Goal: Task Accomplishment & Management: Manage account settings

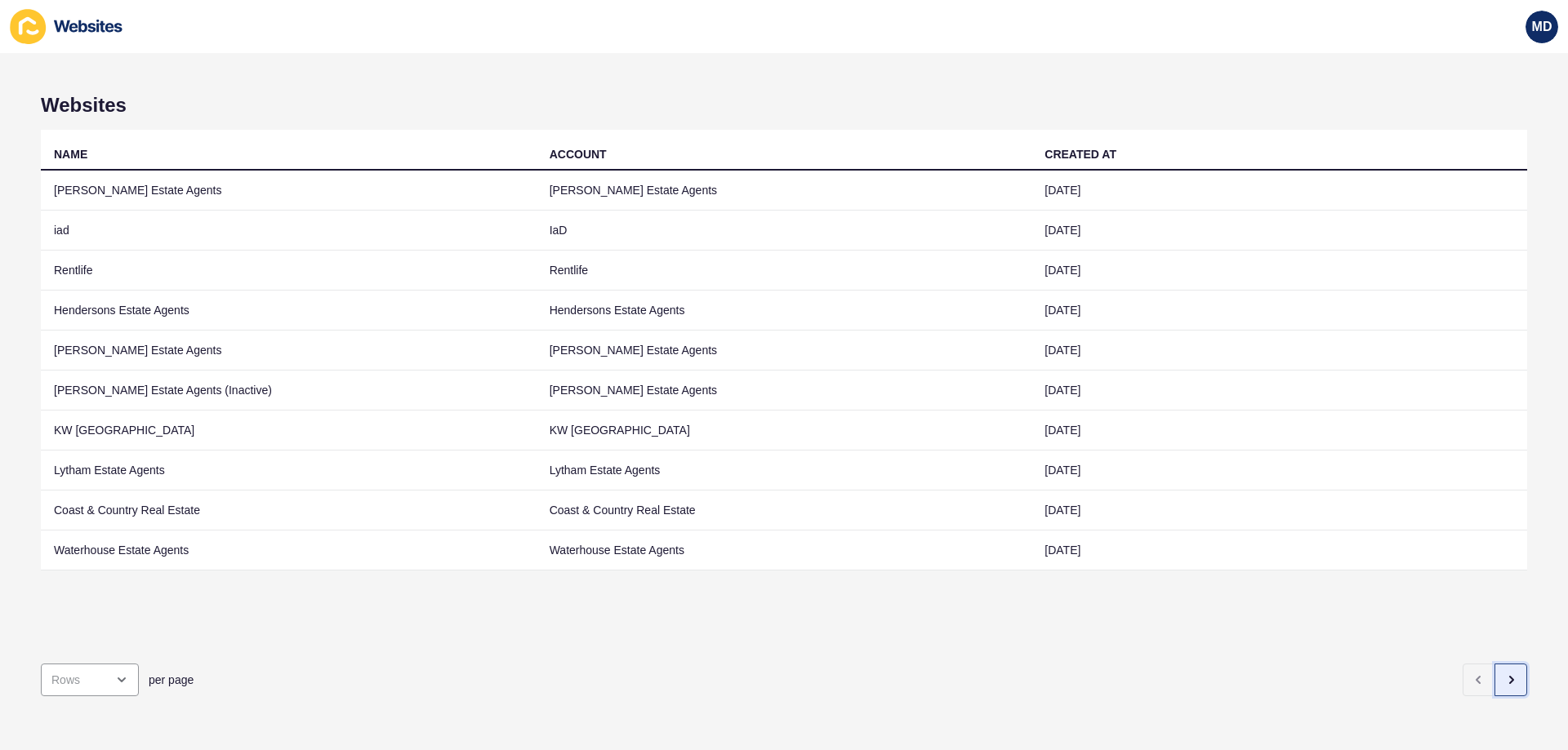
click at [1502, 664] on button "button" at bounding box center [1510, 680] width 32 height 32
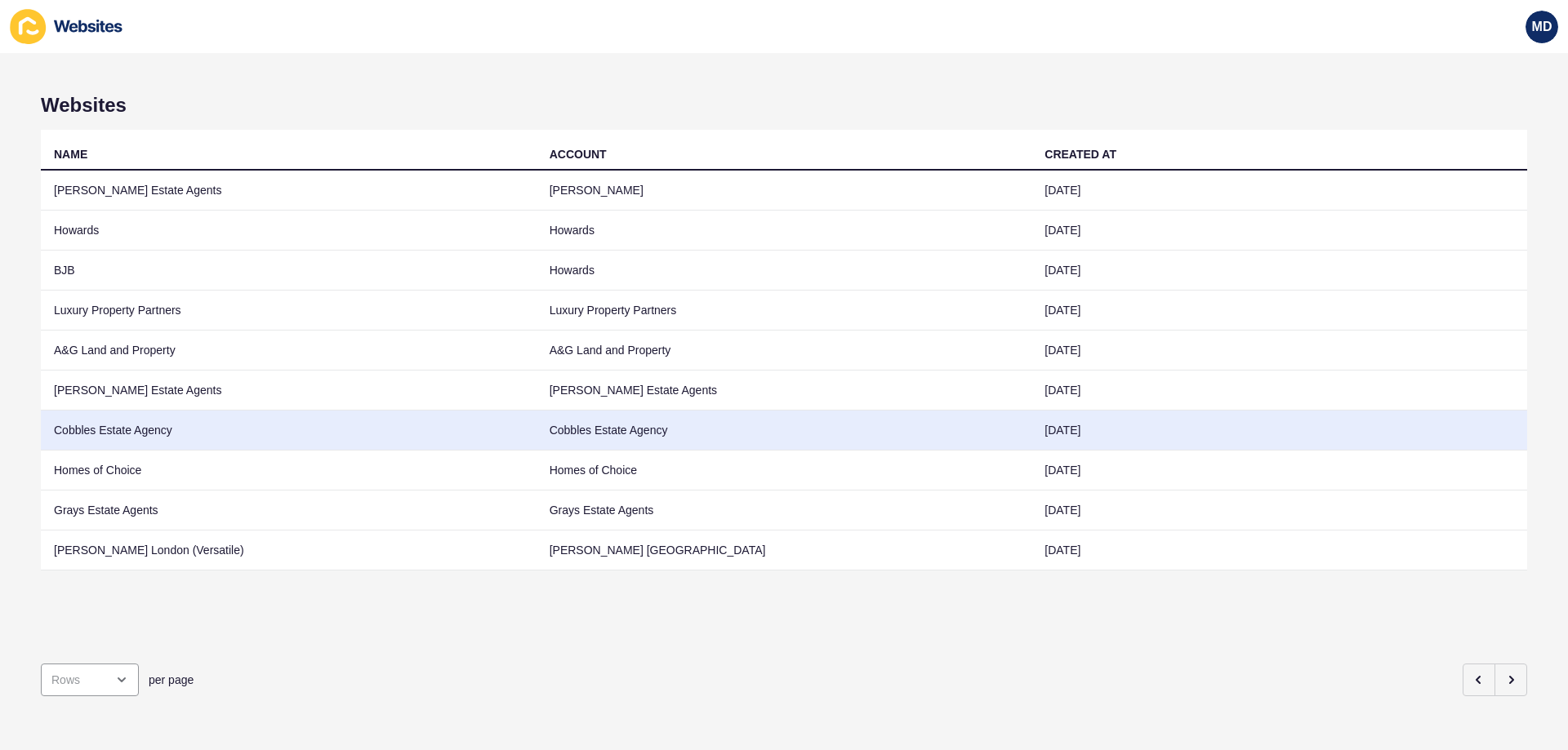
click at [563, 437] on td "Cobbles Estate Agency" at bounding box center [784, 430] width 496 height 40
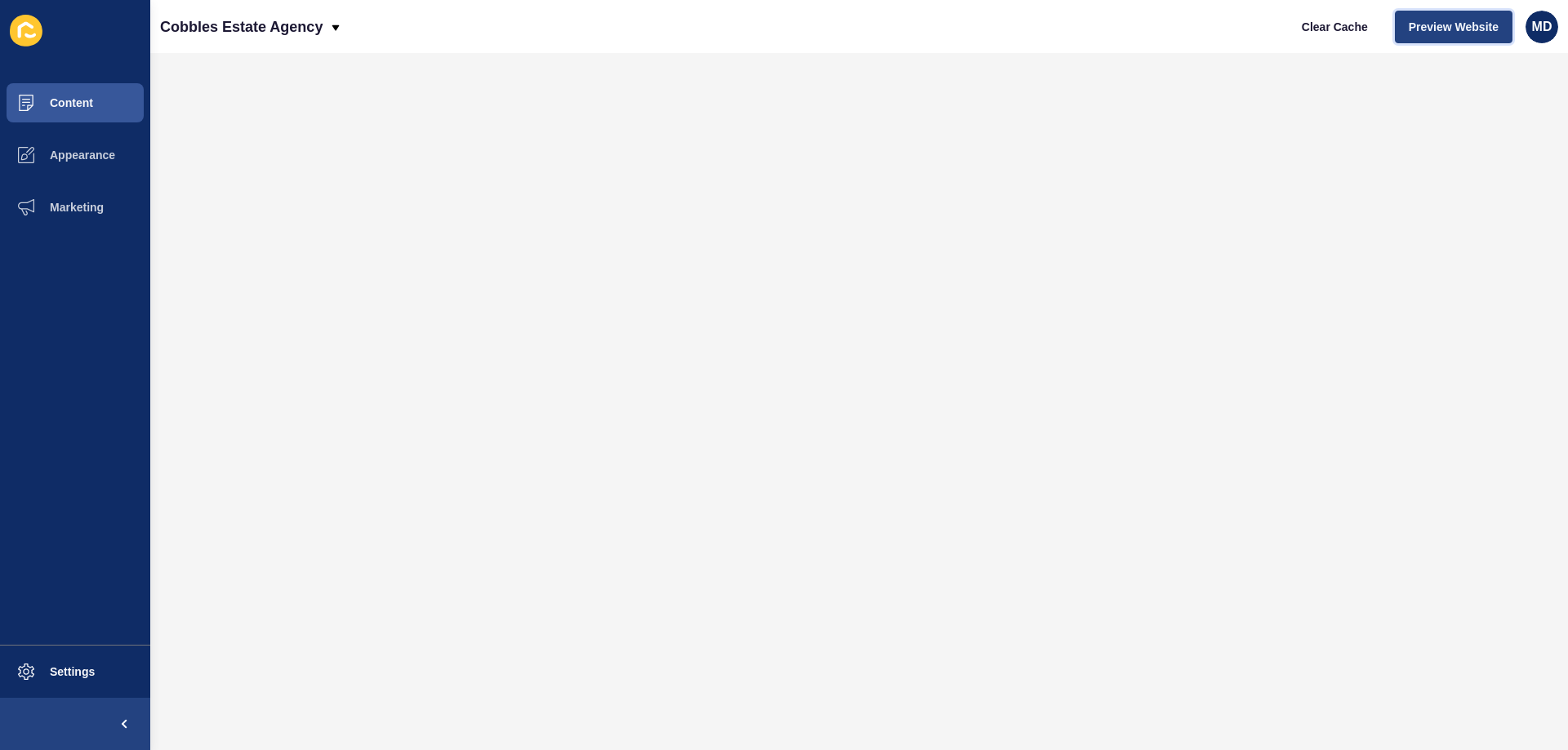
click at [1467, 34] on span "Preview Website" at bounding box center [1453, 27] width 90 height 16
click at [85, 96] on button "Content" at bounding box center [75, 102] width 150 height 52
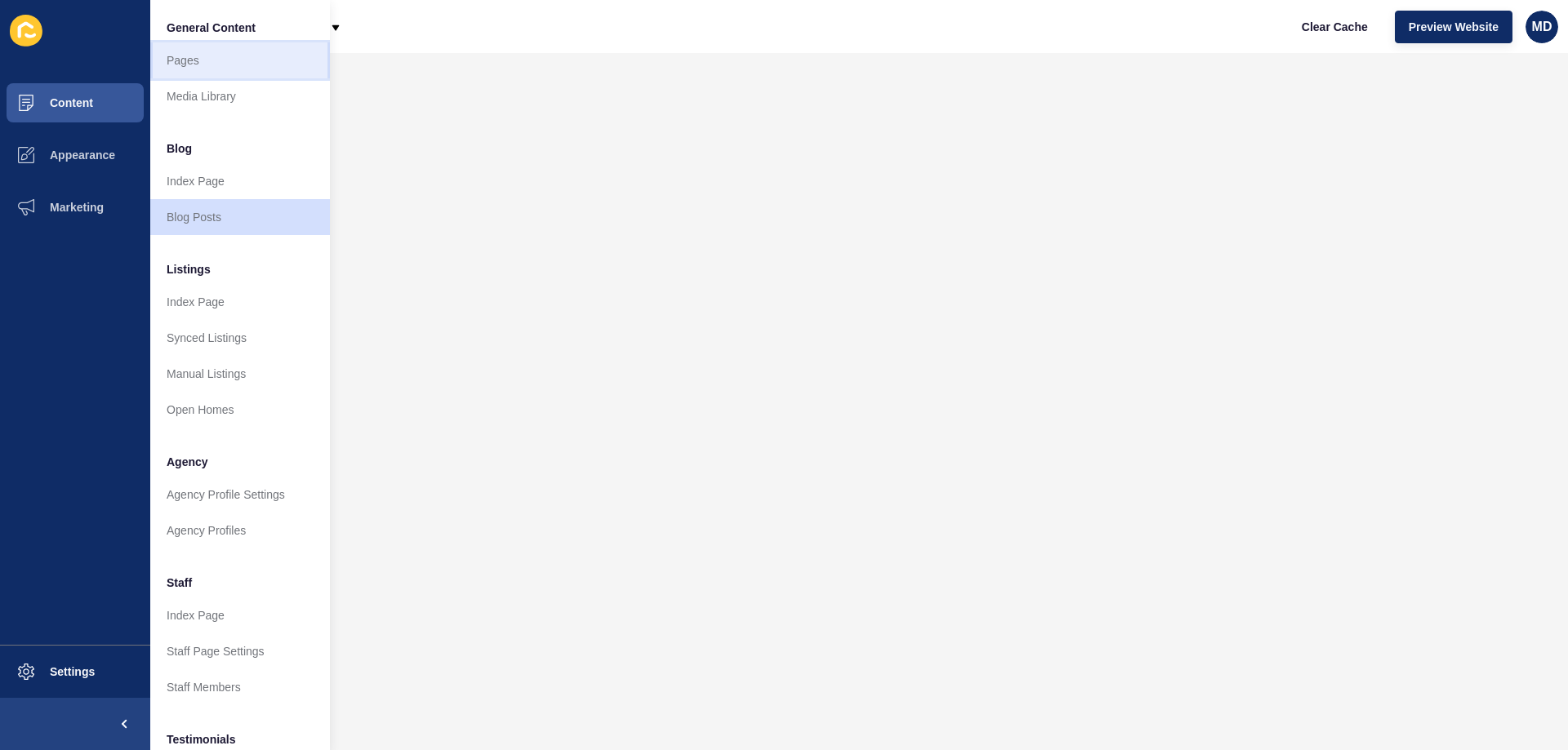
click at [193, 44] on link "Pages" at bounding box center [239, 61] width 179 height 36
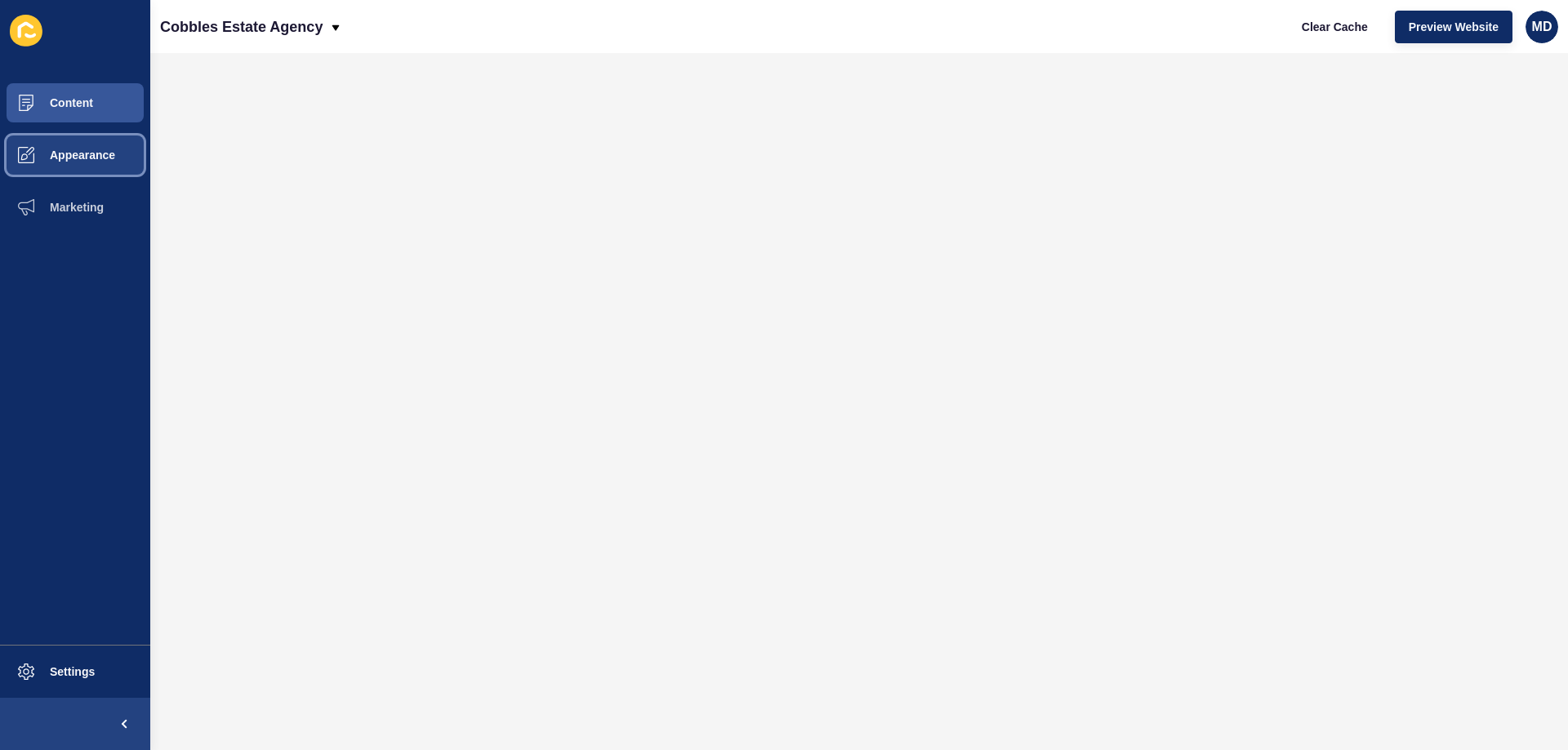
click at [113, 155] on span "Appearance" at bounding box center [56, 155] width 118 height 13
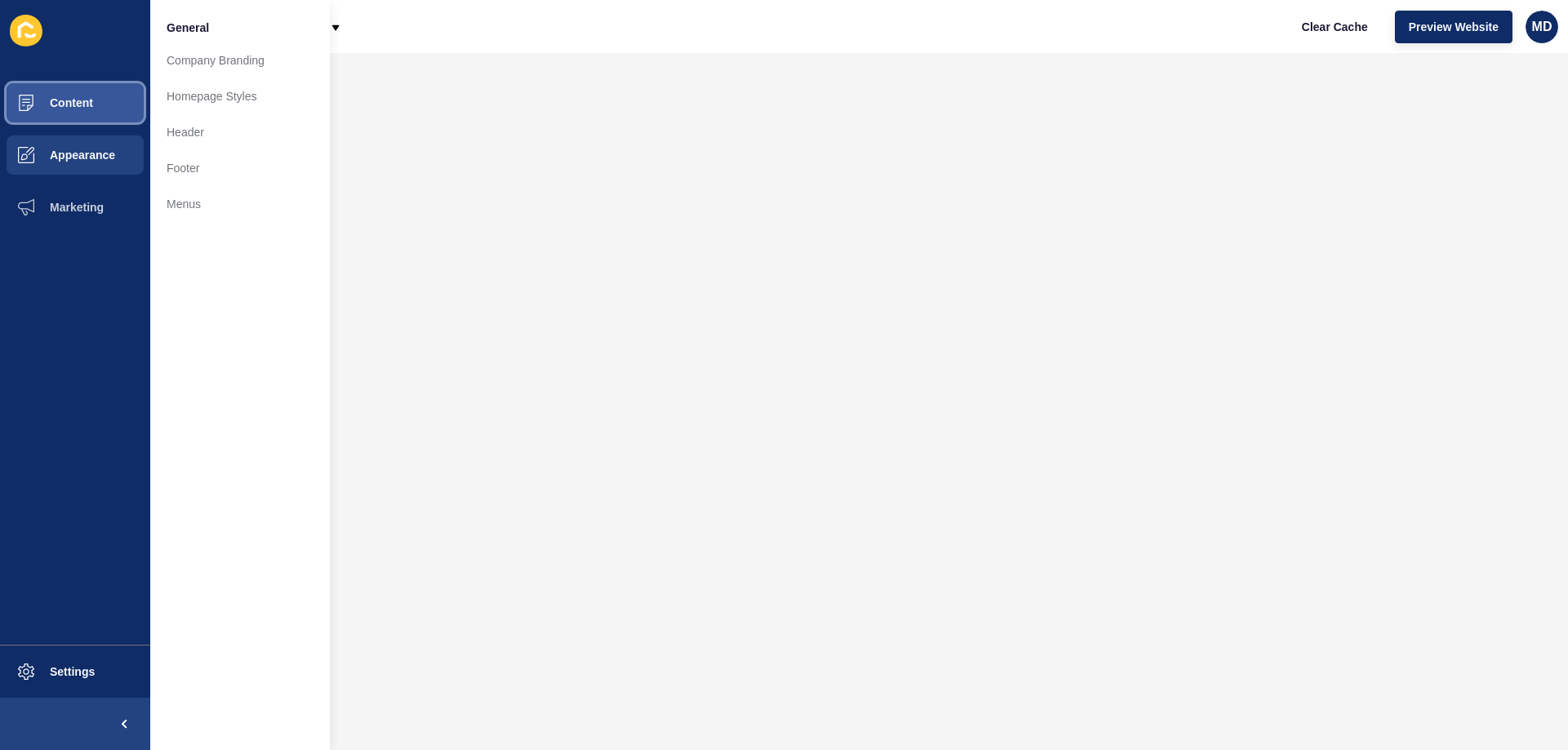
click at [41, 111] on span at bounding box center [26, 102] width 52 height 52
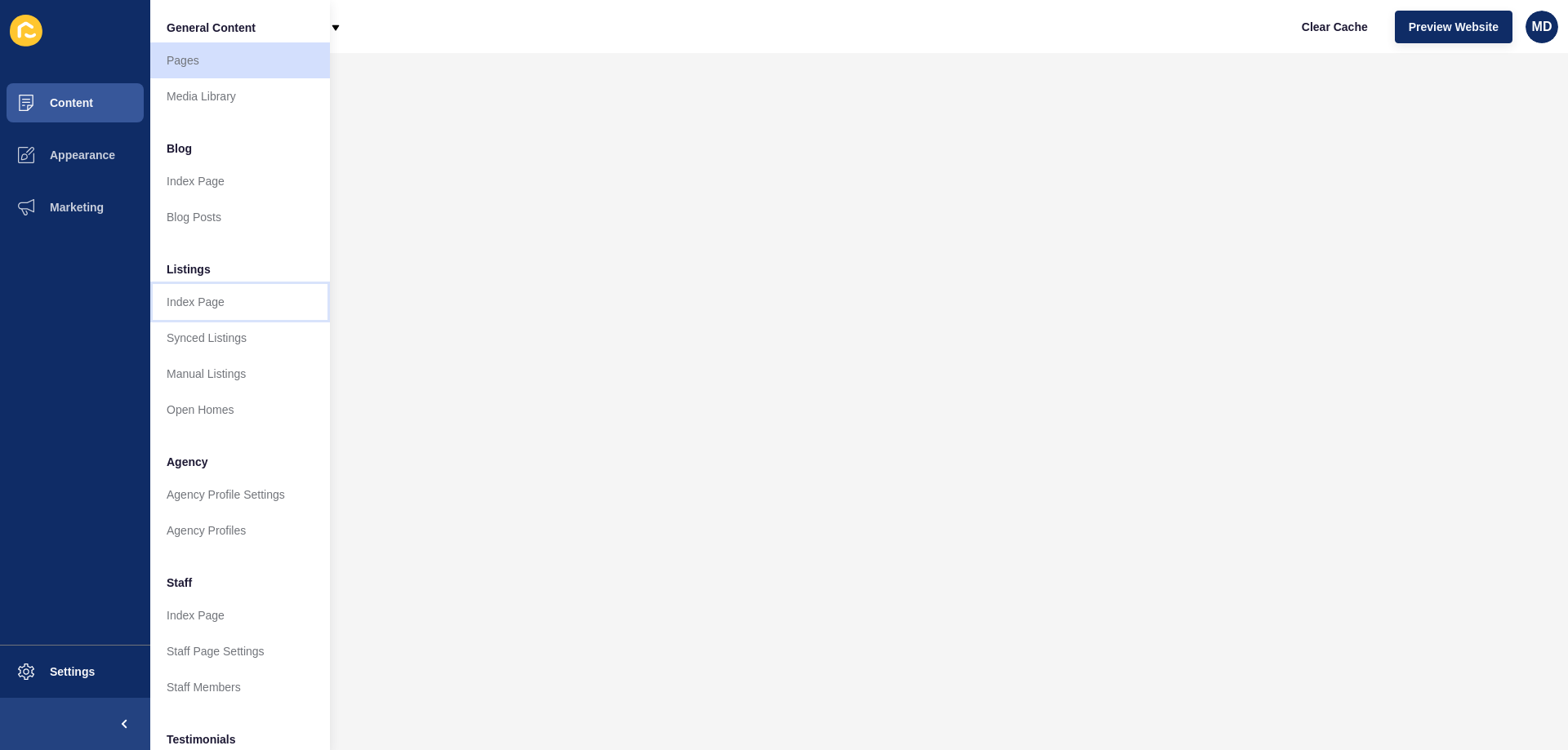
click at [218, 305] on link "Index Page" at bounding box center [239, 302] width 179 height 36
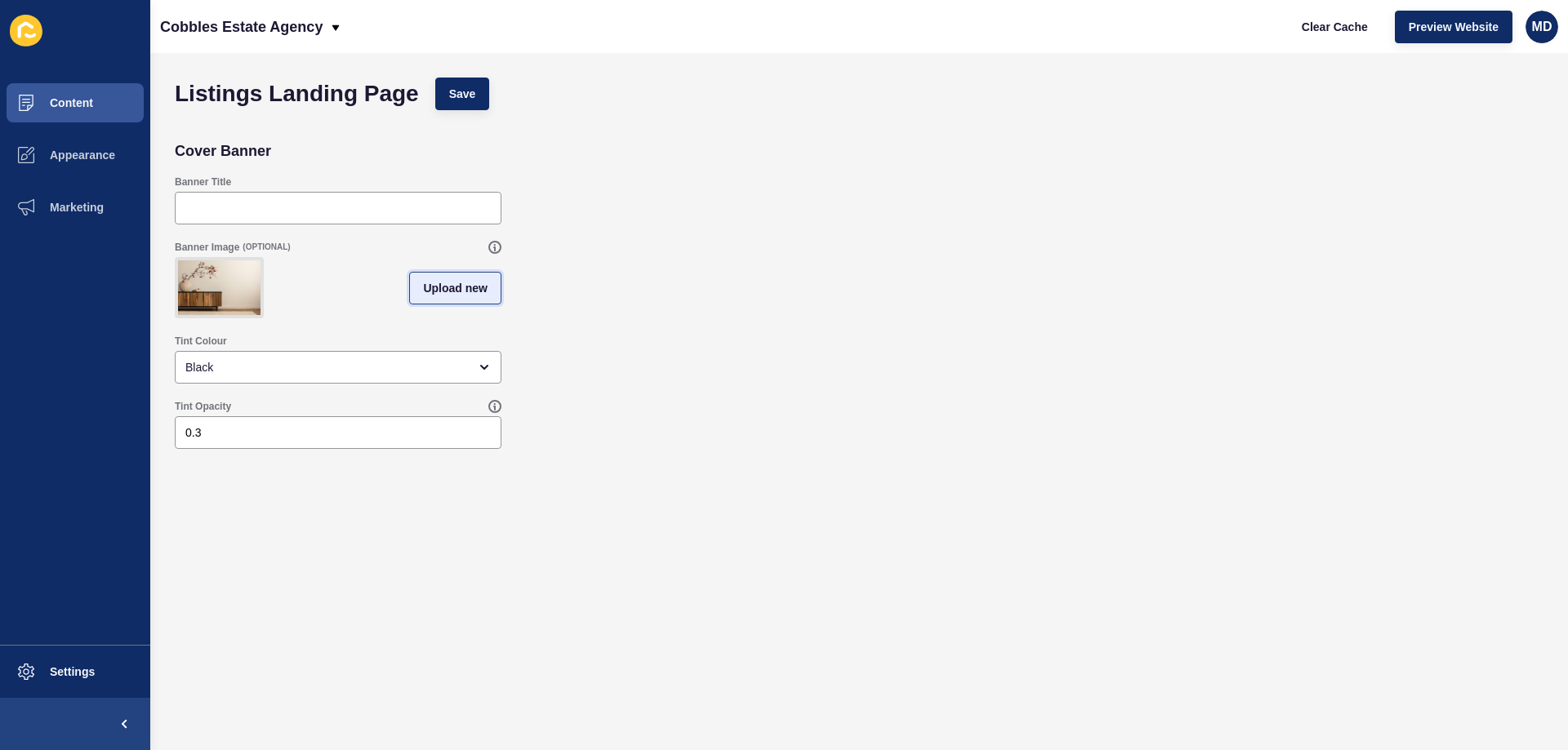
click at [460, 297] on span "Upload new" at bounding box center [455, 287] width 65 height 16
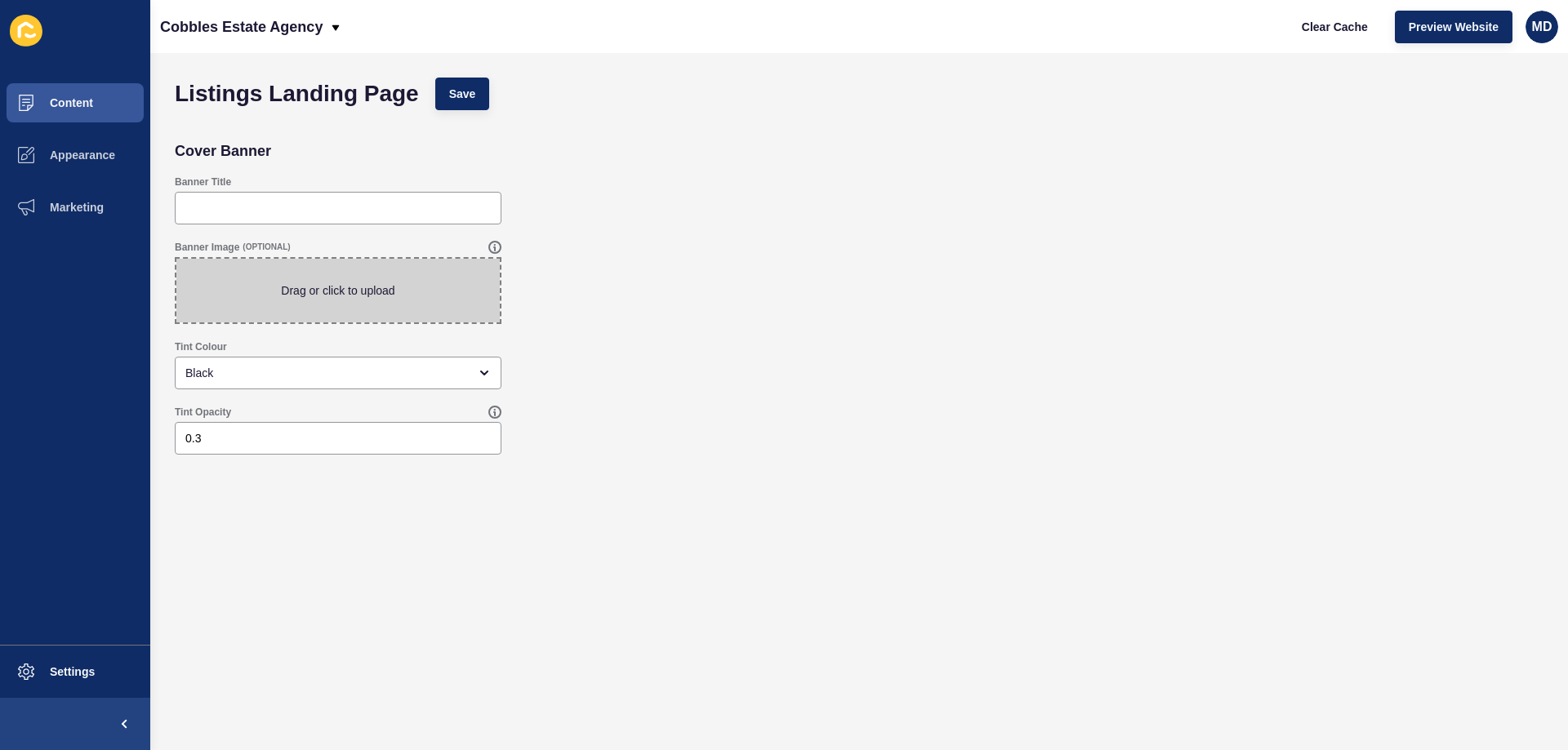
click at [320, 295] on span at bounding box center [338, 290] width 323 height 64
click at [176, 259] on input "Drag or click to upload" at bounding box center [176, 259] width 0 height 0
type input "C:\fakepath\Renovated_Kitchen_original_1758346 (1) copy.jpg"
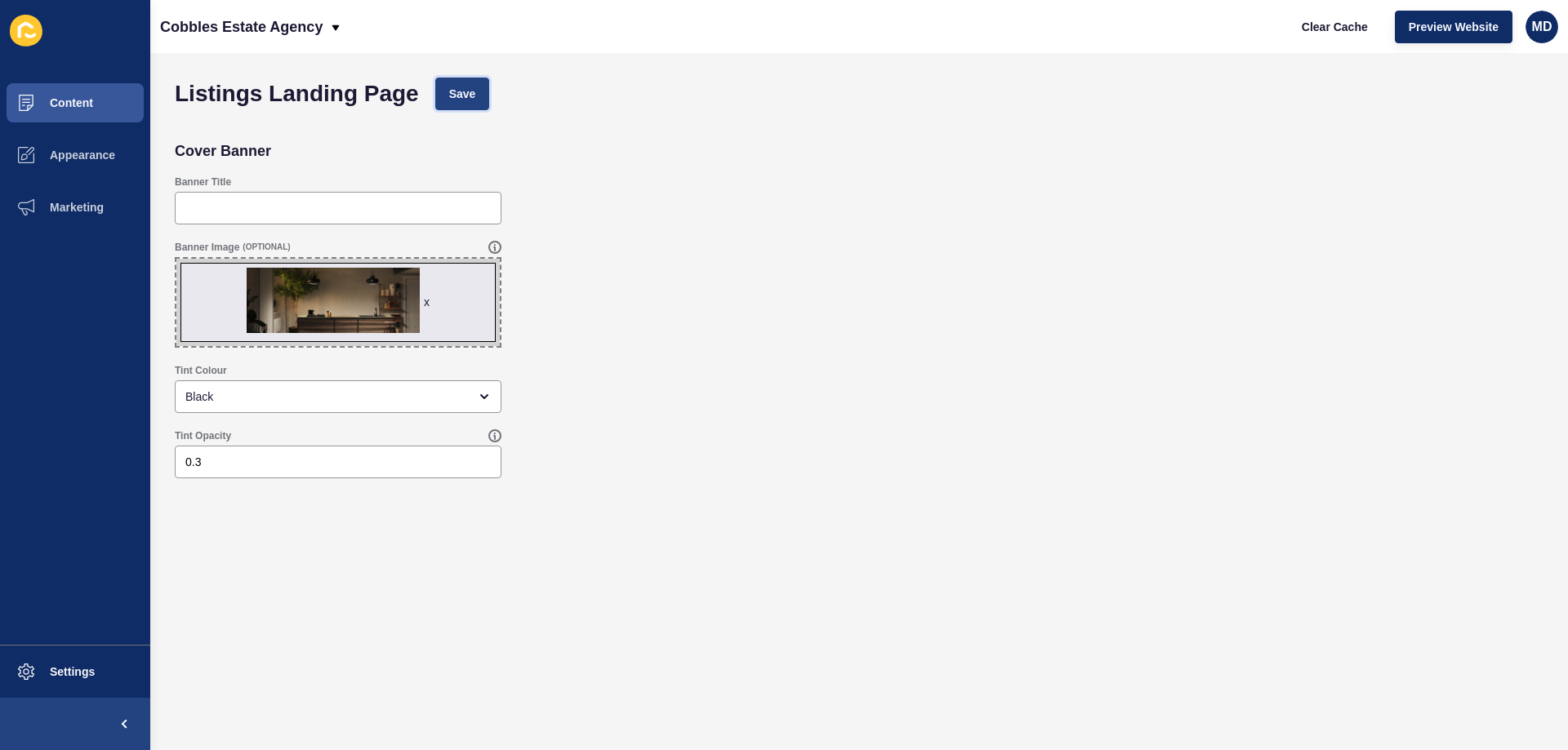
click at [445, 80] on button "Save" at bounding box center [463, 94] width 55 height 32
click at [1374, 27] on button "Clear Cache" at bounding box center [1335, 27] width 94 height 32
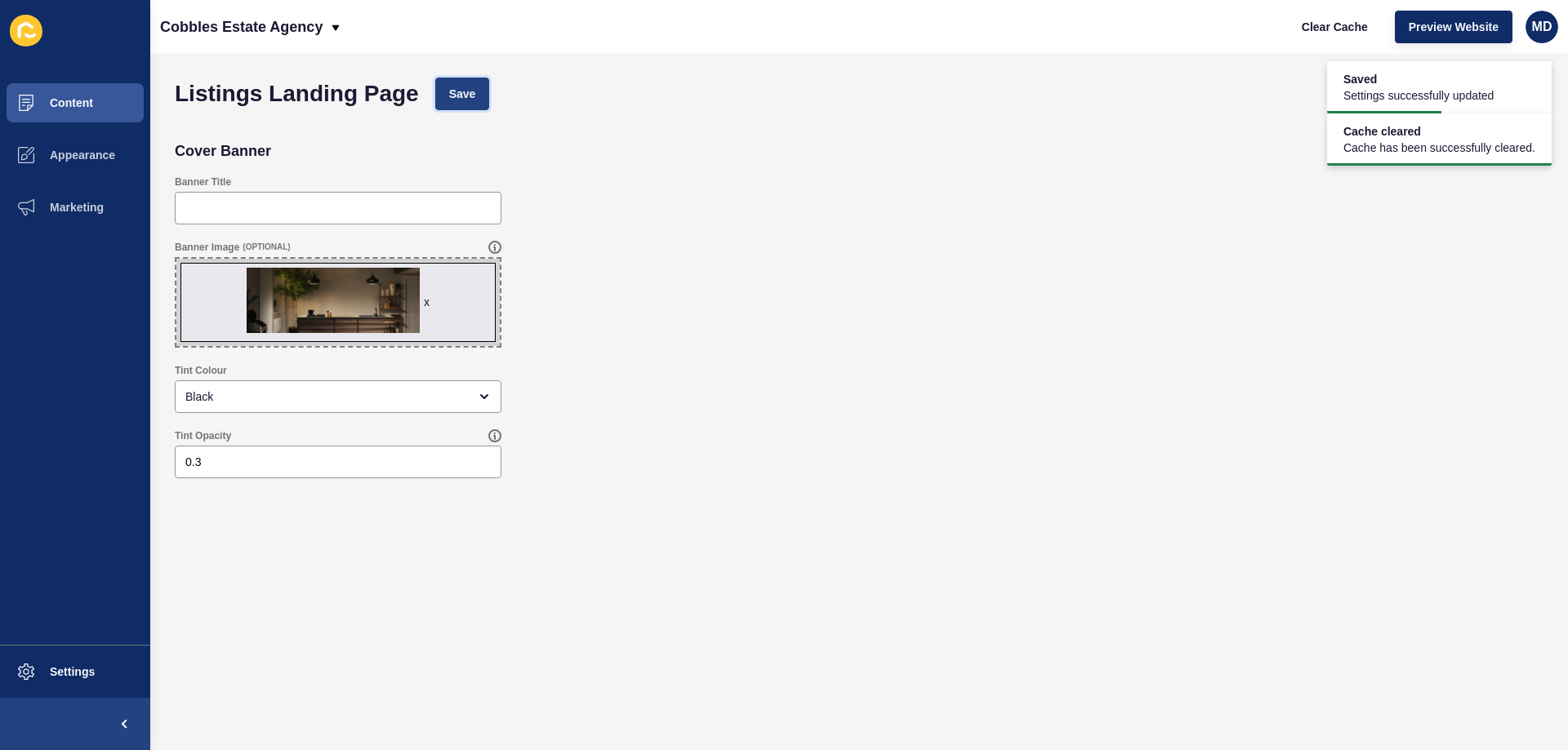
click at [456, 89] on span "Save" at bounding box center [462, 93] width 27 height 16
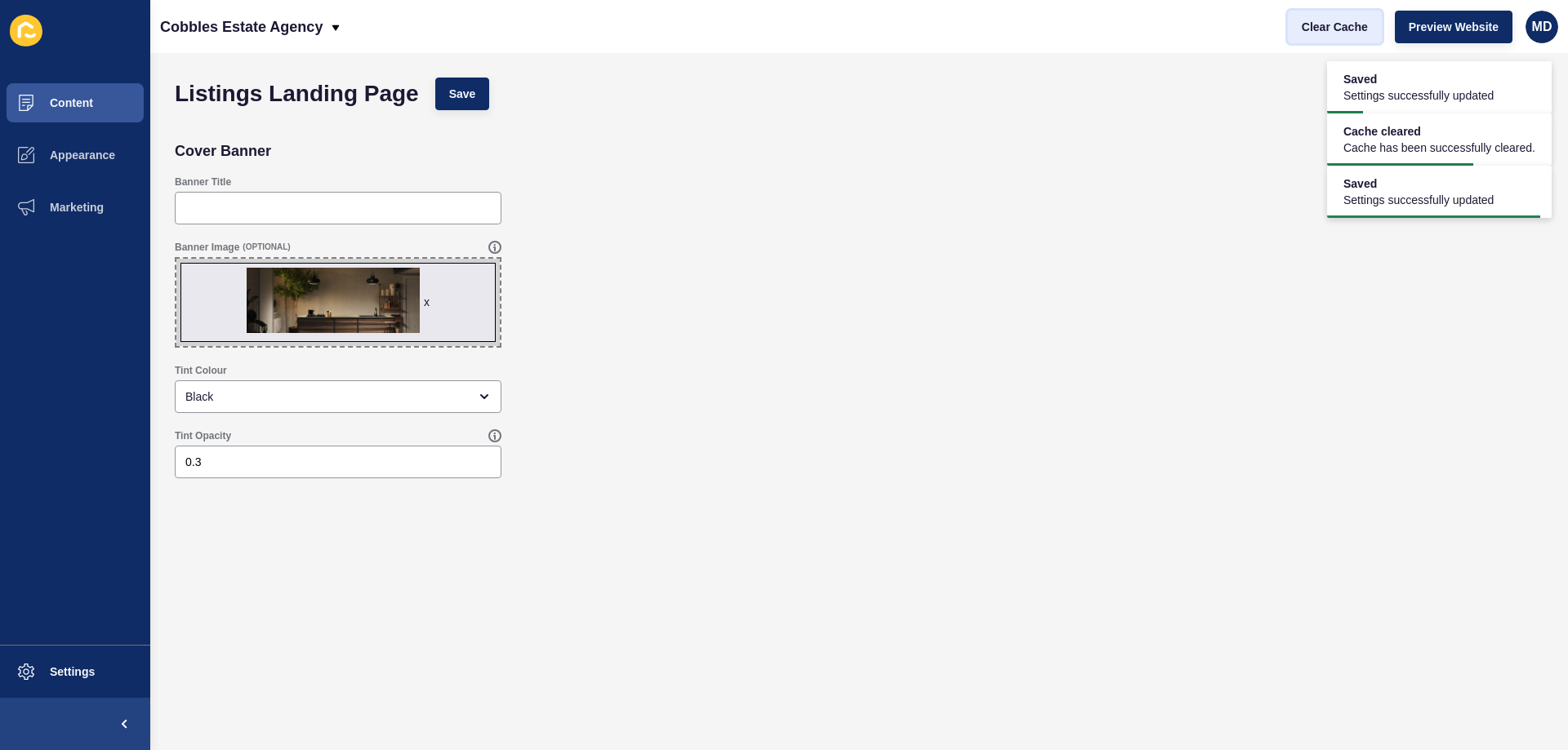
click at [1316, 24] on span "Clear Cache" at bounding box center [1335, 27] width 66 height 16
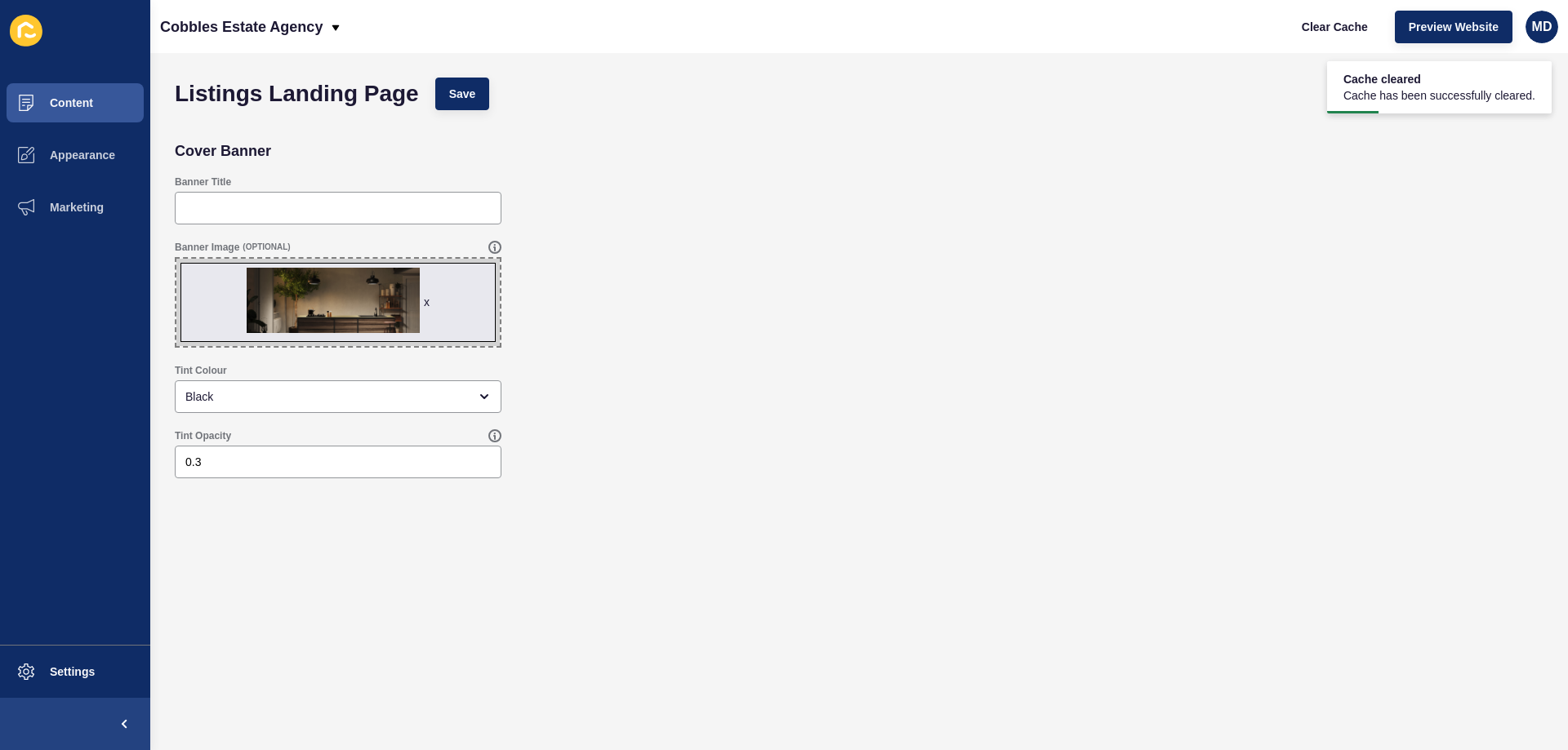
click at [423, 302] on span "x" at bounding box center [338, 302] width 323 height 87
click at [176, 259] on input "x Drag or click to upload" at bounding box center [176, 259] width 0 height 0
click at [431, 302] on span "x" at bounding box center [338, 302] width 323 height 87
click at [176, 259] on input "x Drag or click to upload" at bounding box center [176, 259] width 0 height 0
click at [426, 300] on div "x" at bounding box center [427, 302] width 6 height 16
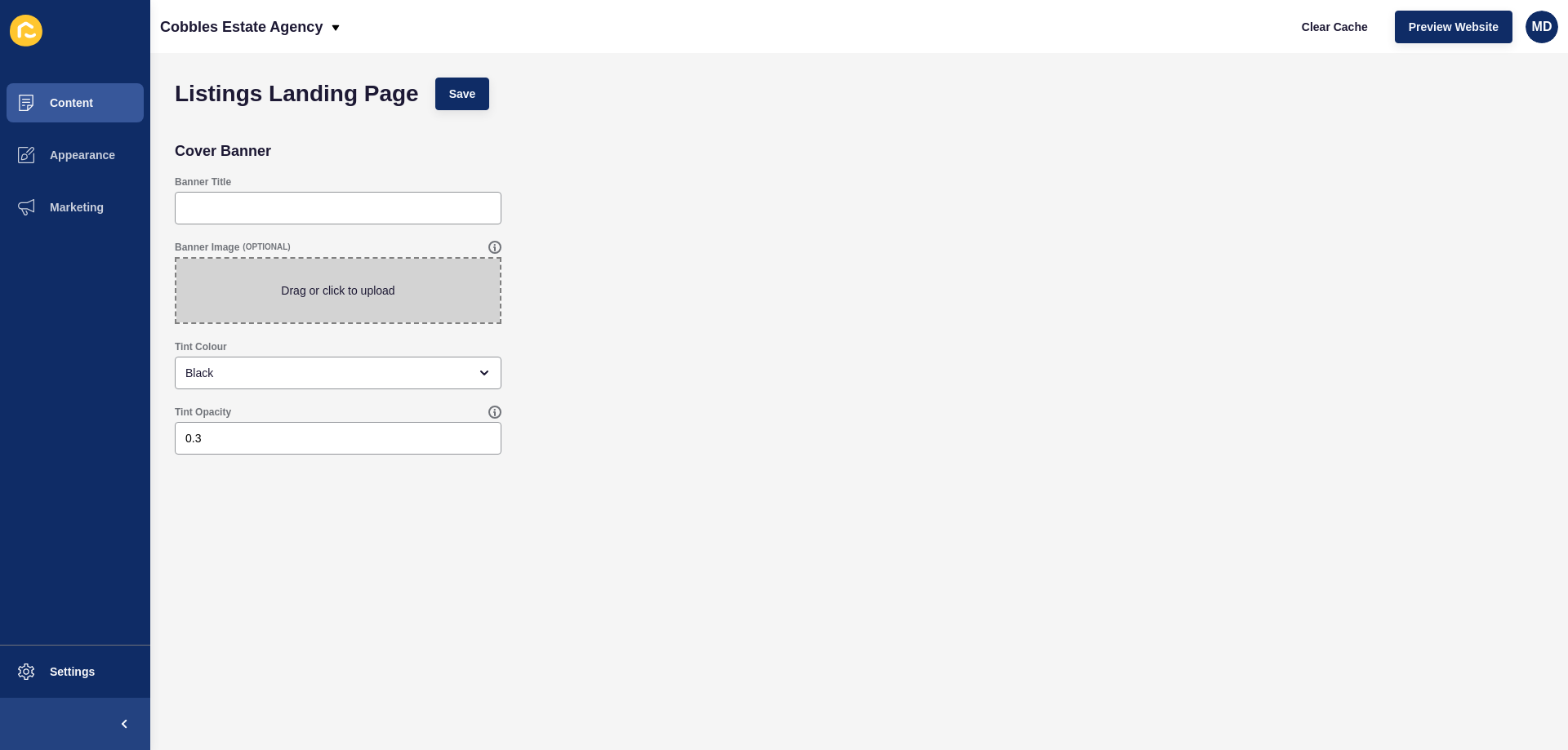
click at [459, 307] on span at bounding box center [338, 290] width 323 height 64
click at [176, 259] on input "Drag or click to upload" at bounding box center [176, 259] width 0 height 0
type input "C:\fakepath\Renovated_Kitchen_original_1758346 (1) copy.jpg"
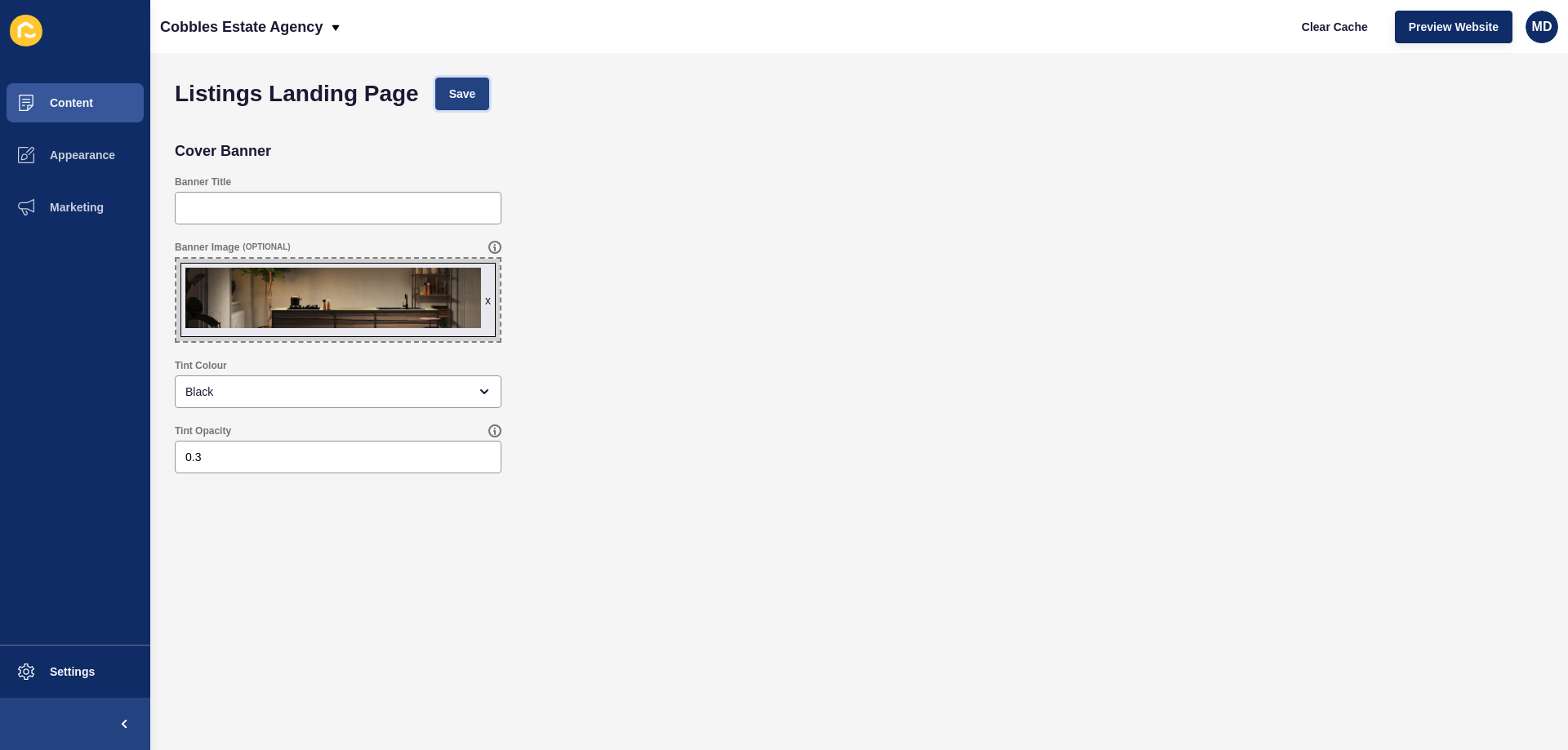
click at [478, 88] on button "Save" at bounding box center [463, 94] width 55 height 32
click at [1330, 27] on span "Clear Cache" at bounding box center [1335, 27] width 66 height 16
click at [245, 448] on div "0.3" at bounding box center [338, 457] width 326 height 32
type input "0.4"
click at [480, 87] on button "Save" at bounding box center [463, 94] width 55 height 32
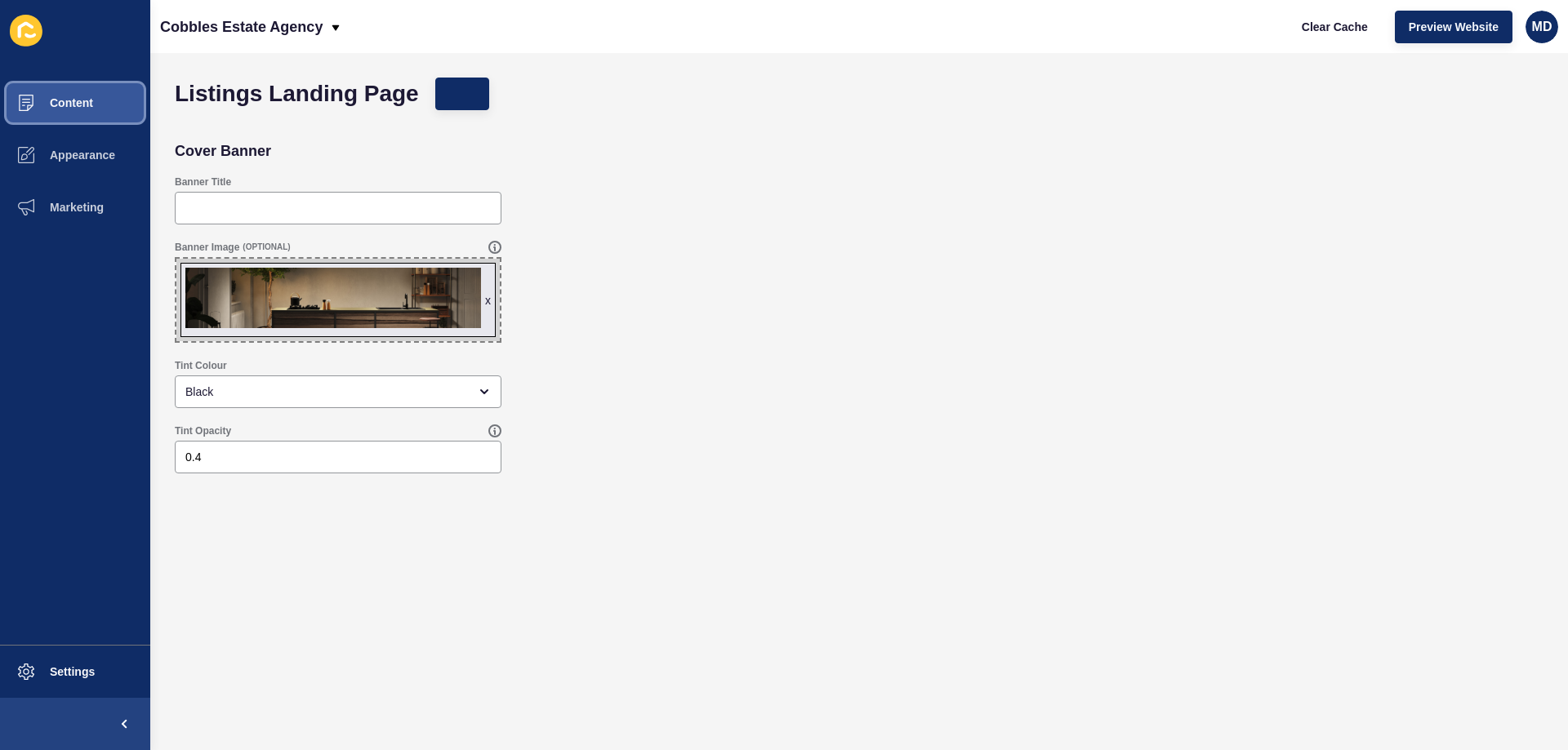
click at [121, 107] on button "Content" at bounding box center [75, 102] width 150 height 52
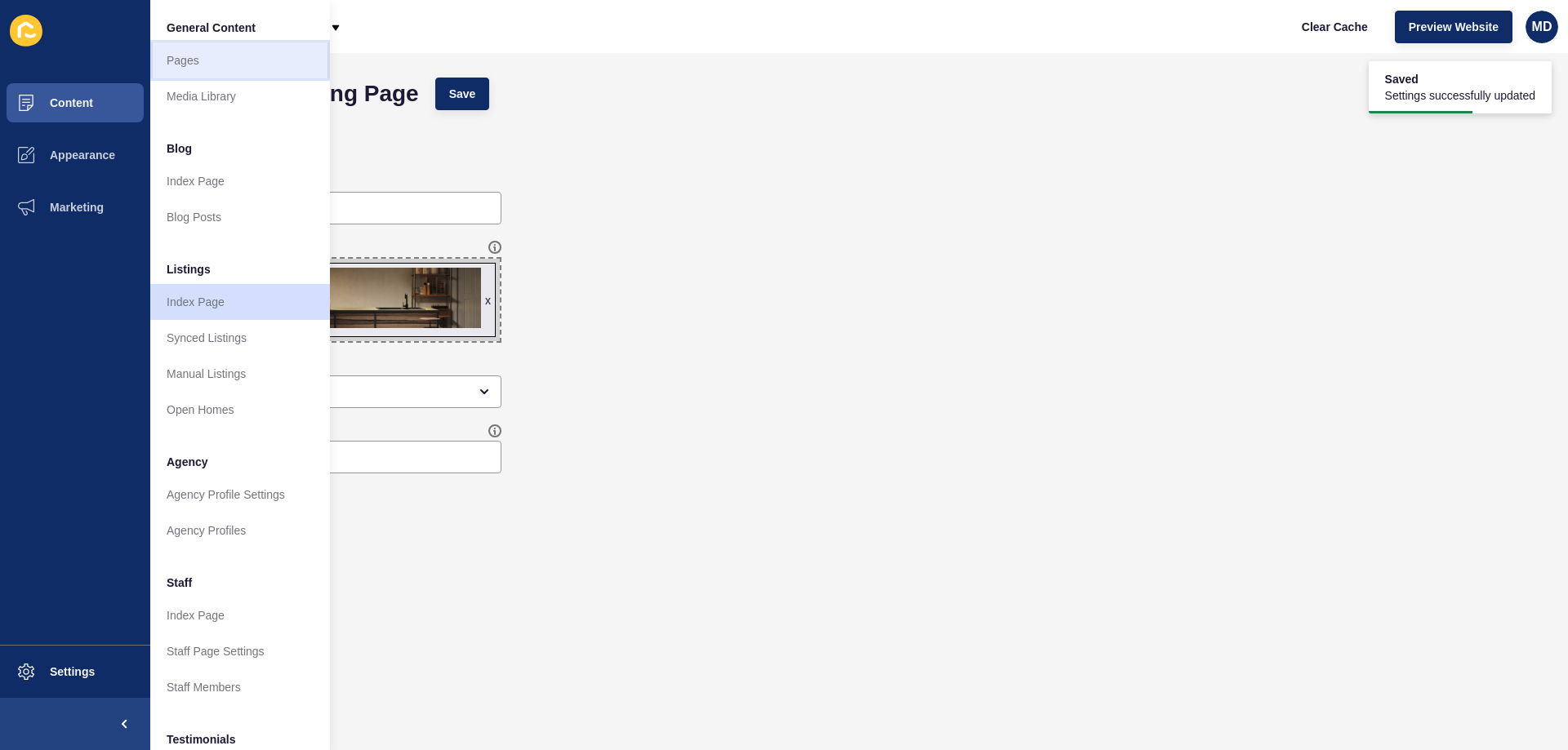
click at [174, 62] on link "Pages" at bounding box center [239, 61] width 179 height 36
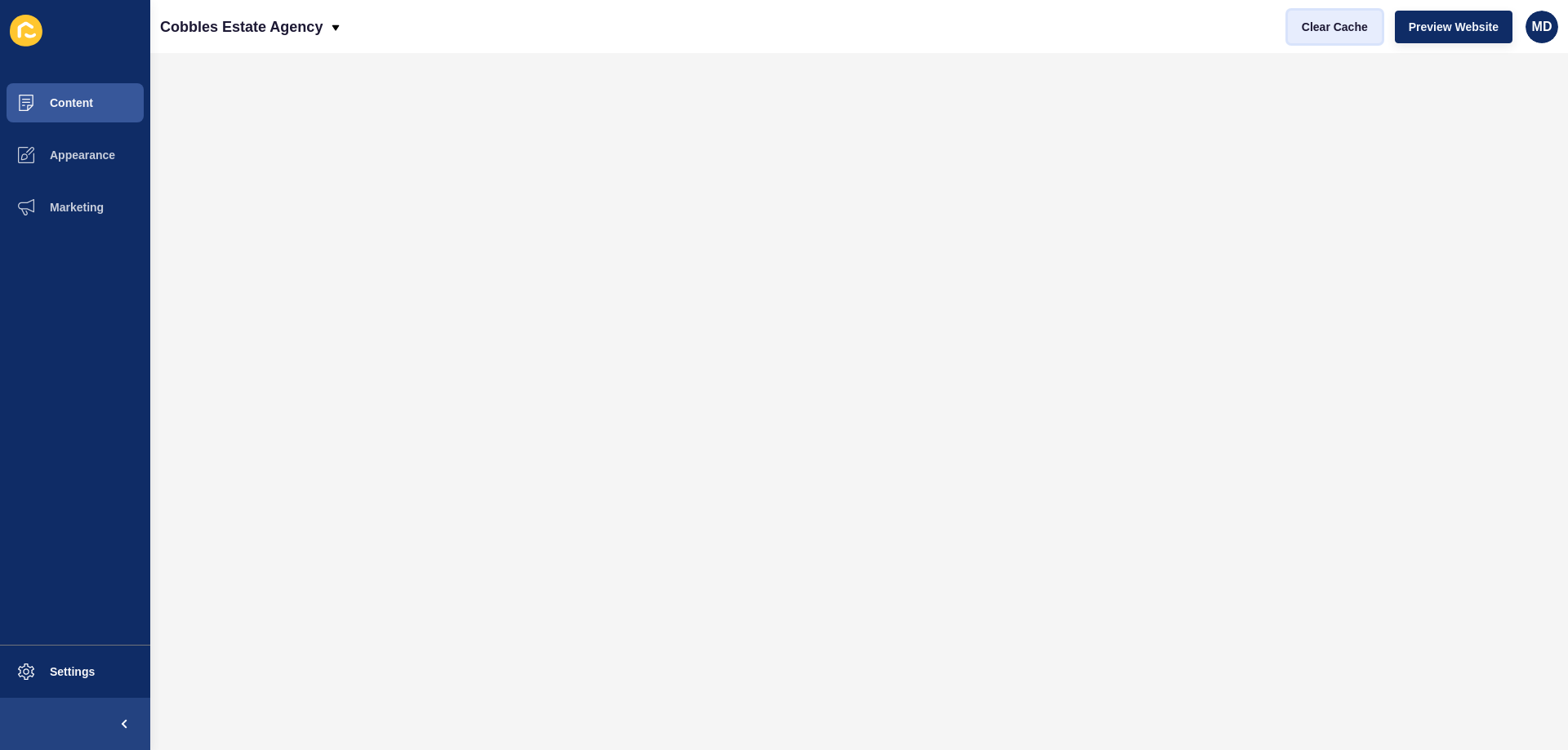
click at [1345, 27] on span "Clear Cache" at bounding box center [1335, 27] width 66 height 16
click at [64, 97] on span "Content" at bounding box center [45, 103] width 96 height 13
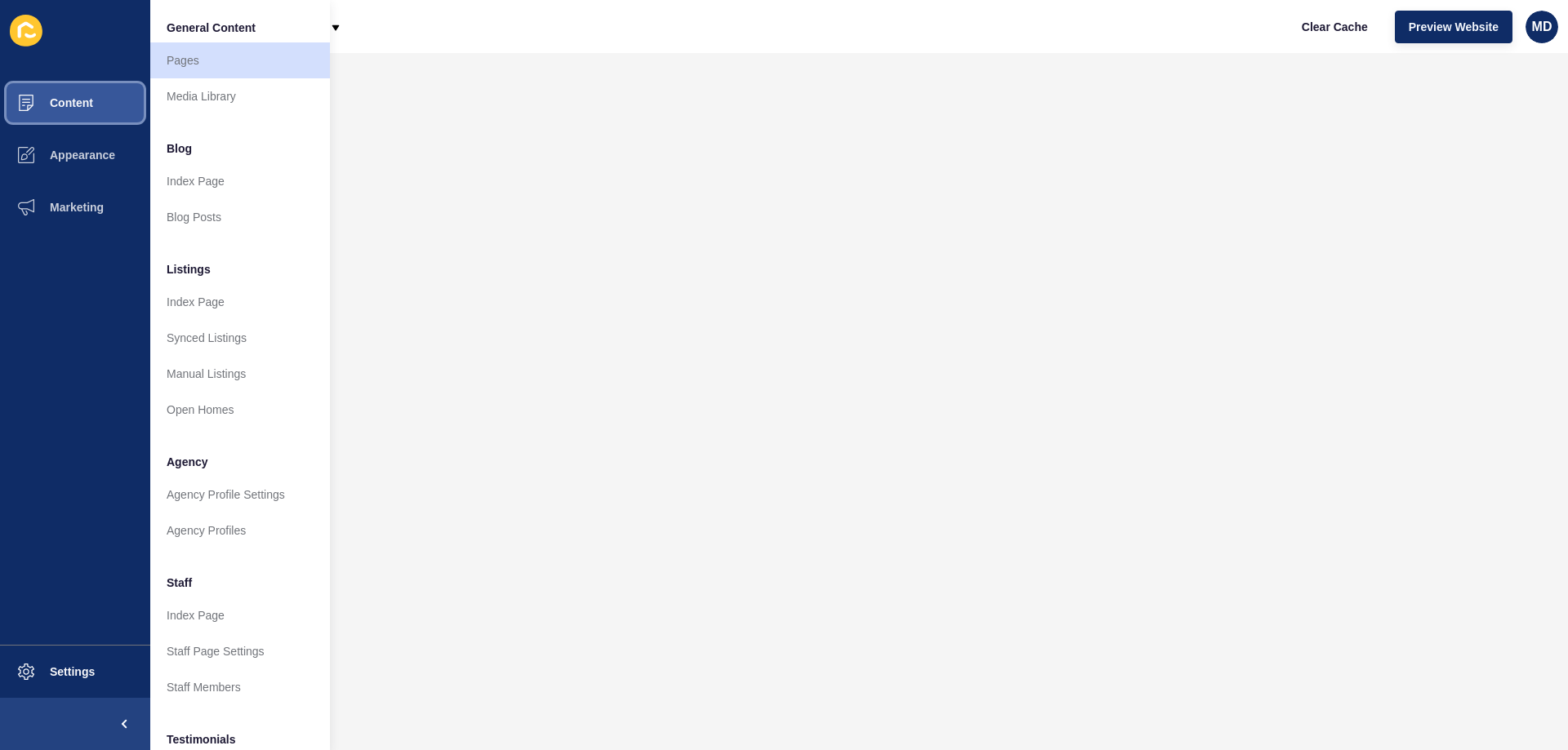
click at [68, 113] on button "Content" at bounding box center [75, 102] width 150 height 52
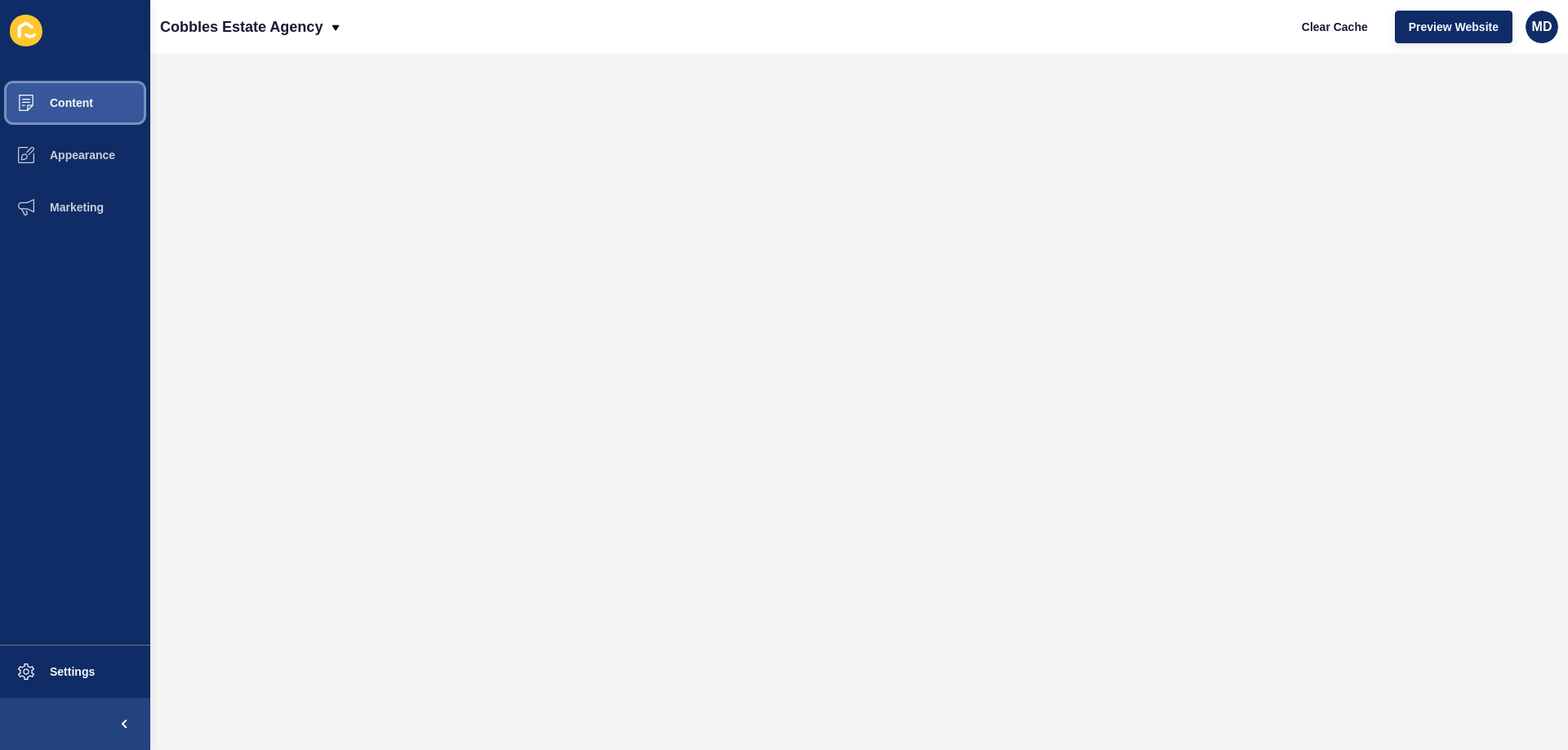
click at [45, 117] on span at bounding box center [26, 102] width 52 height 52
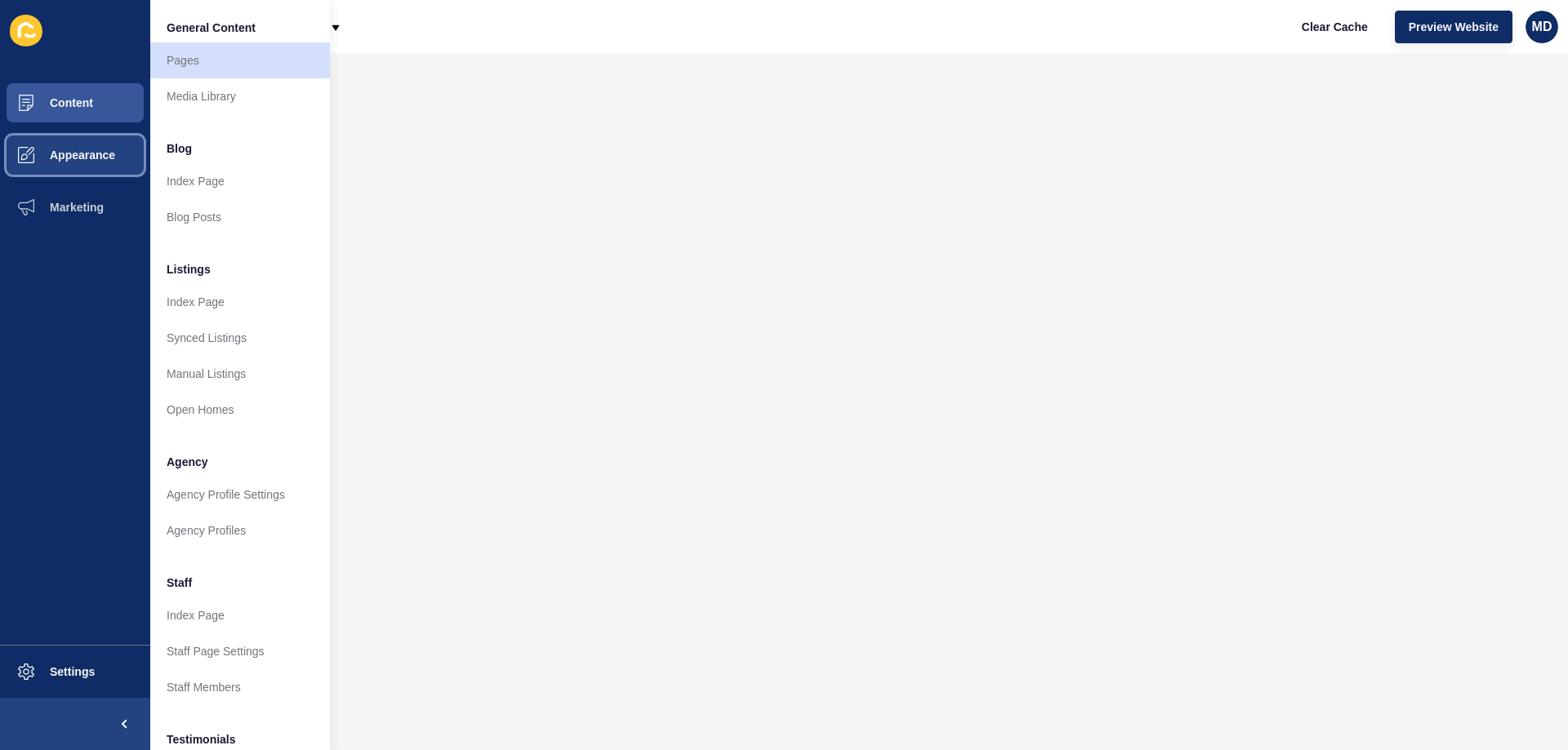
click at [89, 162] on button "Appearance" at bounding box center [75, 155] width 150 height 52
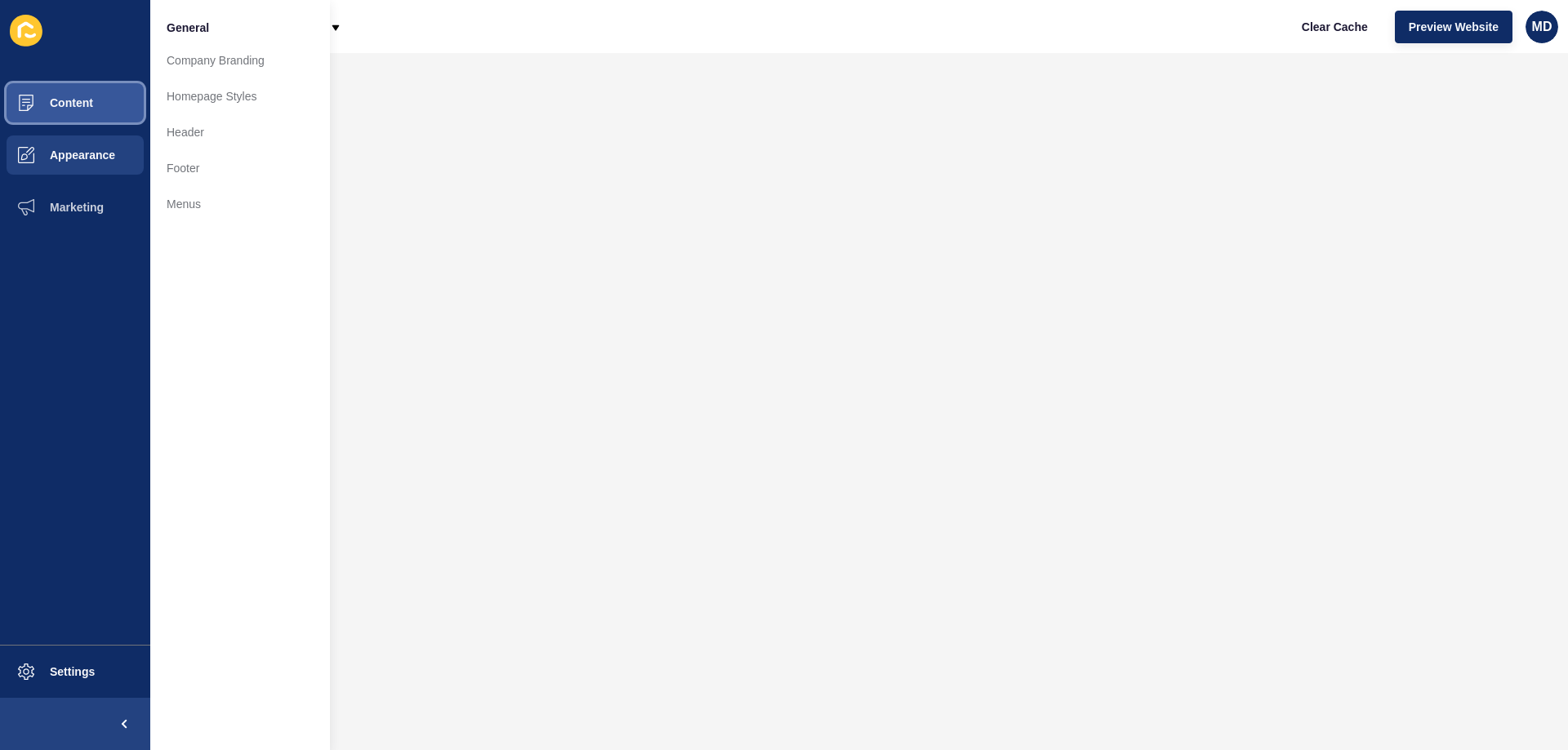
click at [106, 102] on button "Content" at bounding box center [75, 102] width 150 height 52
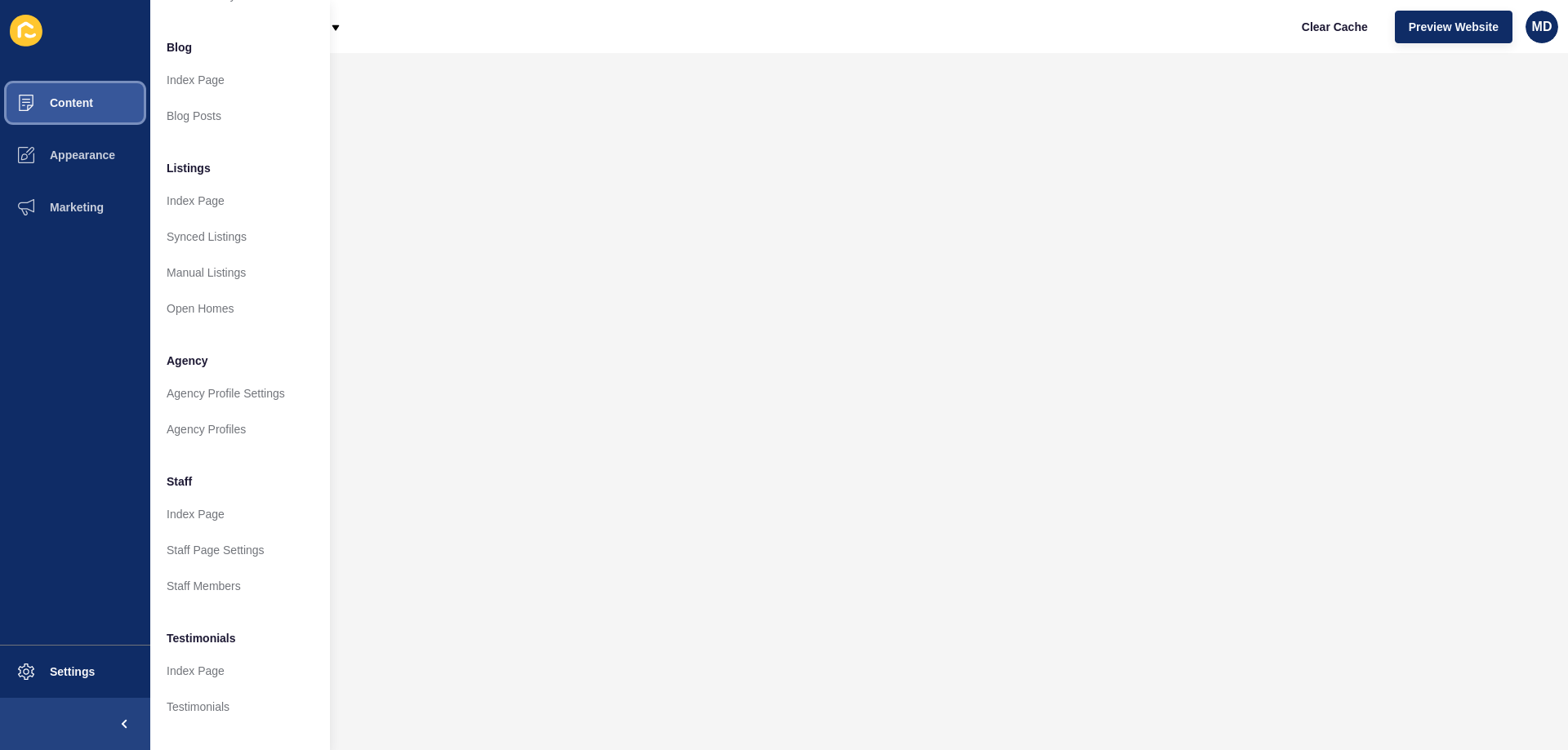
scroll to position [219, 0]
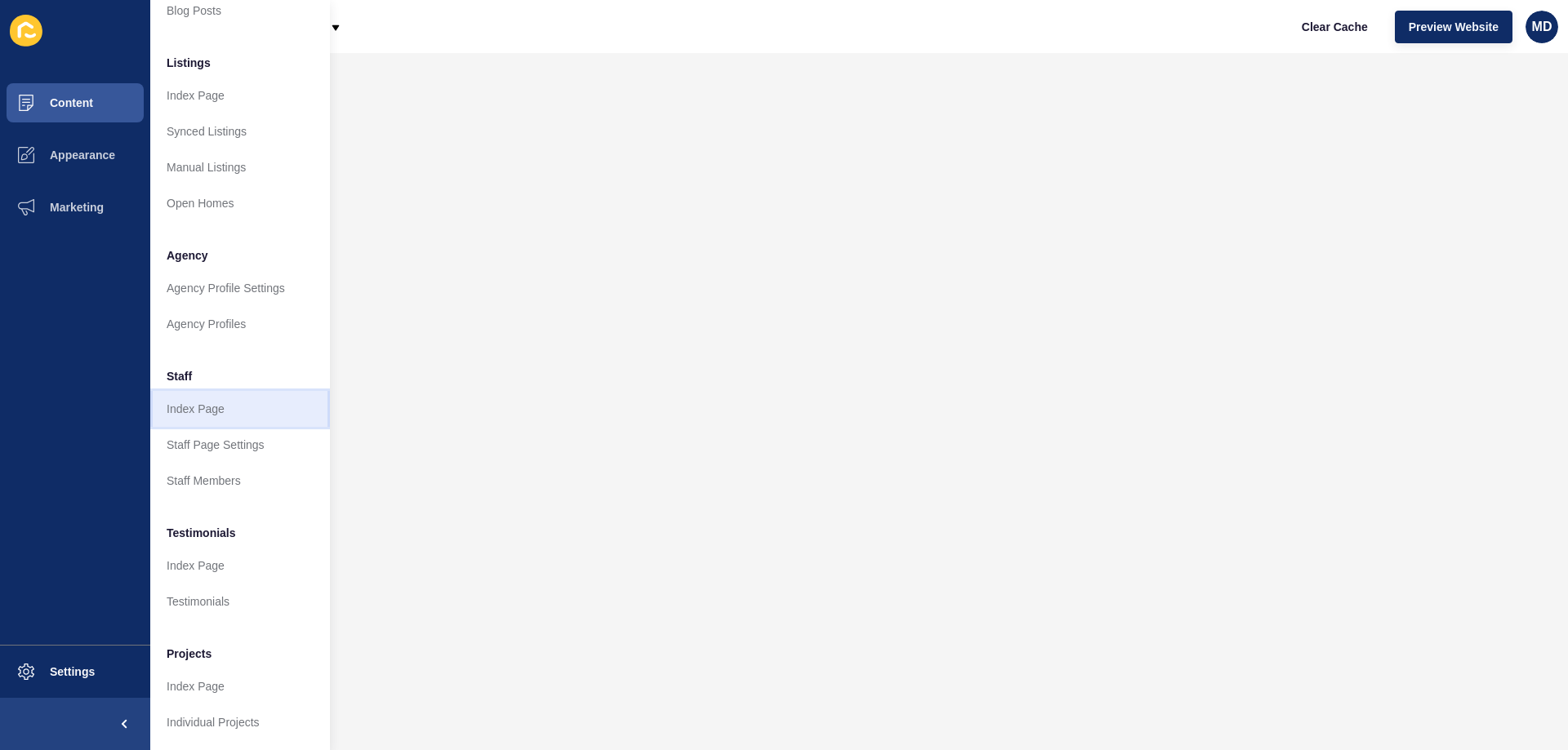
click at [204, 400] on link "Index Page" at bounding box center [239, 409] width 179 height 36
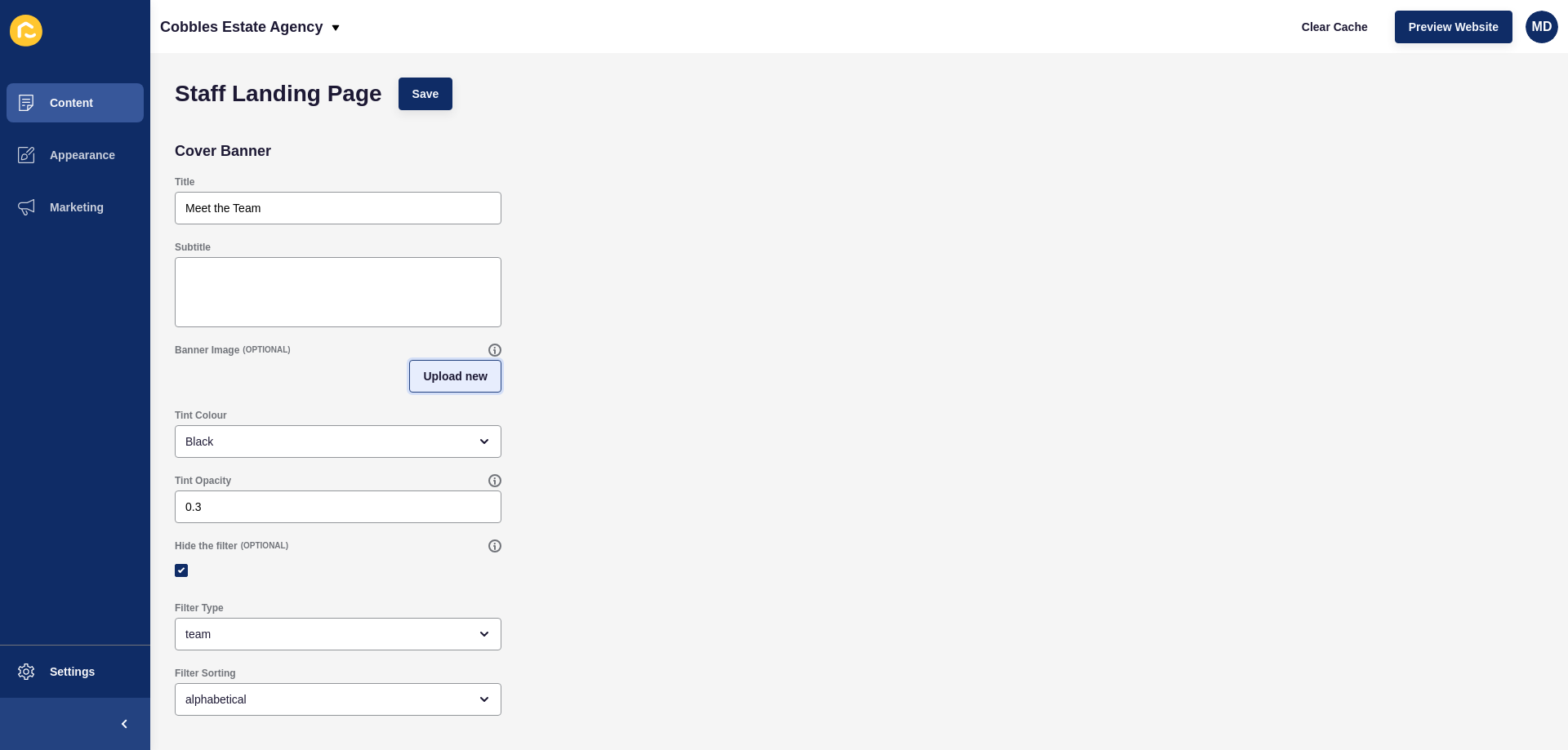
click at [432, 375] on span "Upload new" at bounding box center [455, 375] width 65 height 16
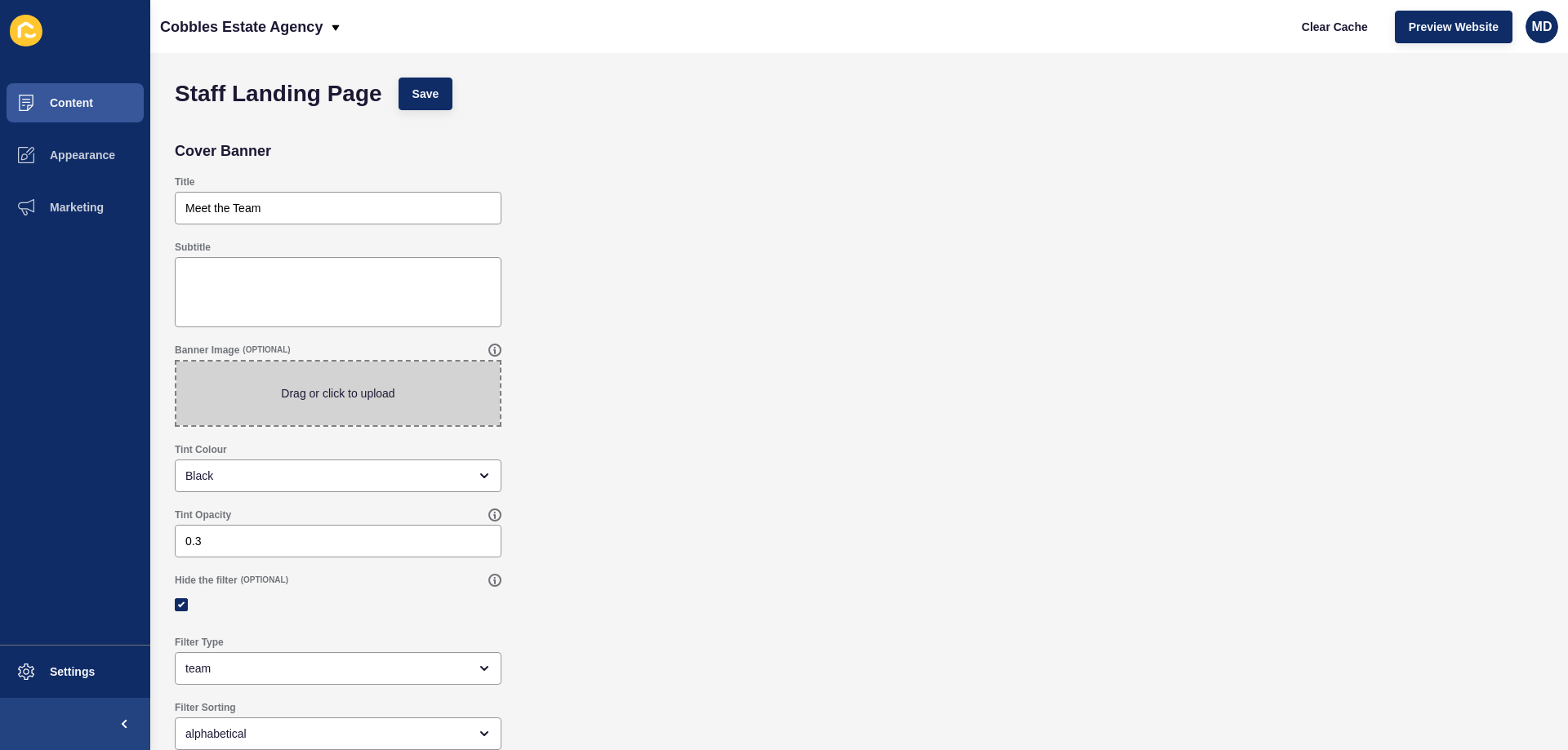
click at [303, 396] on span at bounding box center [338, 393] width 323 height 64
click at [176, 361] on input "Drag or click to upload" at bounding box center [176, 361] width 0 height 0
type input "C:\fakepath\White_Mediterranean_Livingroom_original_1722717 copy.jpg"
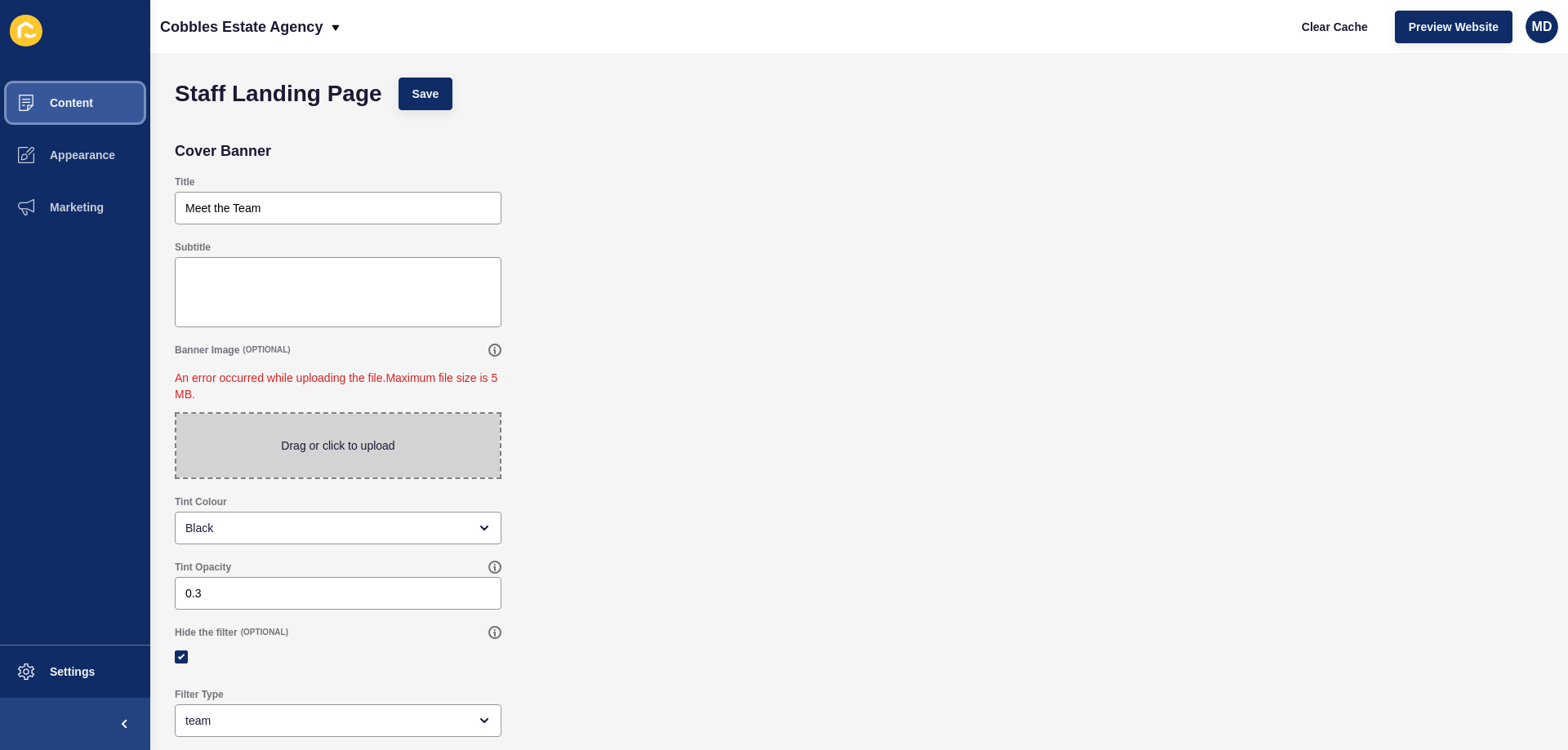
click at [83, 128] on button "Content" at bounding box center [75, 102] width 150 height 52
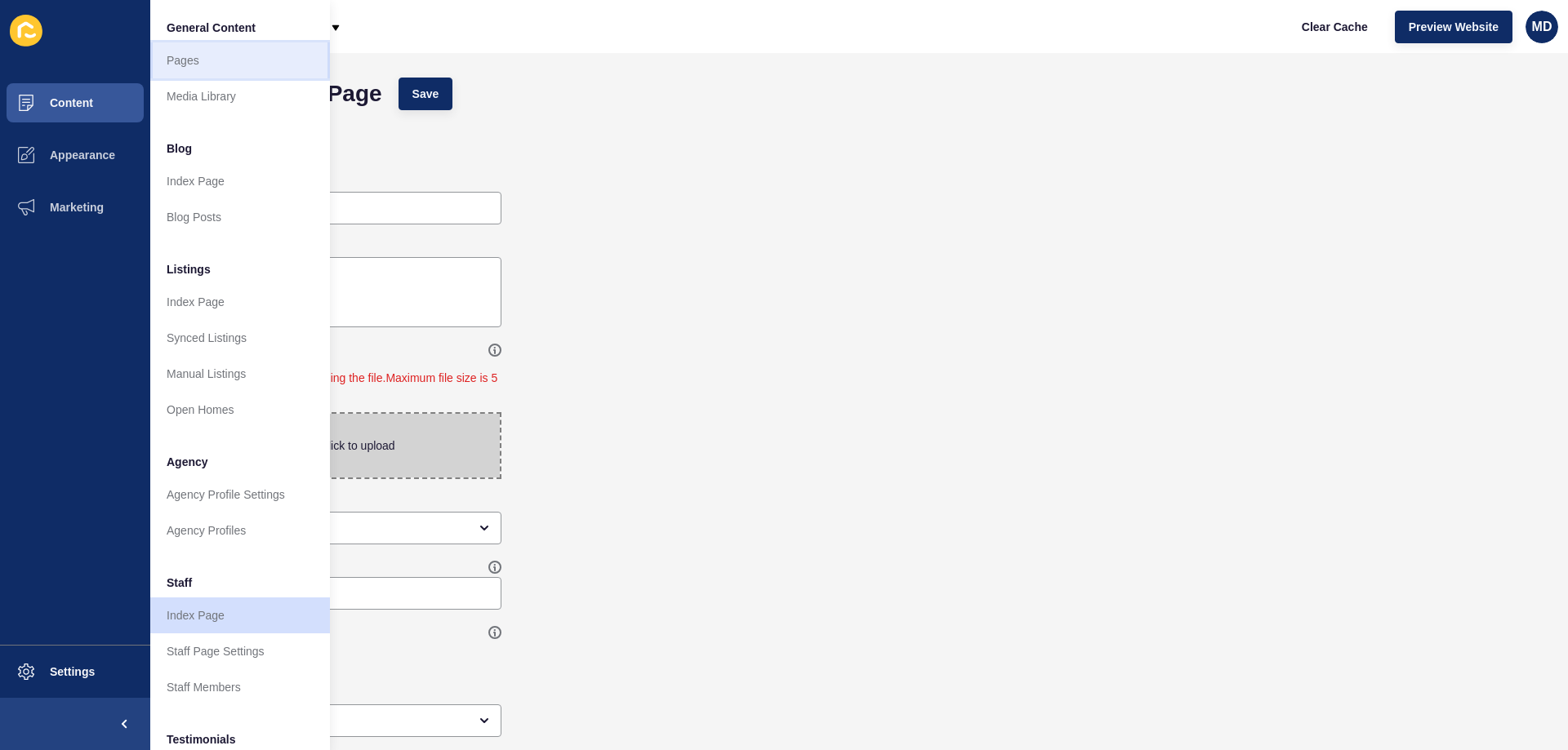
click at [204, 56] on link "Pages" at bounding box center [239, 61] width 179 height 36
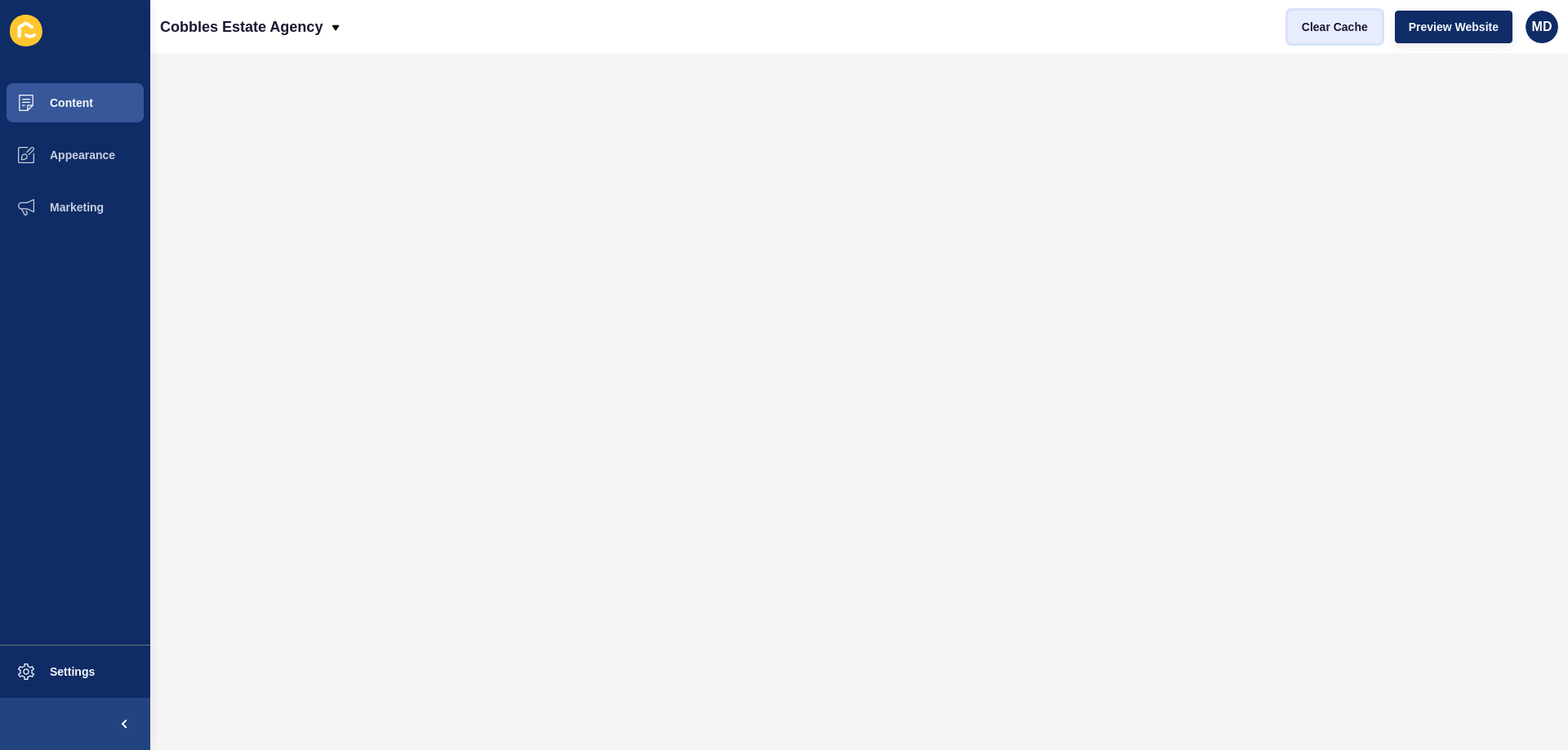
click at [1361, 26] on span "Clear Cache" at bounding box center [1335, 27] width 66 height 16
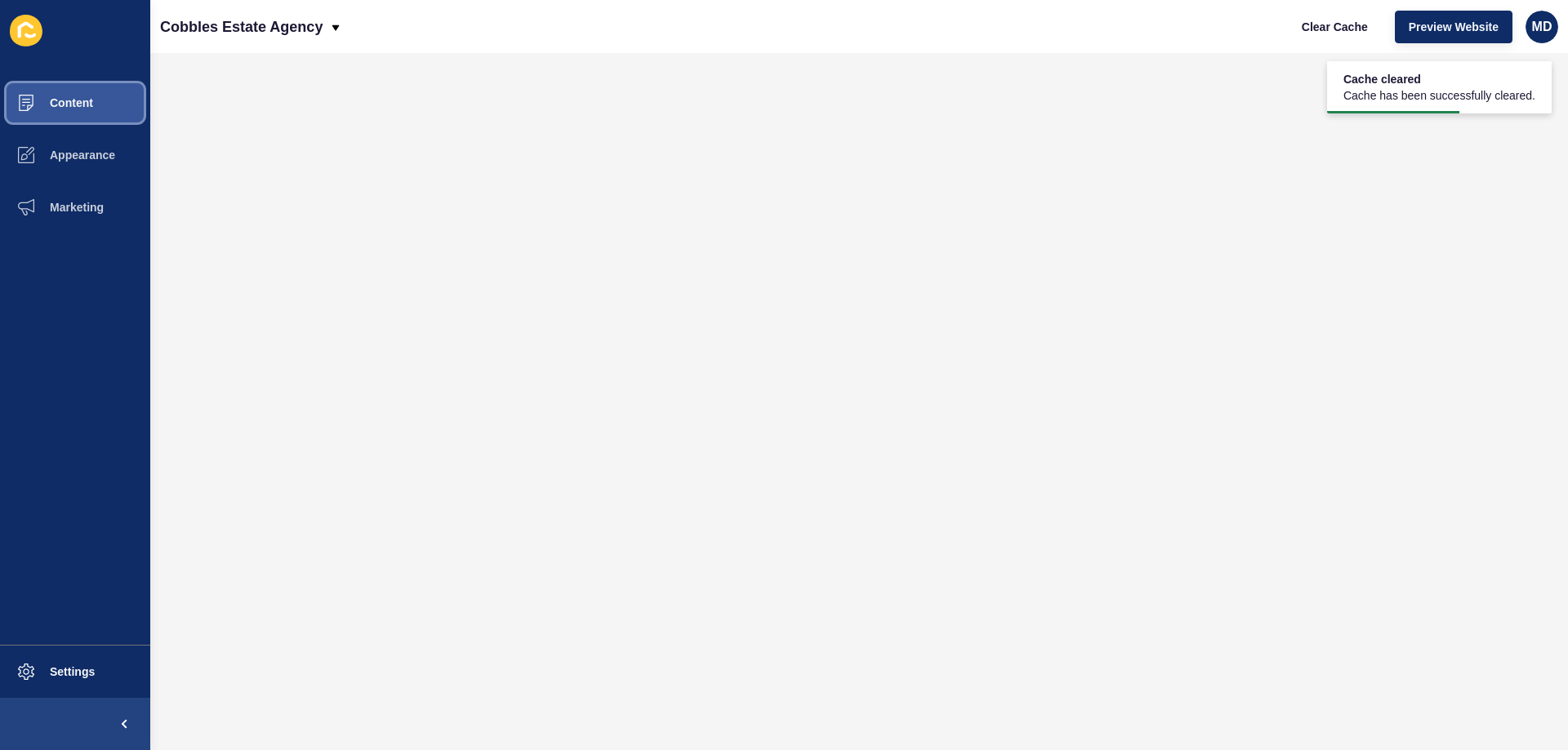
click at [56, 111] on button "Content" at bounding box center [75, 102] width 150 height 52
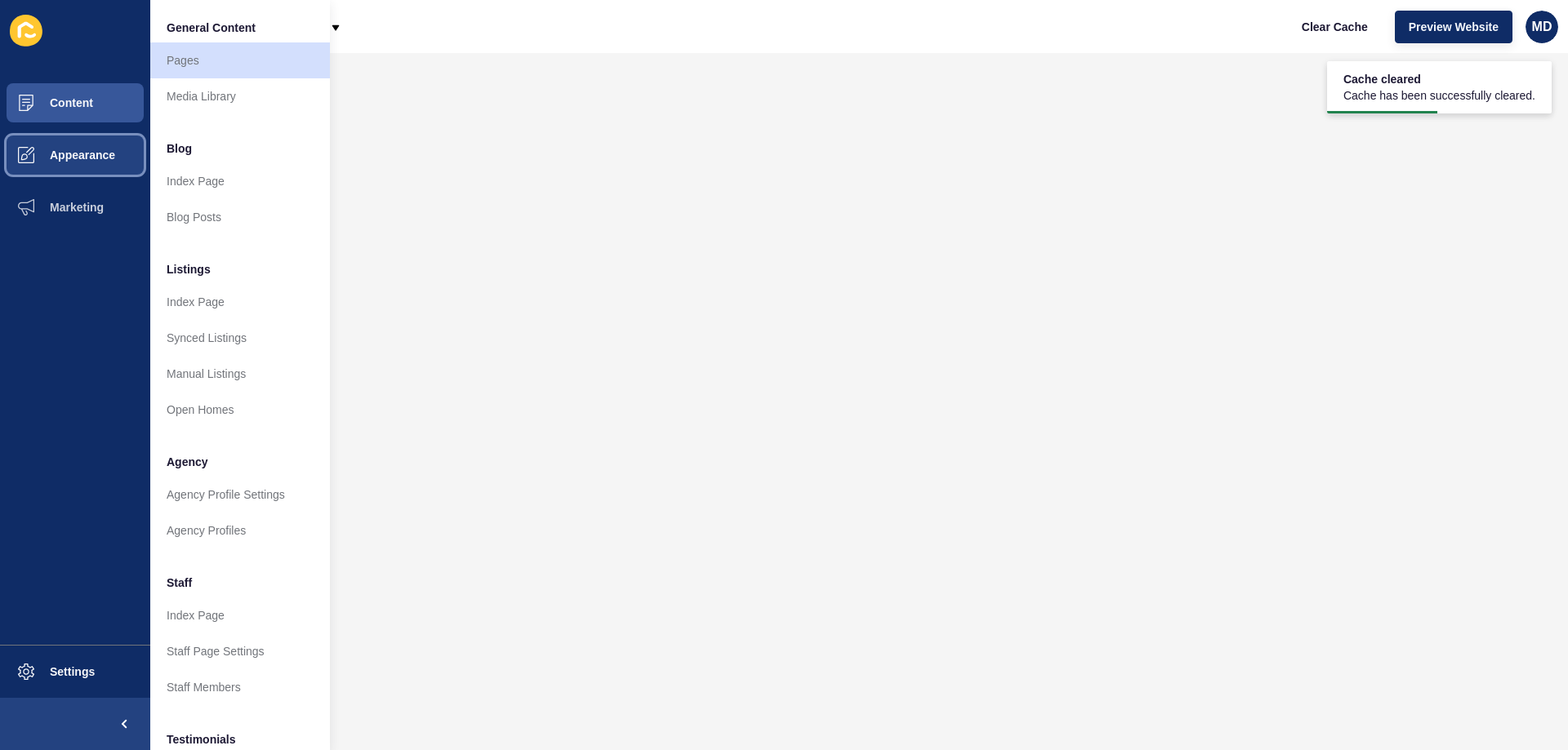
click at [59, 147] on button "Appearance" at bounding box center [75, 155] width 150 height 52
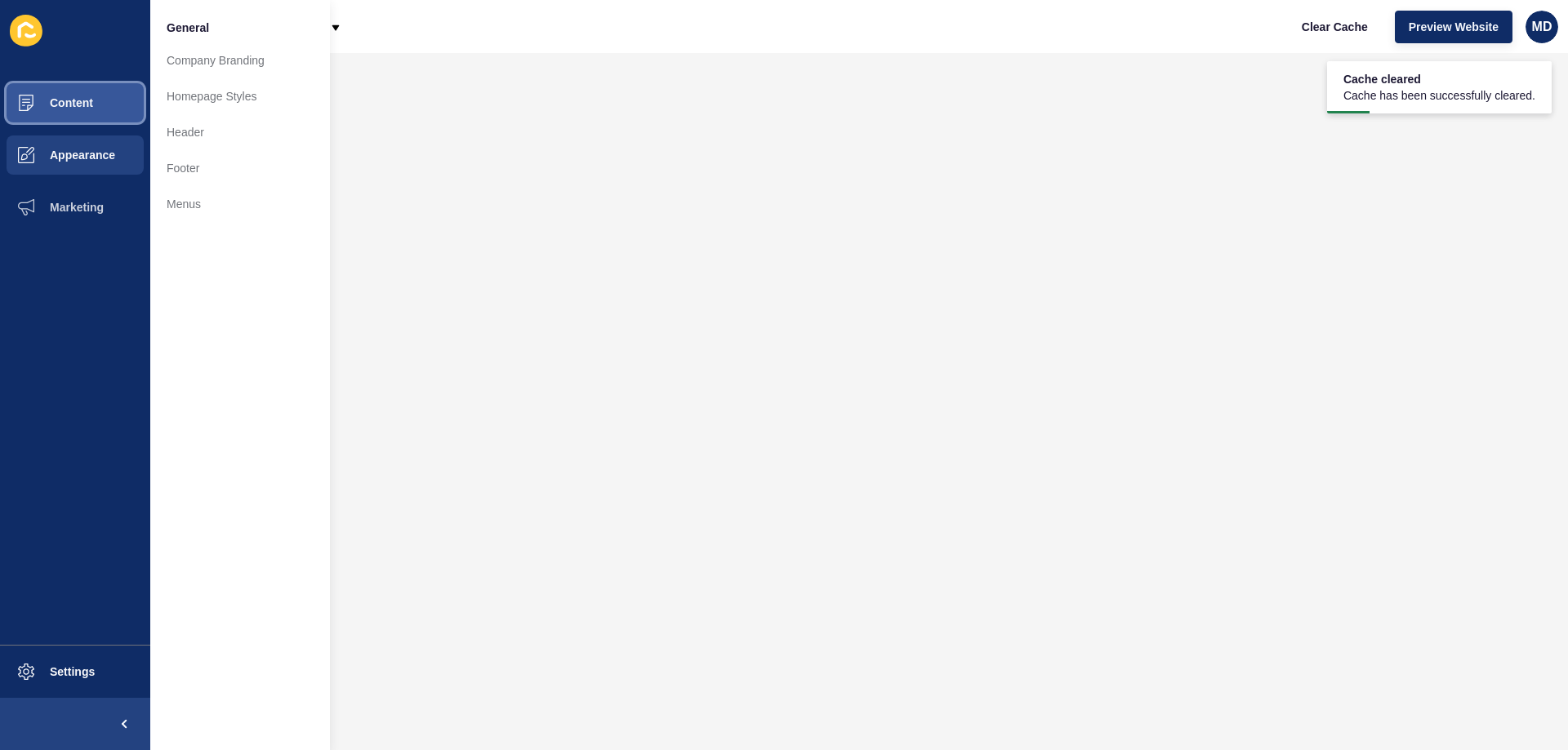
click at [93, 81] on button "Content" at bounding box center [75, 102] width 150 height 52
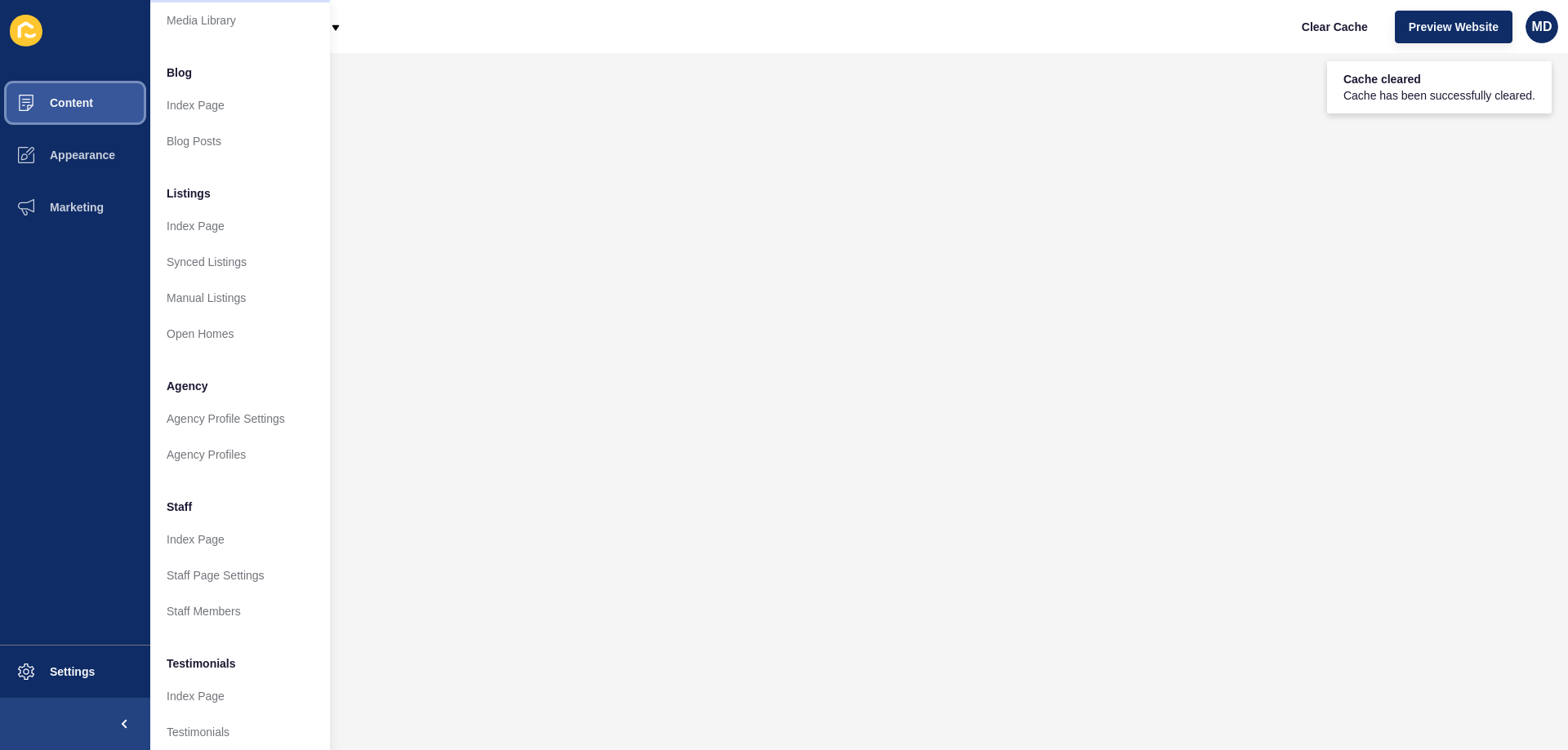
scroll to position [163, 0]
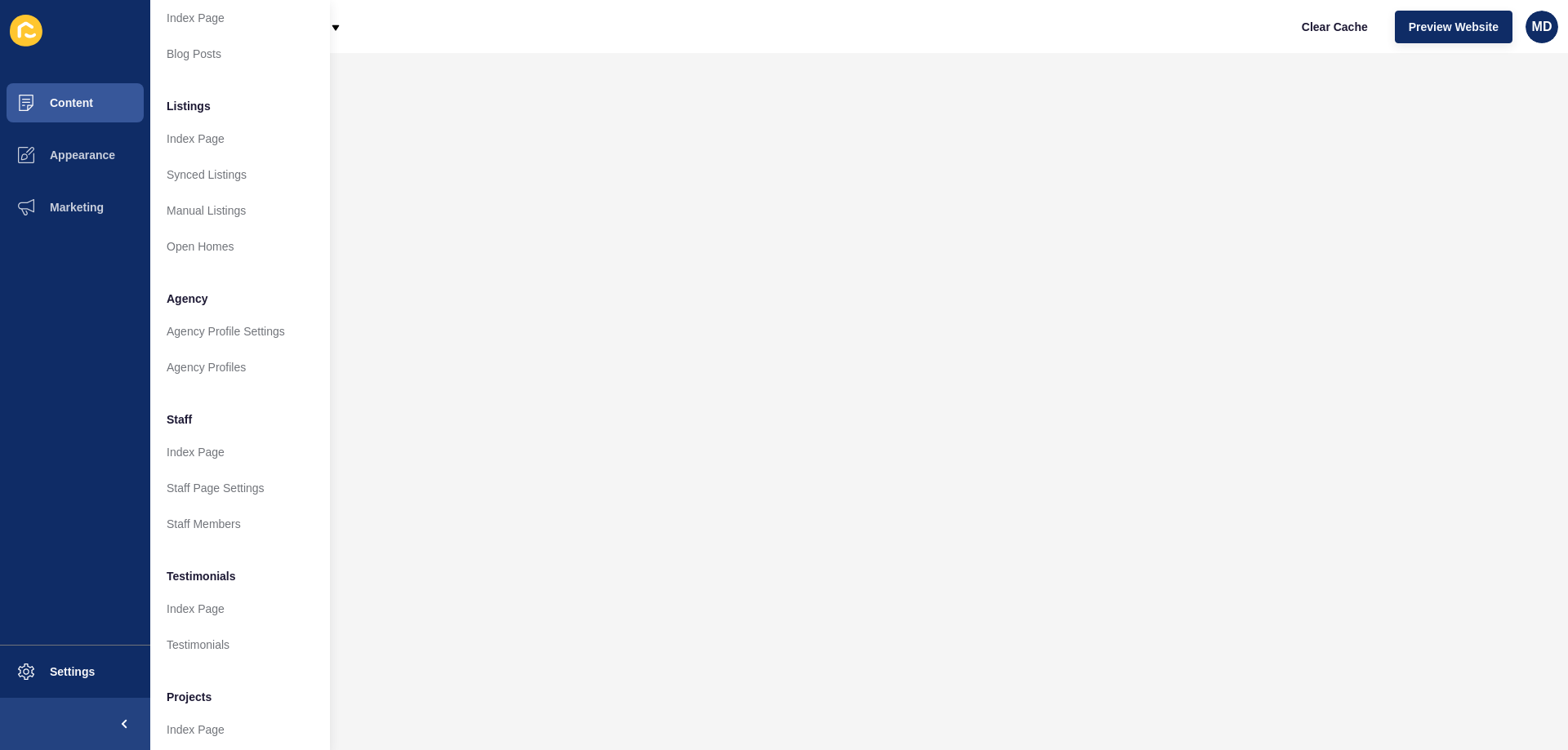
click at [201, 521] on link "Staff Members" at bounding box center [239, 524] width 179 height 36
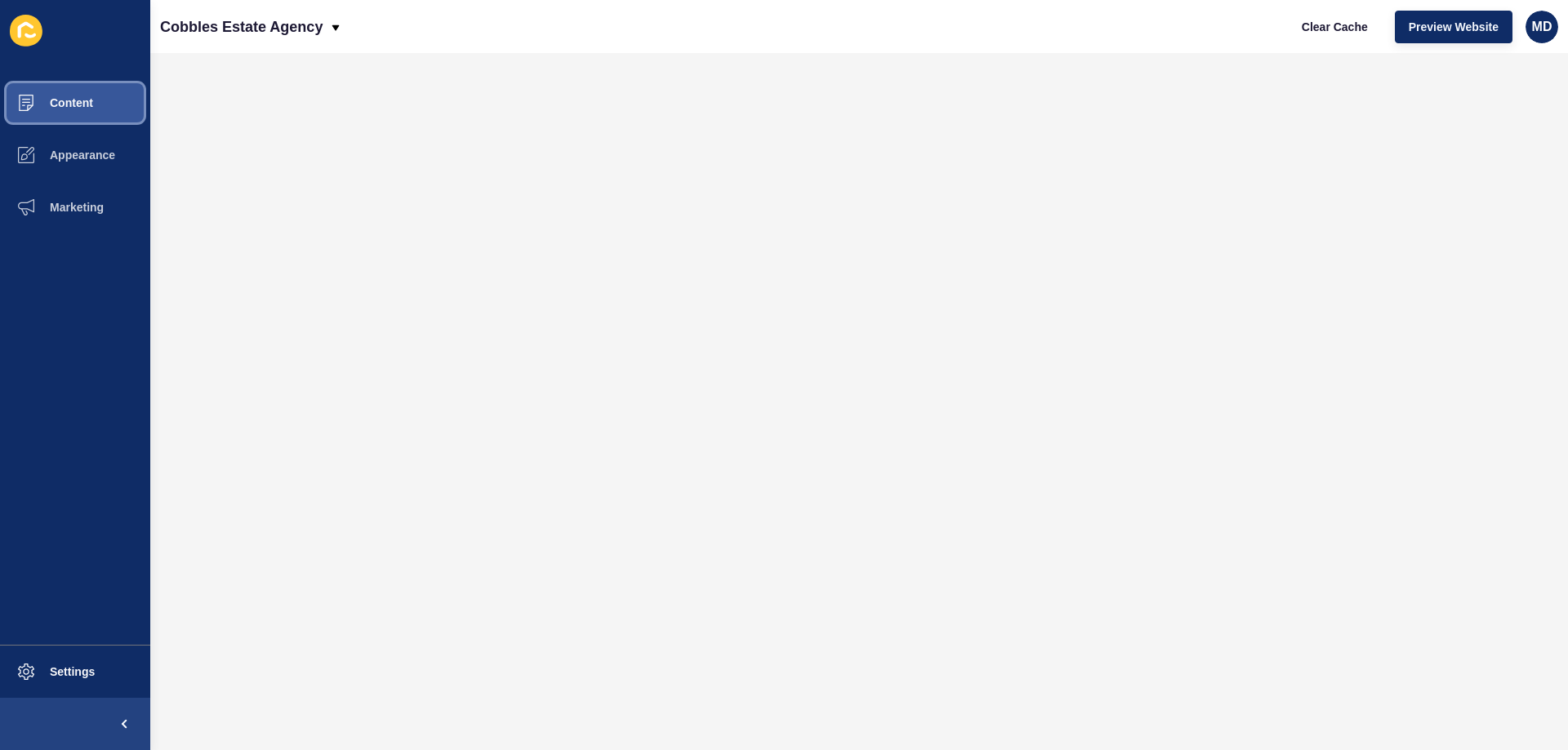
click at [89, 111] on button "Content" at bounding box center [75, 102] width 150 height 52
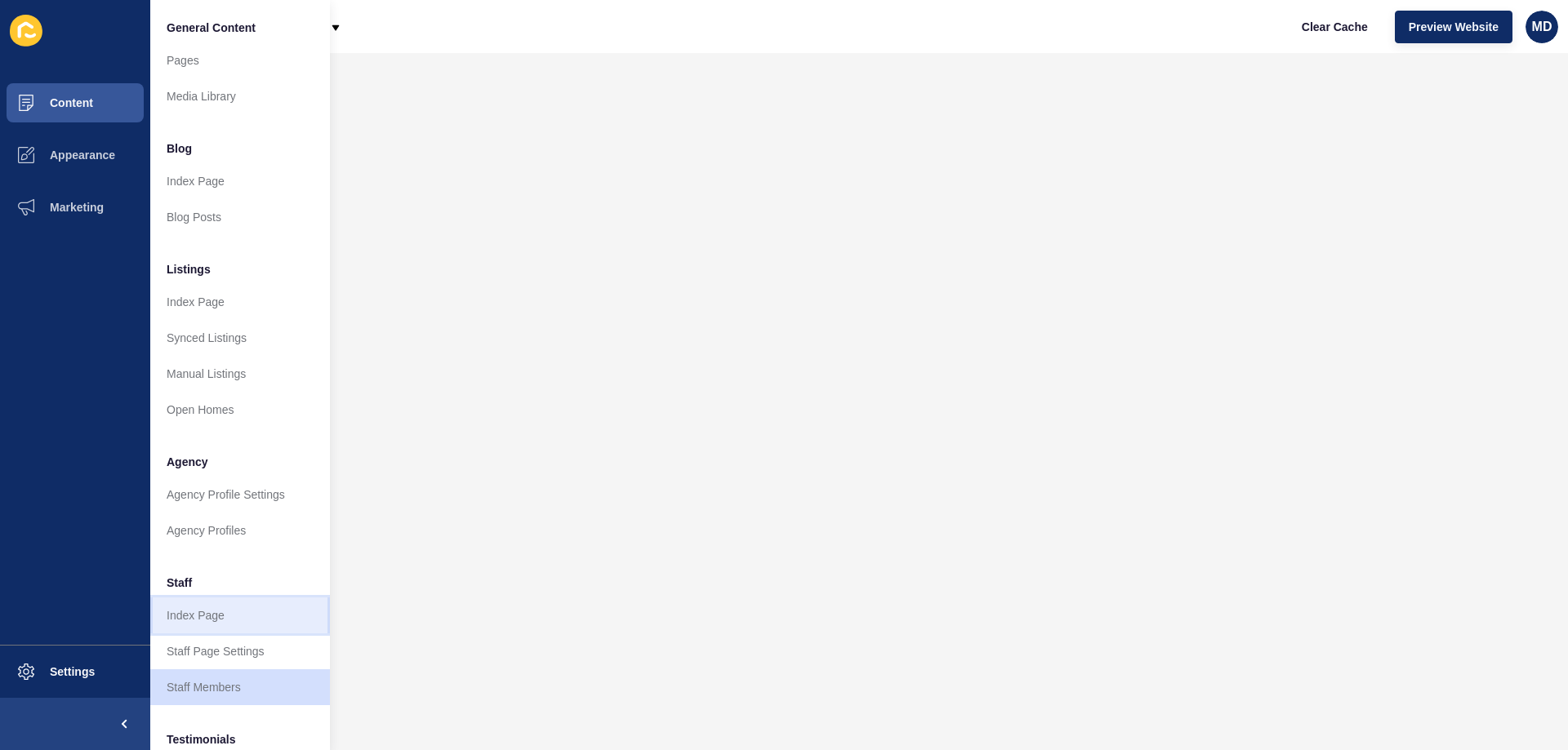
click at [209, 619] on link "Index Page" at bounding box center [239, 615] width 179 height 36
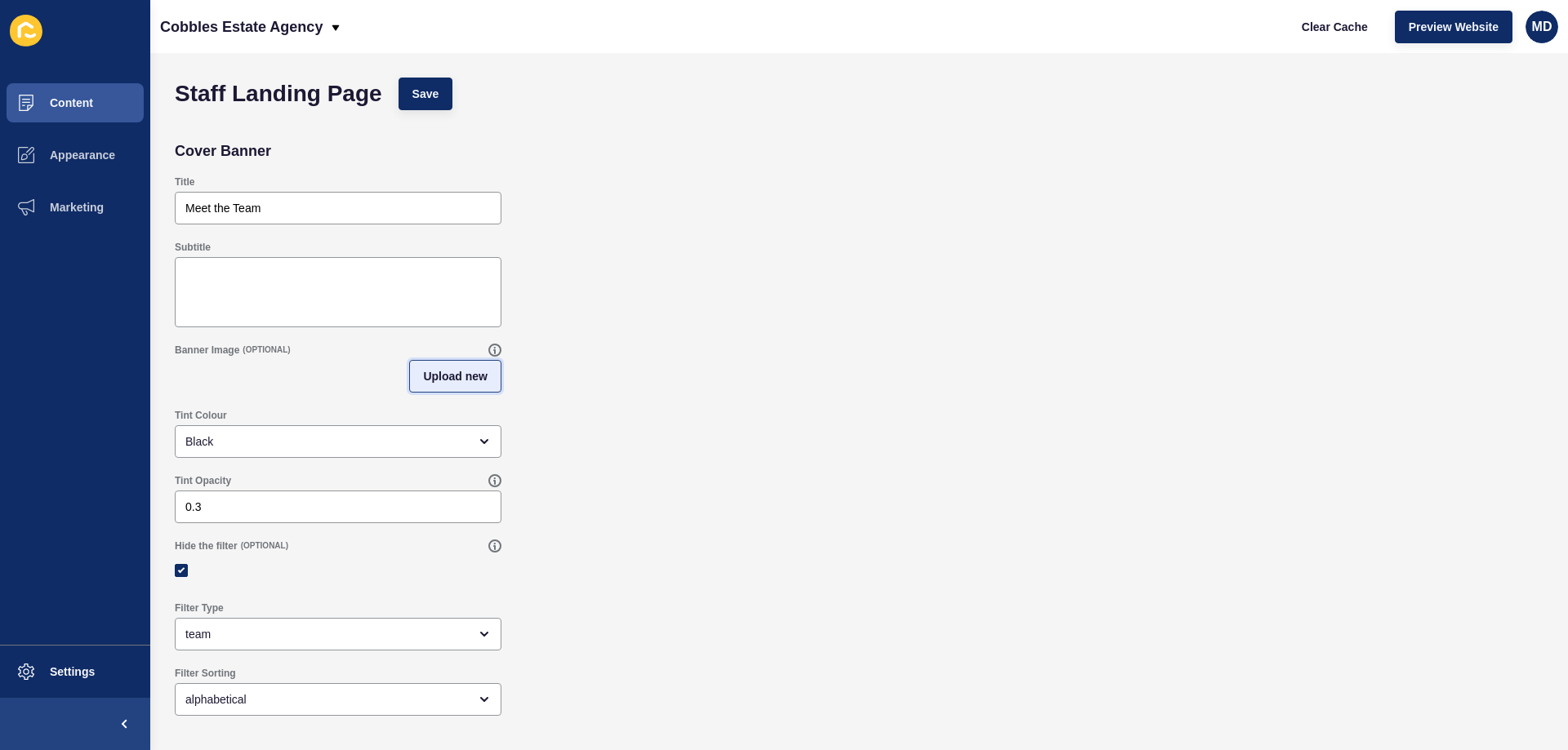
click at [467, 386] on button "Upload new" at bounding box center [454, 376] width 92 height 32
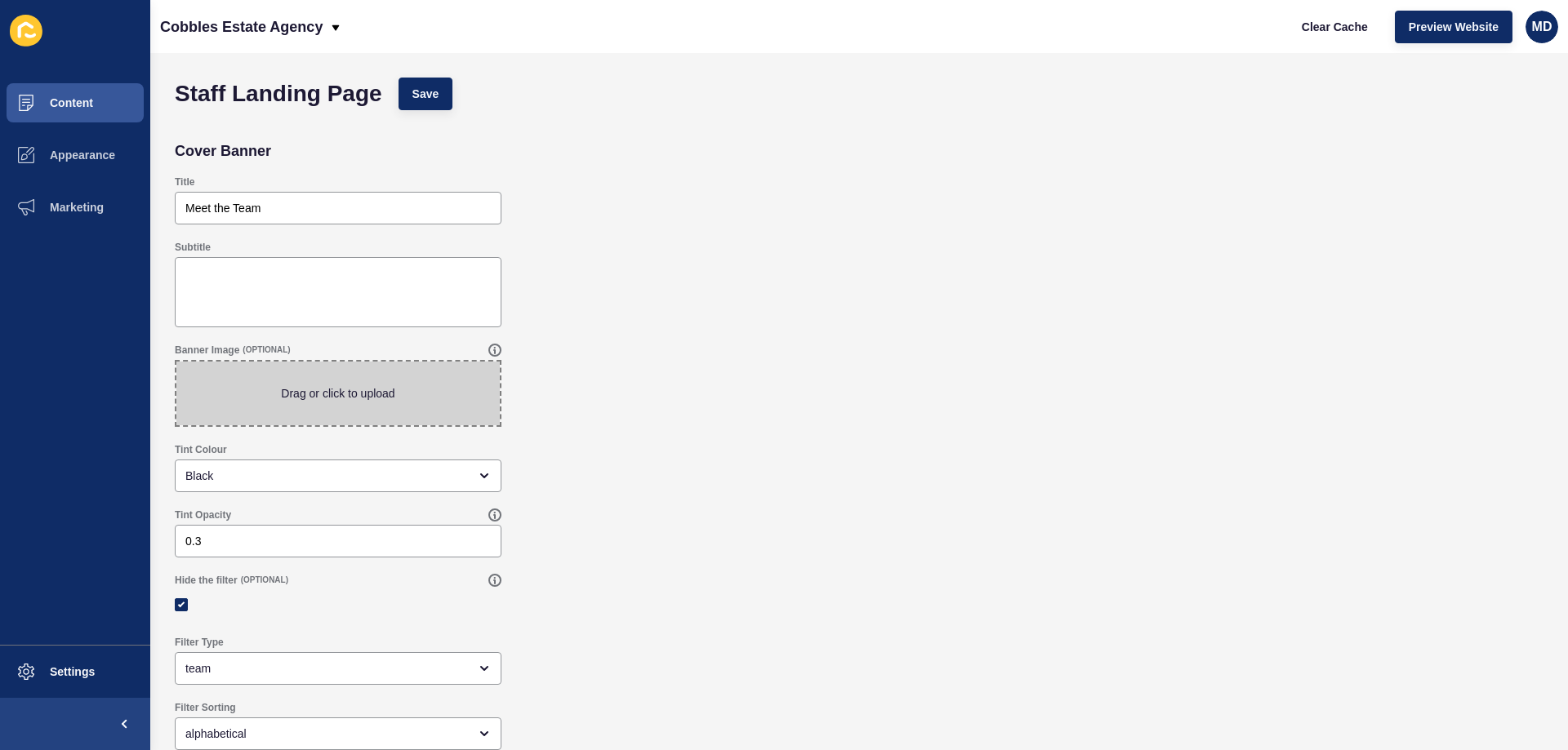
click at [359, 413] on span at bounding box center [338, 393] width 323 height 64
click at [176, 361] on input "Drag or click to upload" at bounding box center [176, 361] width 0 height 0
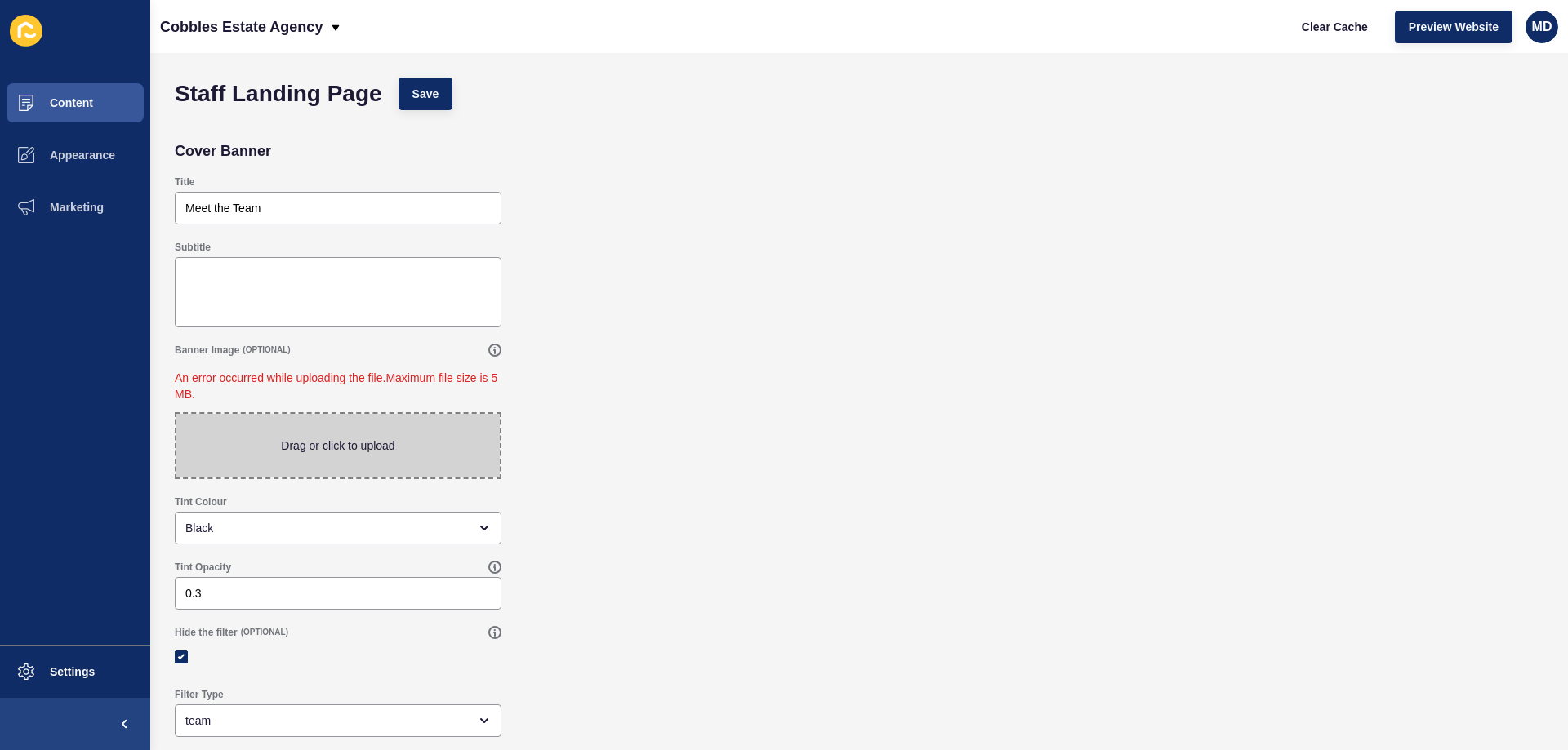
click at [327, 465] on span at bounding box center [338, 445] width 323 height 64
click at [176, 413] on input "Drag or click to upload" at bounding box center [176, 413] width 0 height 0
click at [325, 443] on span at bounding box center [338, 445] width 323 height 64
click at [176, 413] on input "Drag or click to upload" at bounding box center [176, 413] width 0 height 0
click at [360, 418] on span at bounding box center [338, 445] width 323 height 64
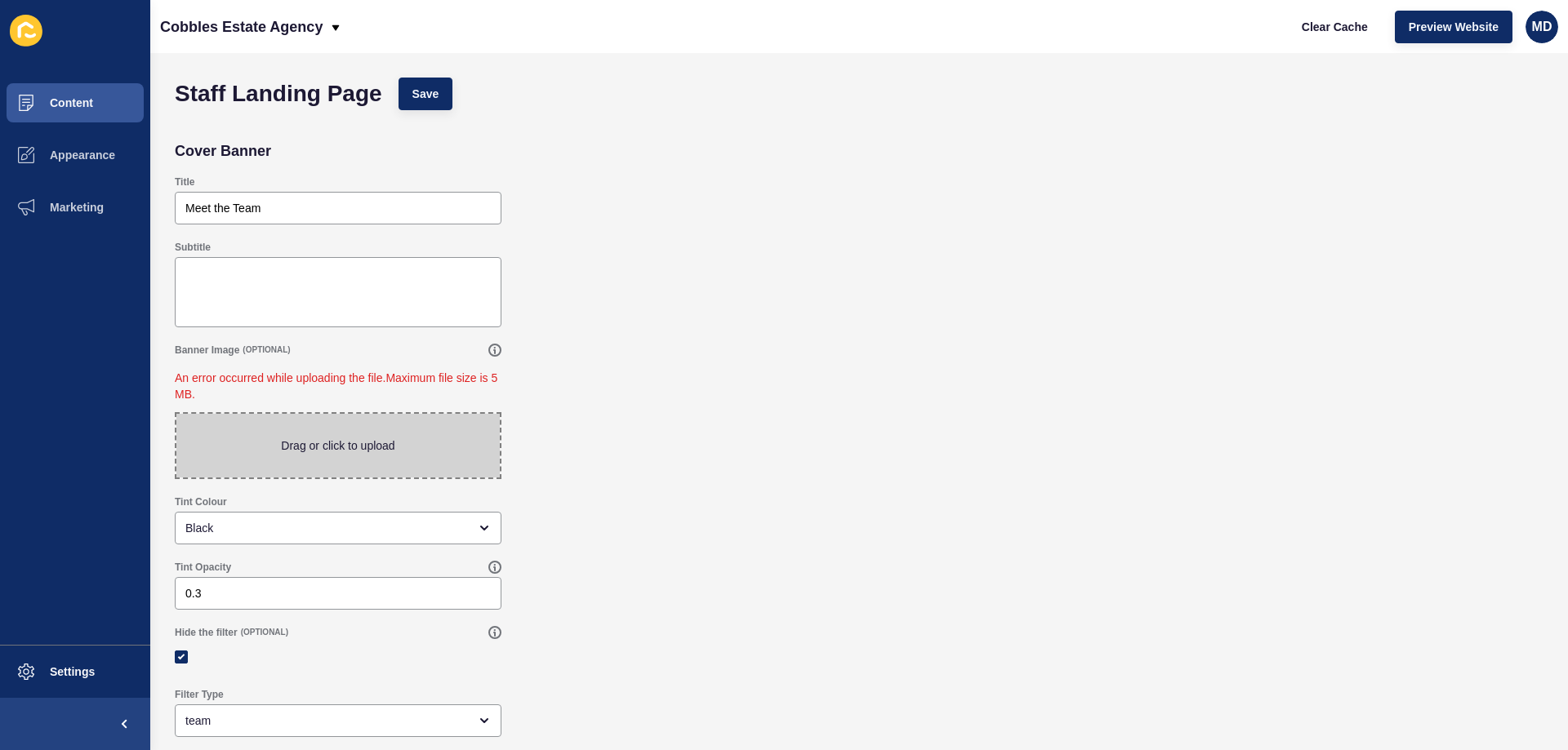
click at [176, 413] on input "Drag or click to upload" at bounding box center [176, 413] width 0 height 0
click at [417, 437] on span at bounding box center [338, 445] width 323 height 64
click at [176, 413] on input "Drag or click to upload" at bounding box center [176, 413] width 0 height 0
click at [333, 447] on span at bounding box center [338, 445] width 323 height 64
click at [176, 413] on input "Drag or click to upload" at bounding box center [176, 413] width 0 height 0
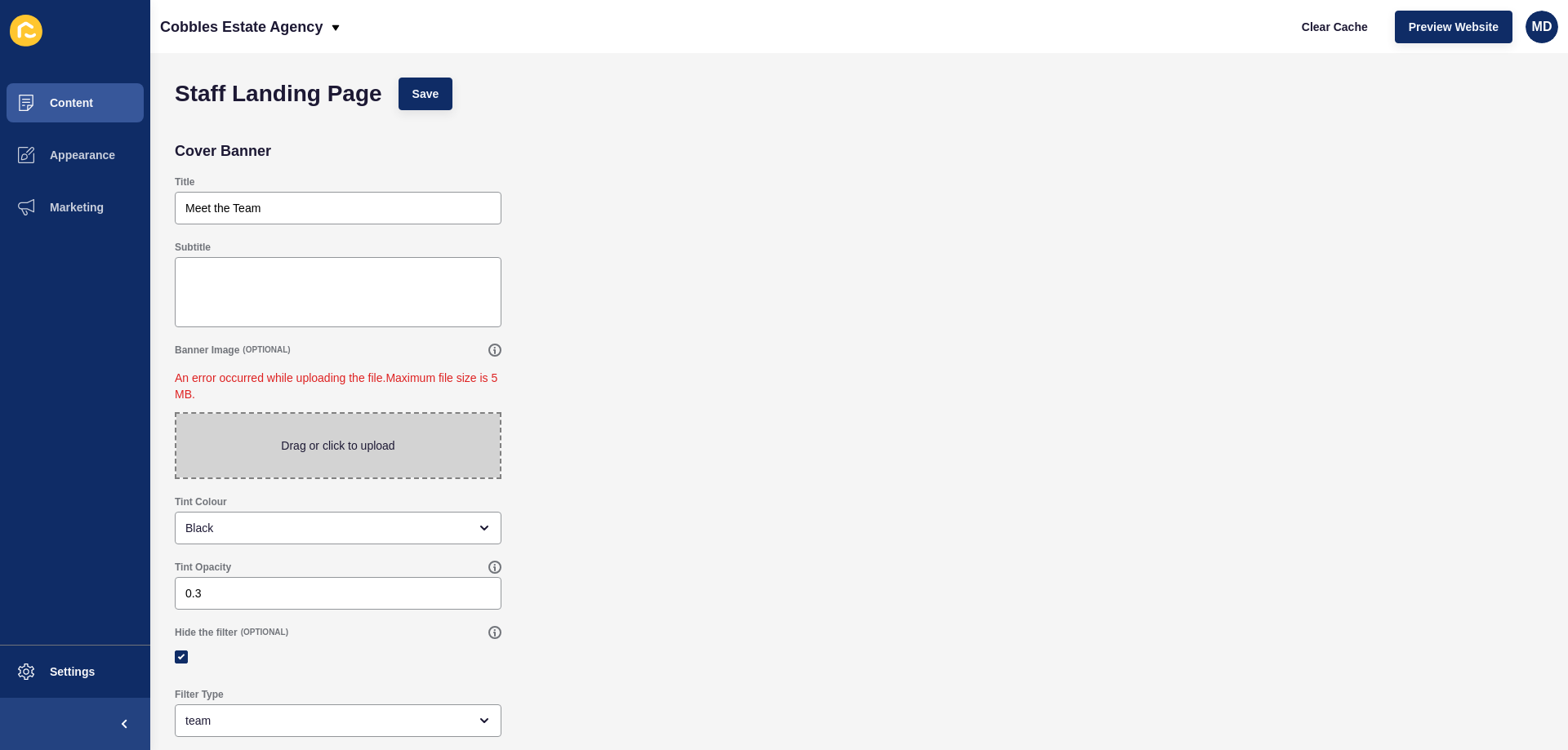
click at [323, 460] on span at bounding box center [338, 445] width 323 height 64
click at [176, 413] on input "Drag or click to upload" at bounding box center [176, 413] width 0 height 0
type input "C:\fakepath\Living room.jpg"
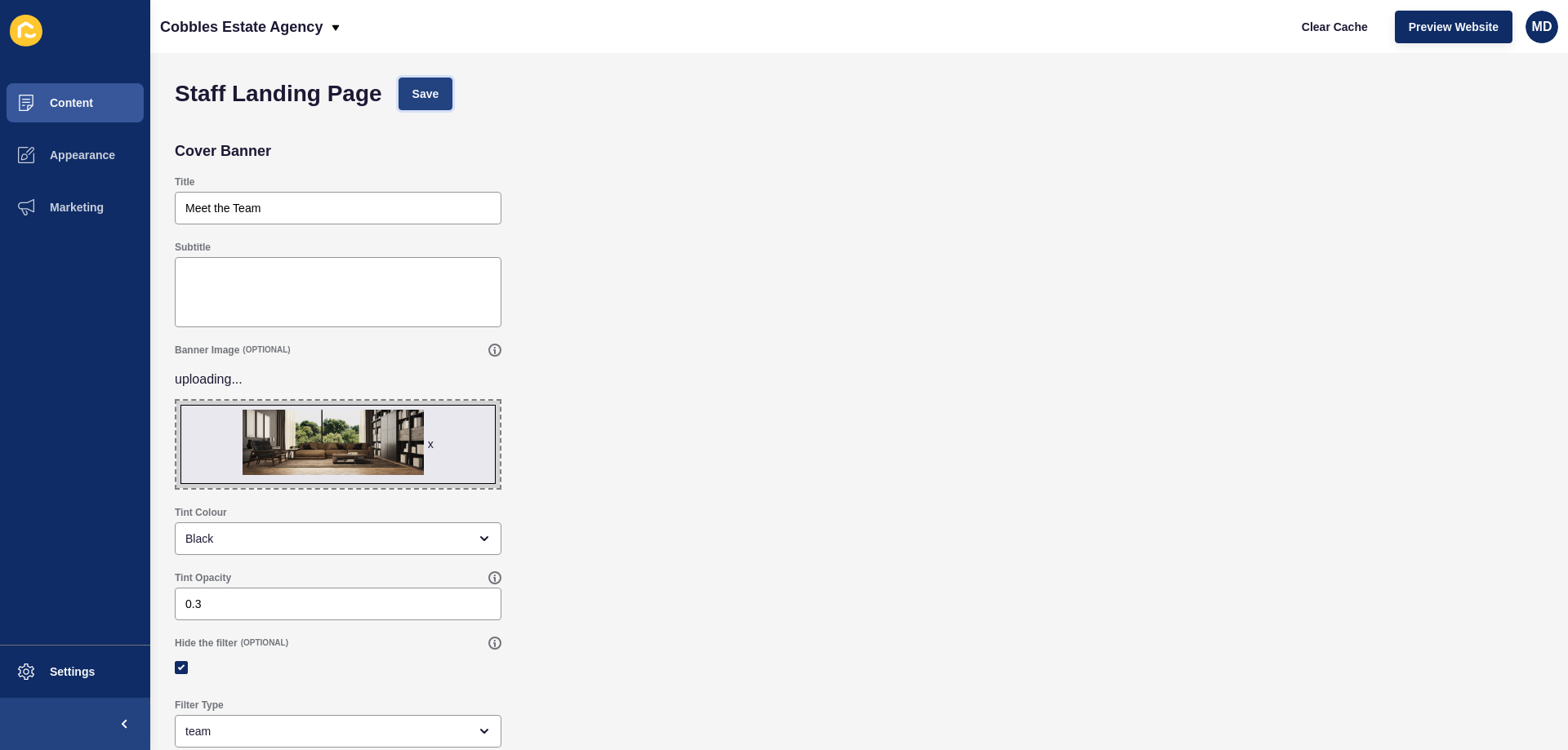
click at [421, 86] on span "Save" at bounding box center [426, 93] width 27 height 16
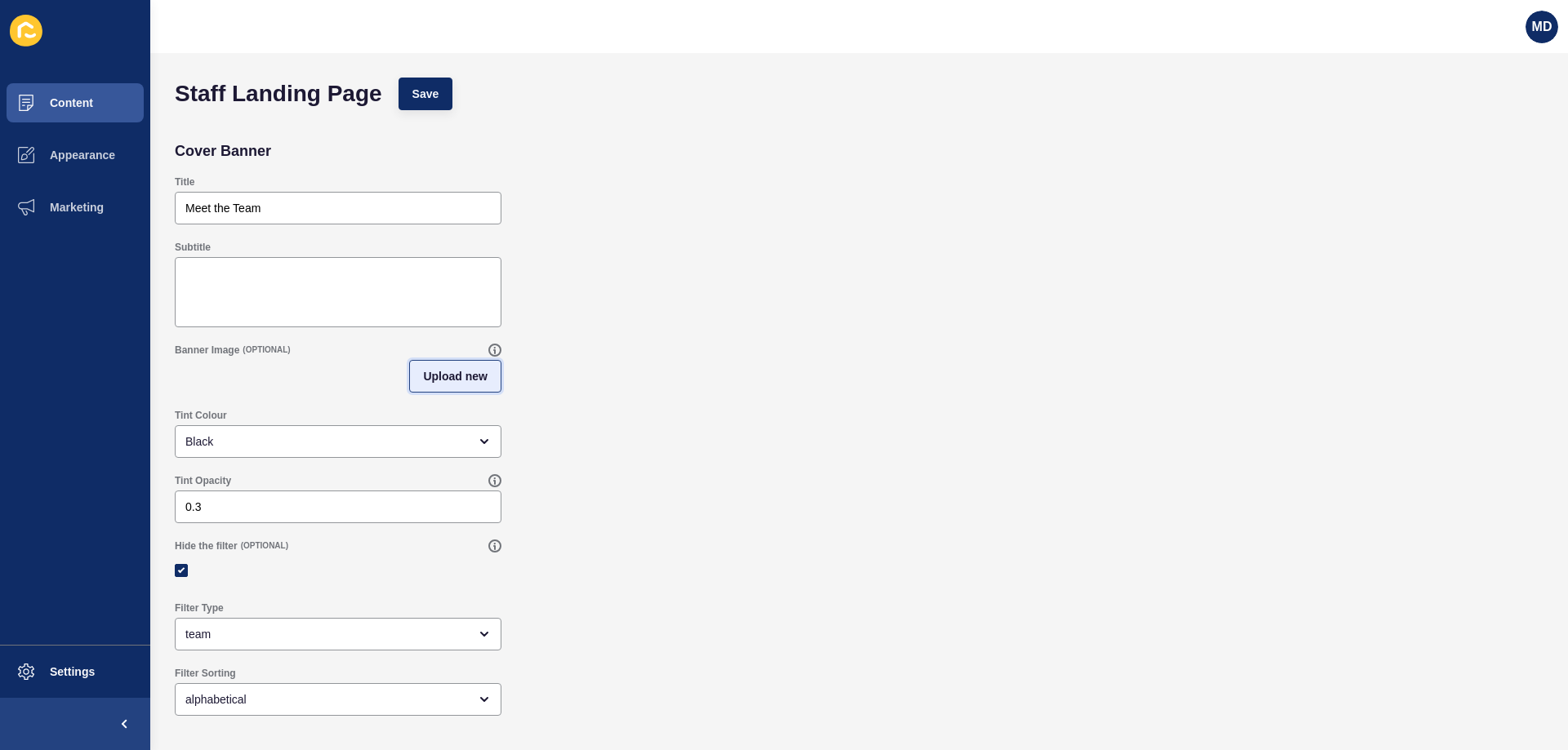
click at [445, 376] on span "Upload new" at bounding box center [455, 375] width 65 height 16
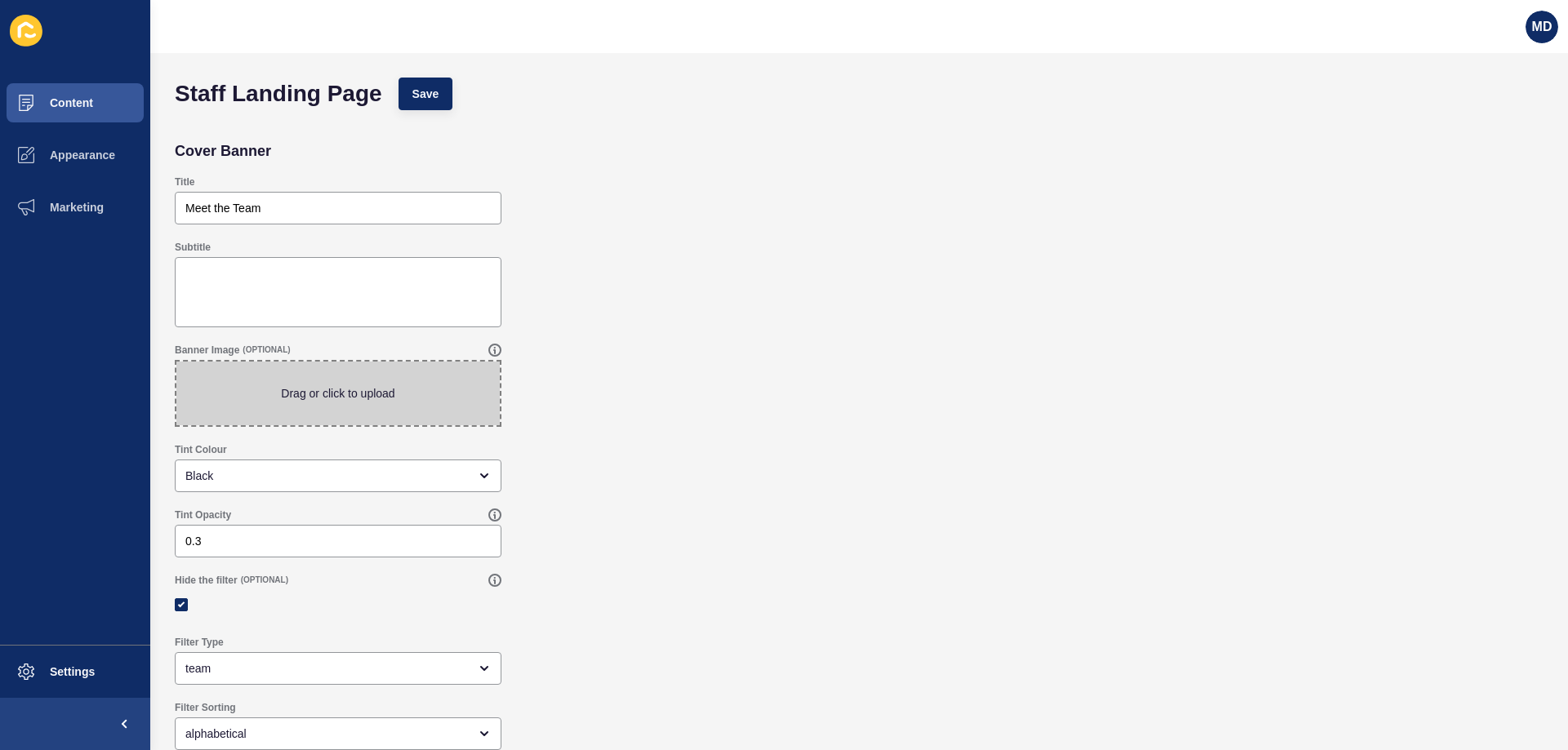
click at [340, 388] on span at bounding box center [338, 393] width 323 height 64
click at [176, 361] on input "Drag or click to upload" at bounding box center [176, 361] width 0 height 0
type input "C:\fakepath\Living room.jpg"
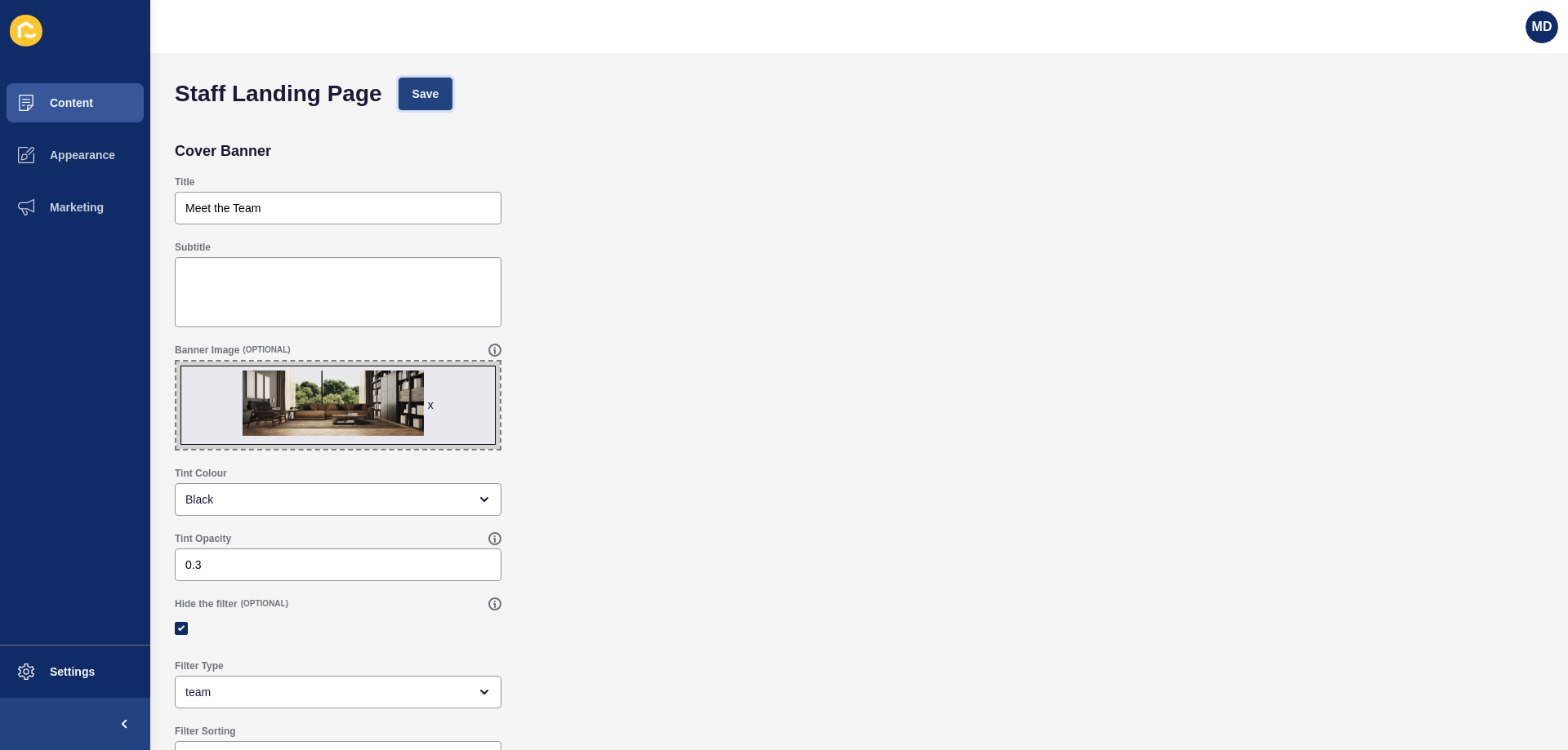
click at [437, 86] on span "Save" at bounding box center [426, 93] width 27 height 16
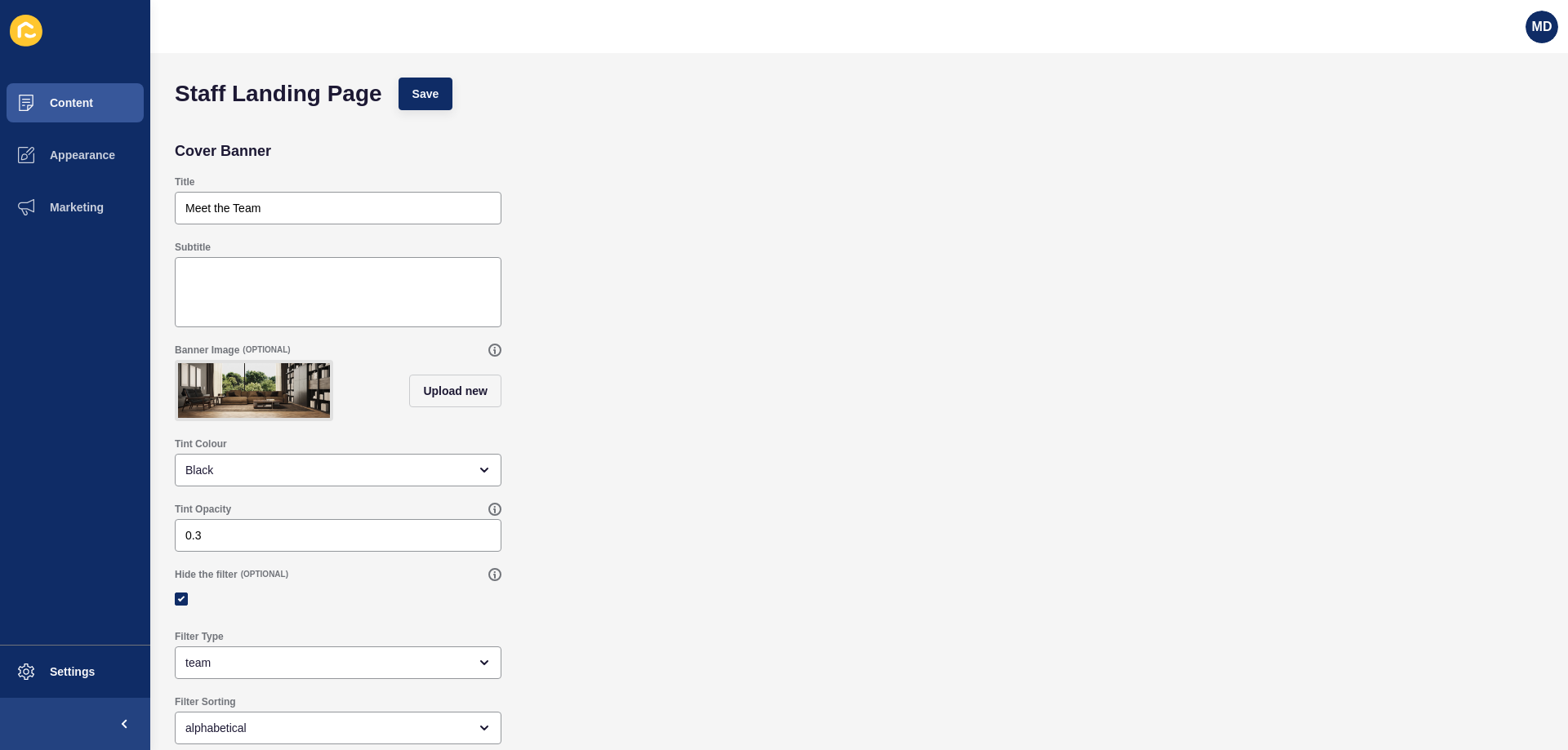
drag, startPoint x: 297, startPoint y: 0, endPoint x: 628, endPoint y: 184, distance: 378.7
click at [628, 184] on div "Title Meet the Team" at bounding box center [859, 199] width 1385 height 65
click at [436, 90] on span "Save" at bounding box center [426, 93] width 27 height 16
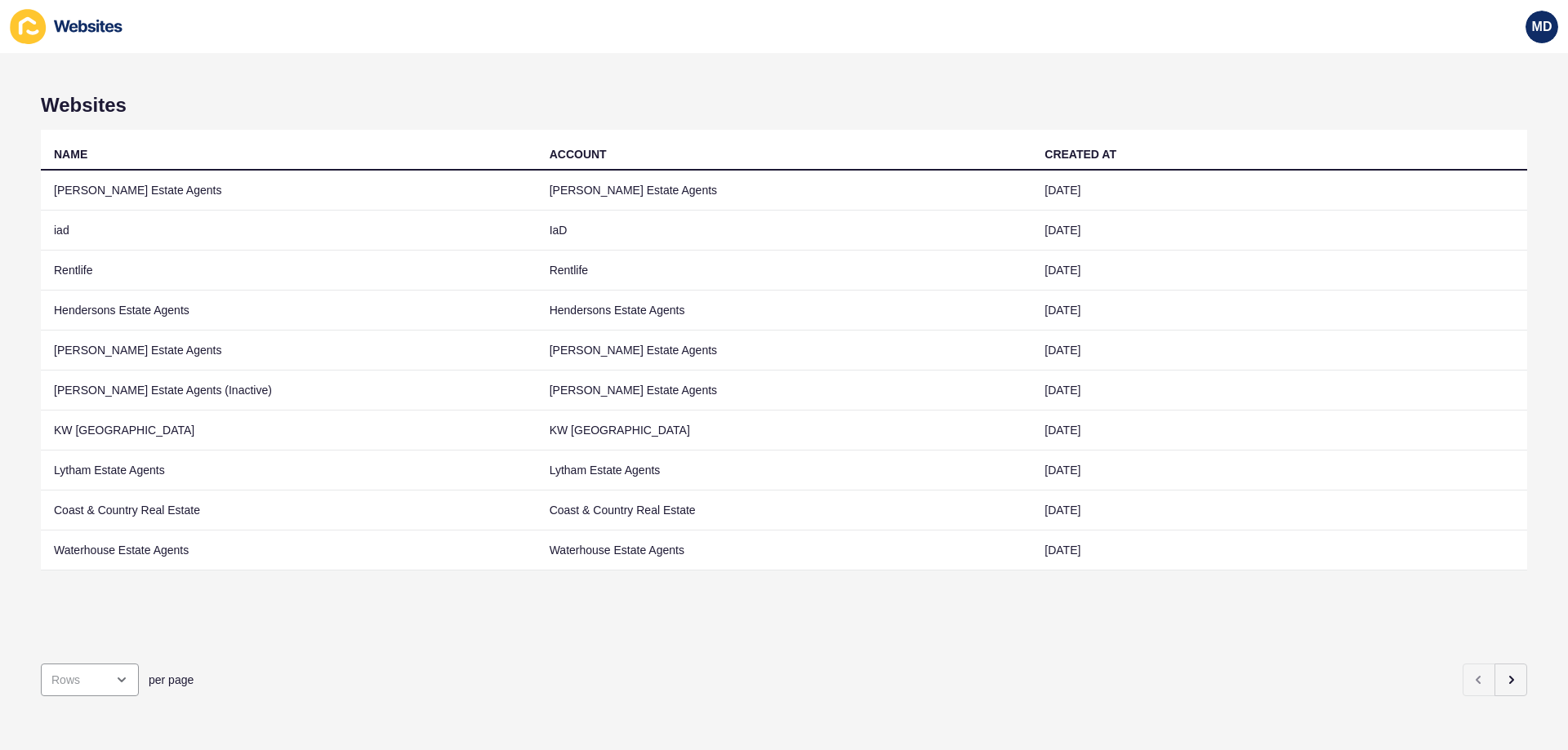
click at [1515, 662] on div "Websites NAME ACCOUNT CREATED AT [PERSON_NAME] Estate Agents [PERSON_NAME] Esta…" at bounding box center [784, 401] width 1568 height 697
click at [1510, 664] on button "button" at bounding box center [1510, 680] width 32 height 32
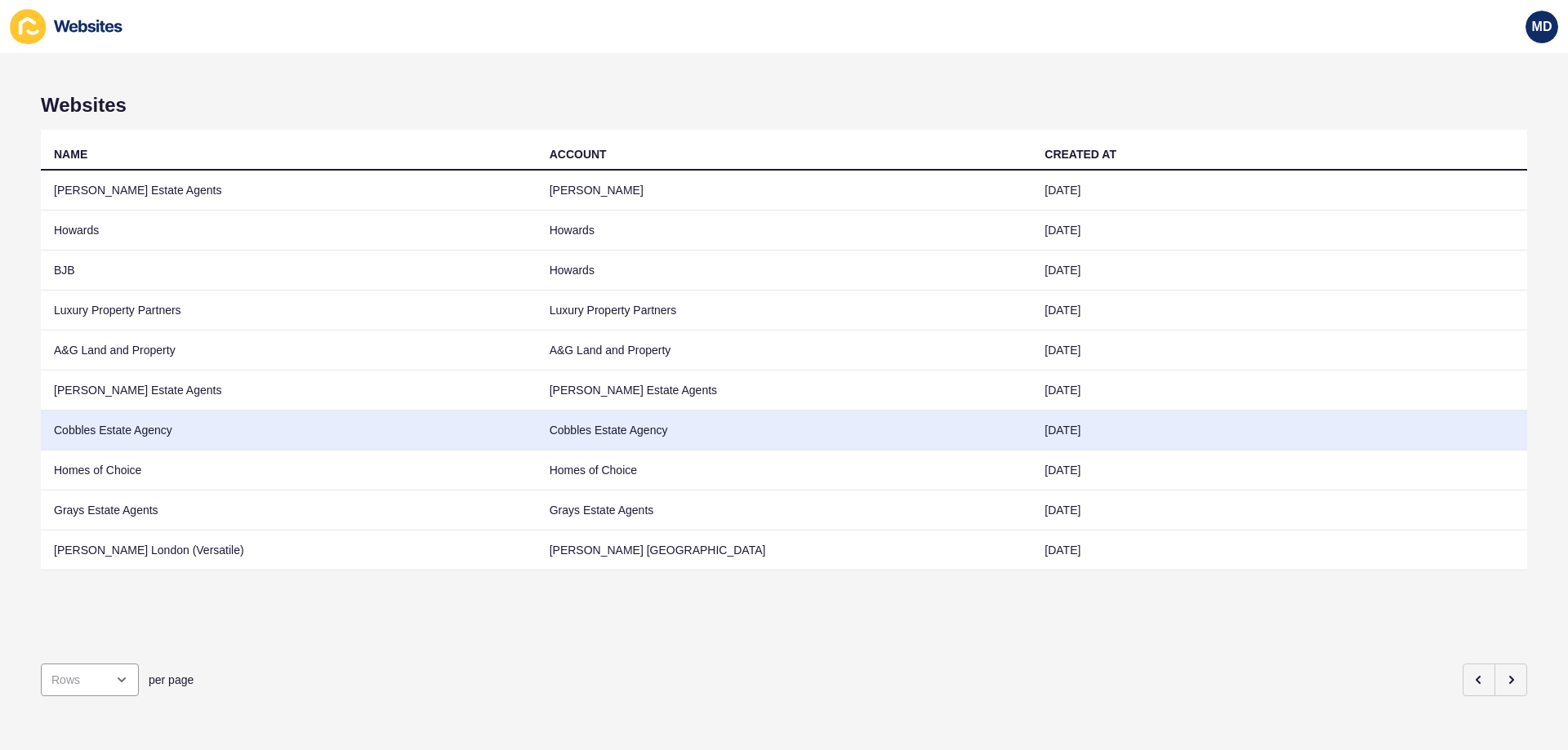
click at [176, 434] on td "Cobbles Estate Agency" at bounding box center [288, 430] width 496 height 40
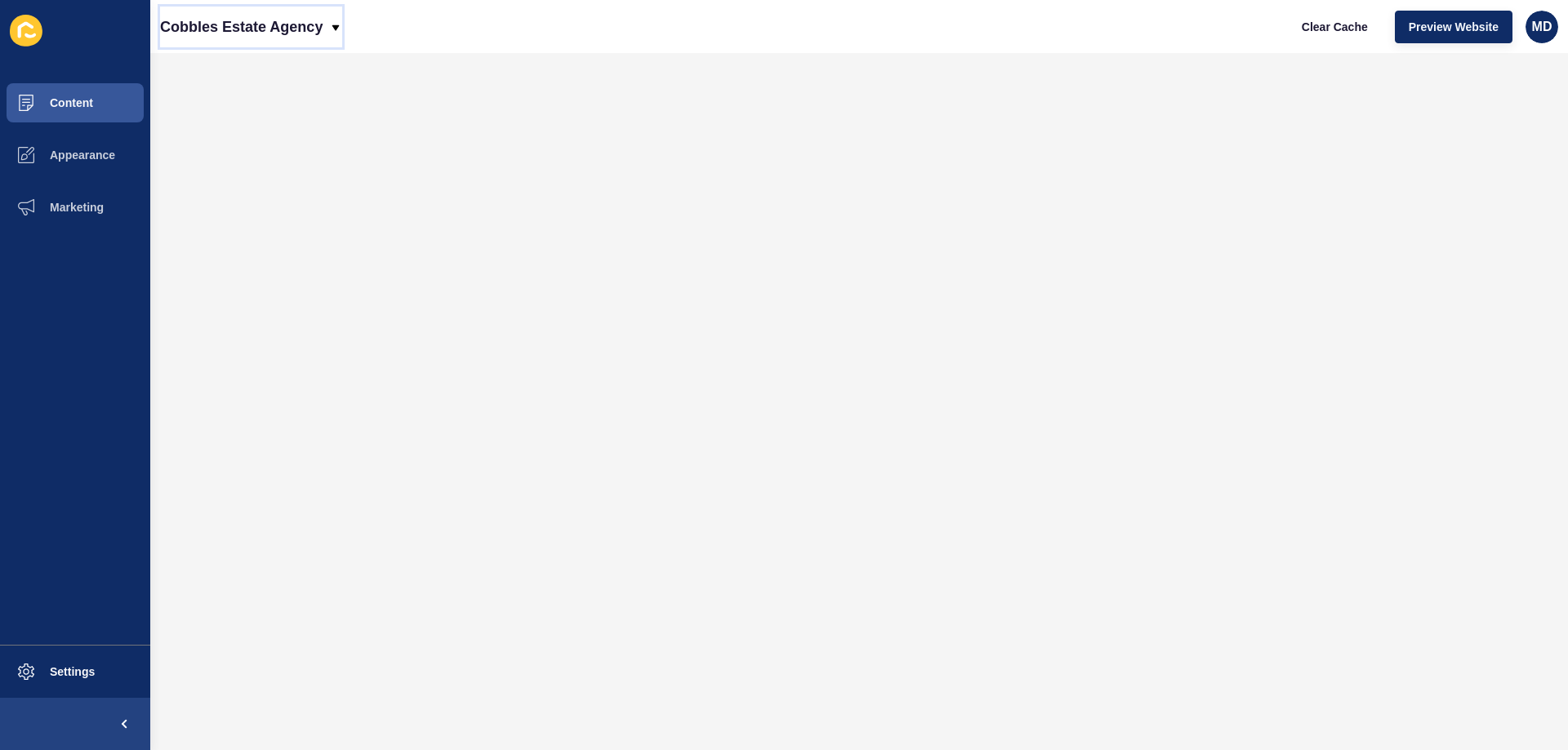
click at [250, 25] on p "Cobbles Estate Agency" at bounding box center [241, 27] width 162 height 41
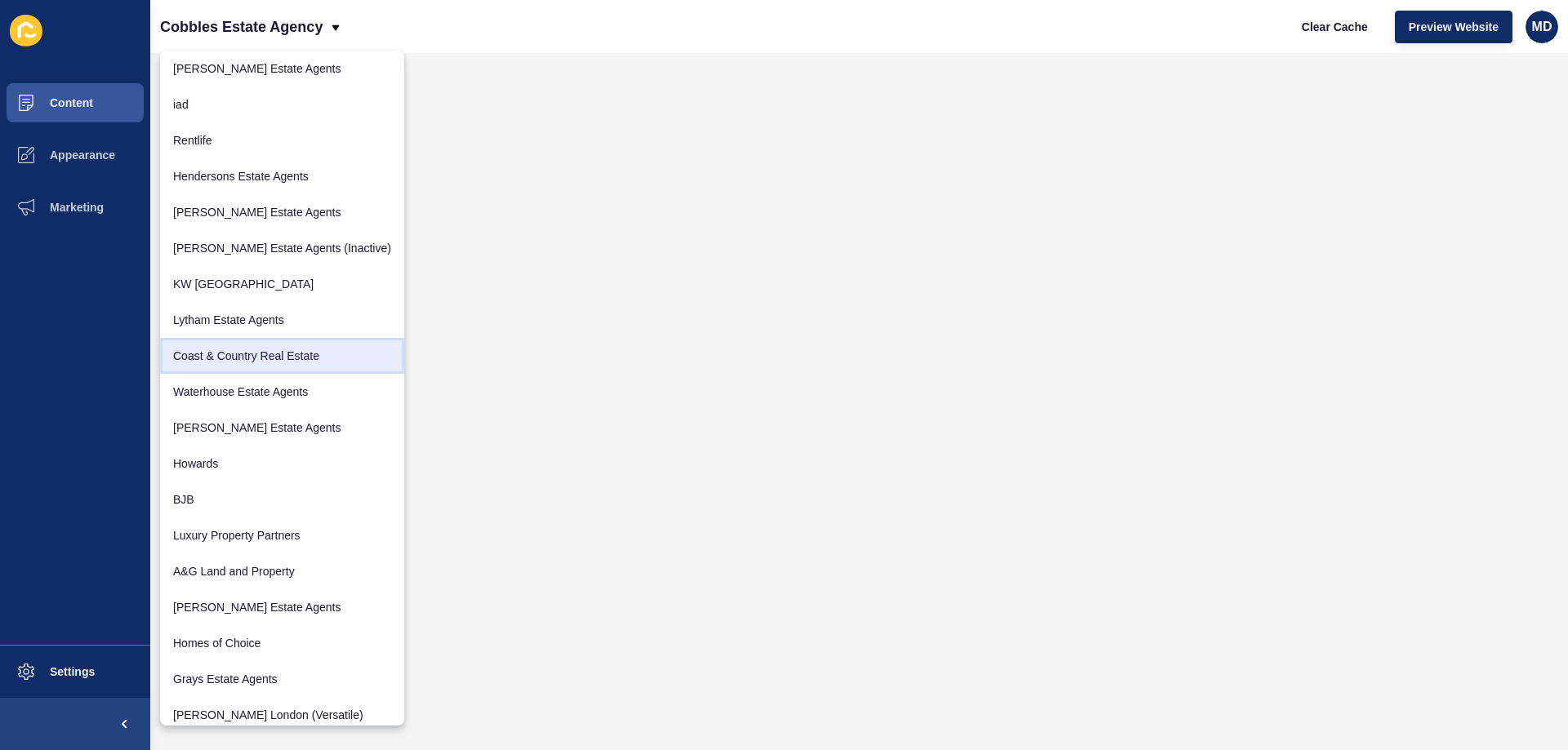
click at [251, 353] on link "Coast & Country Real Estate" at bounding box center [282, 356] width 244 height 36
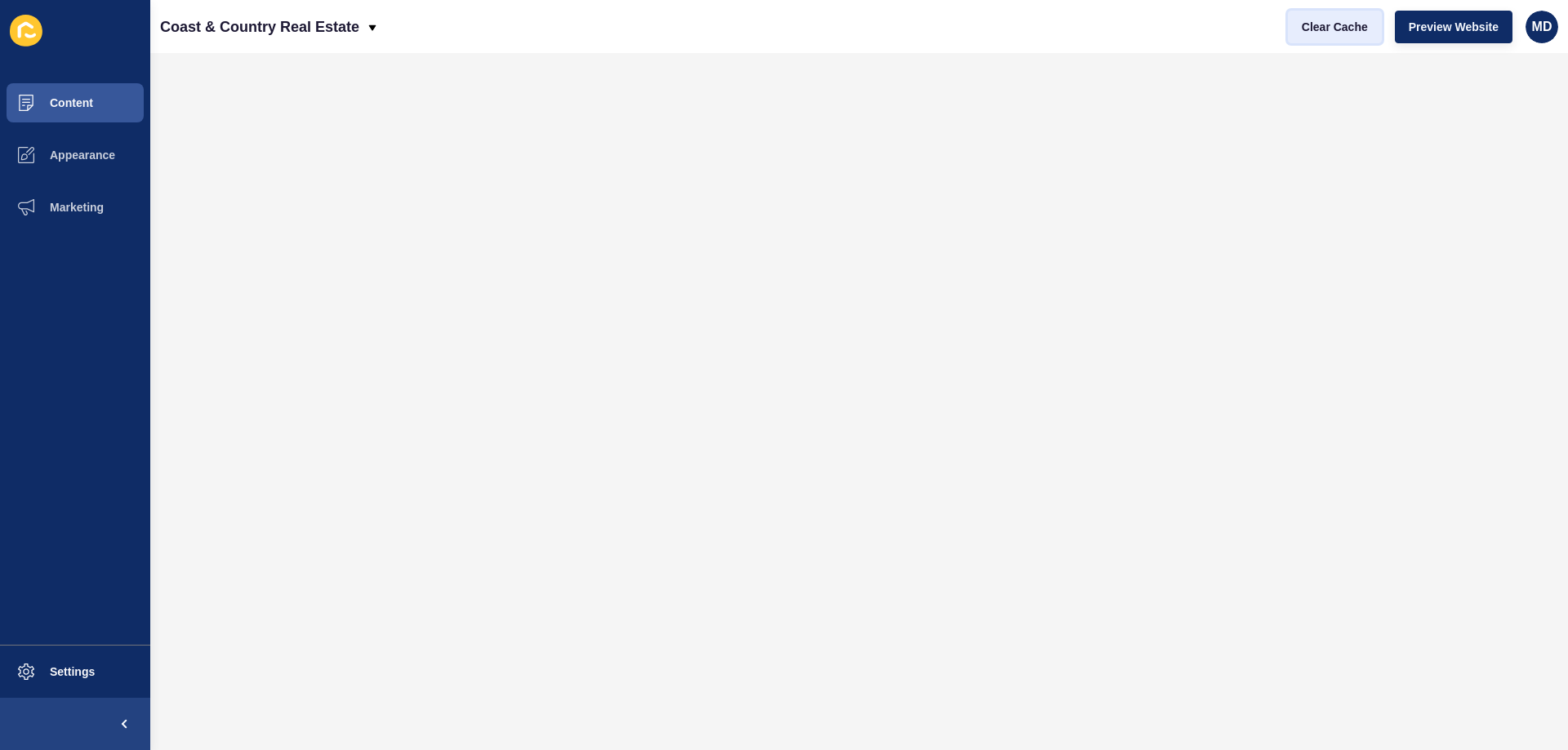
click at [1316, 32] on span "Clear Cache" at bounding box center [1335, 27] width 66 height 16
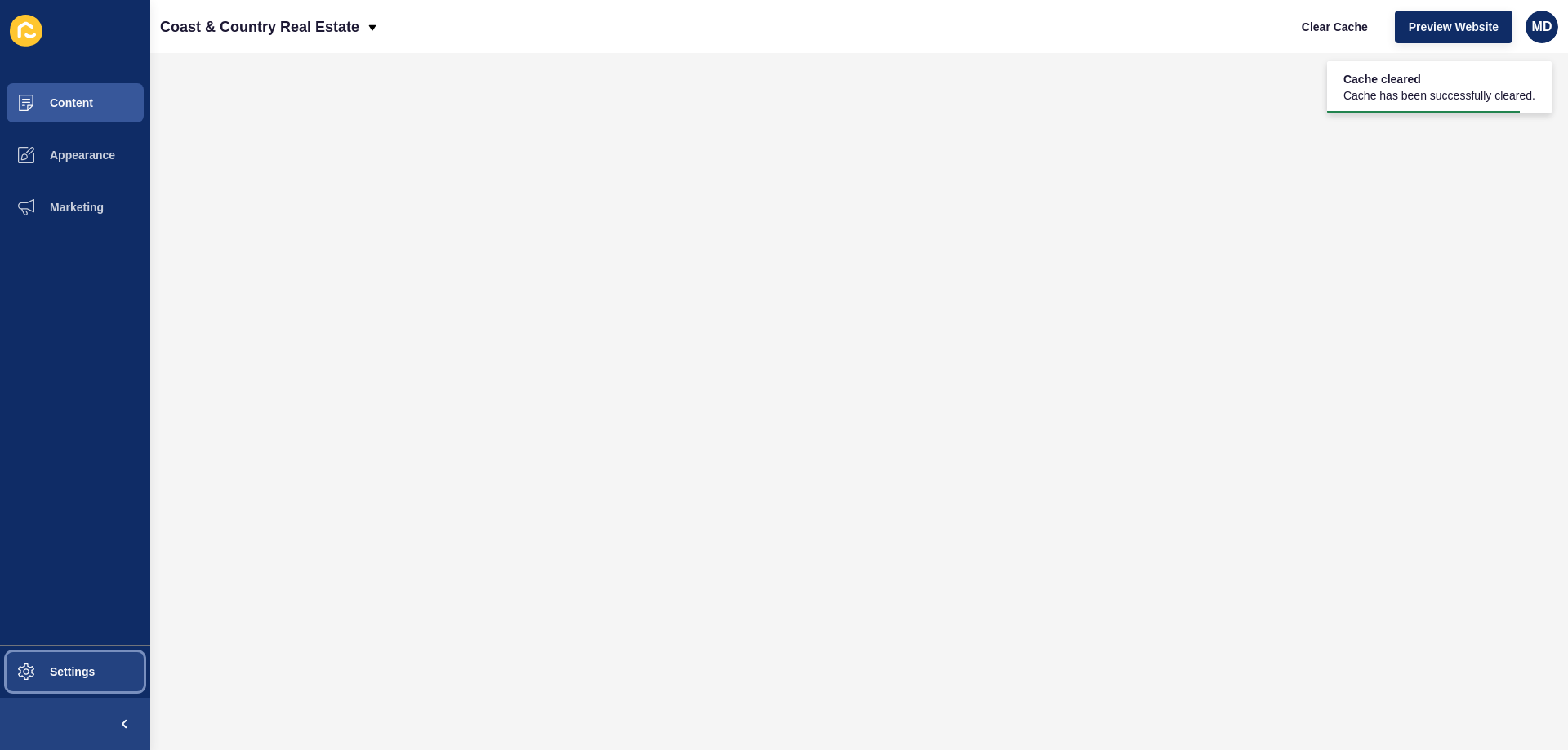
click at [96, 681] on button "Settings" at bounding box center [75, 671] width 150 height 52
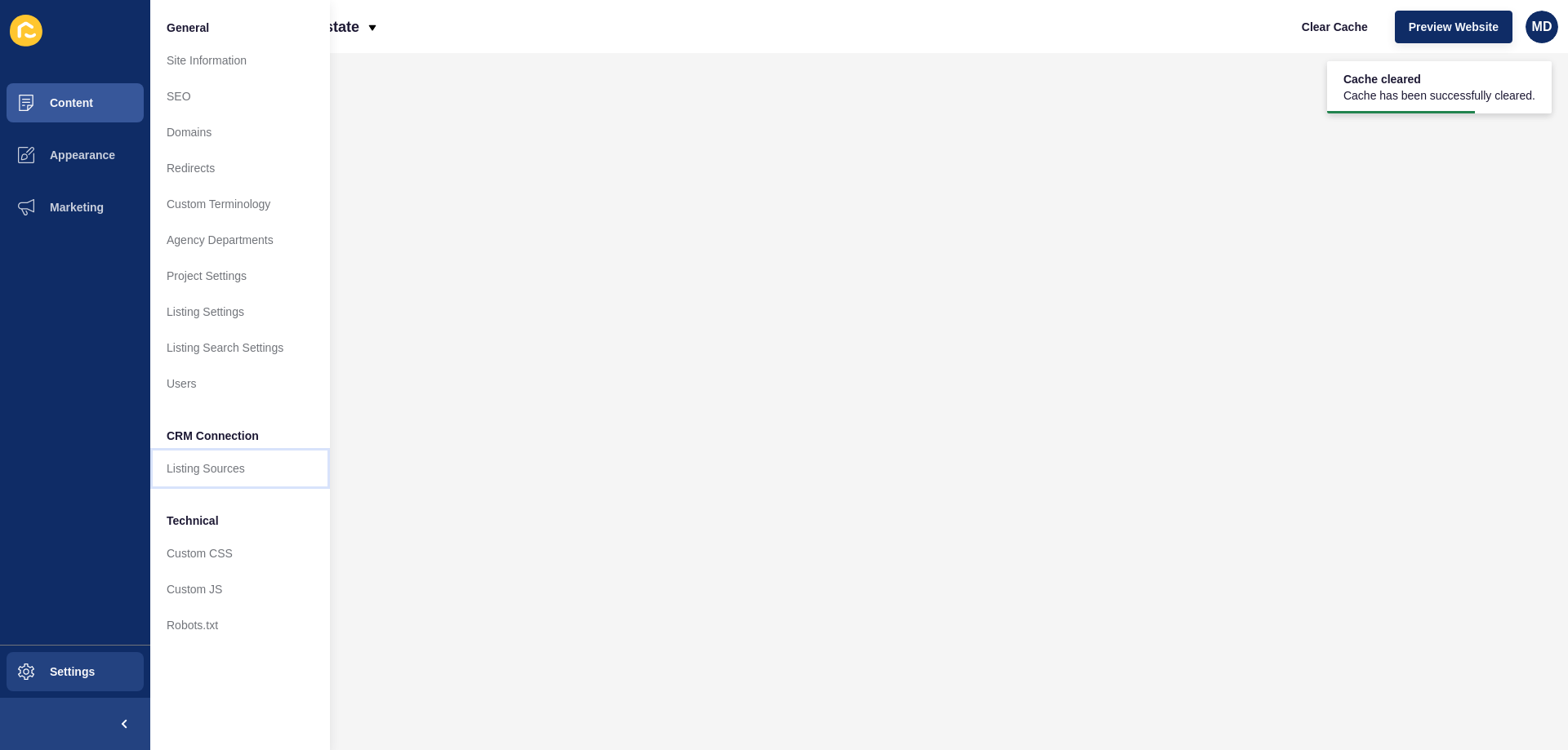
click at [211, 465] on link "Listing Sources" at bounding box center [239, 468] width 179 height 36
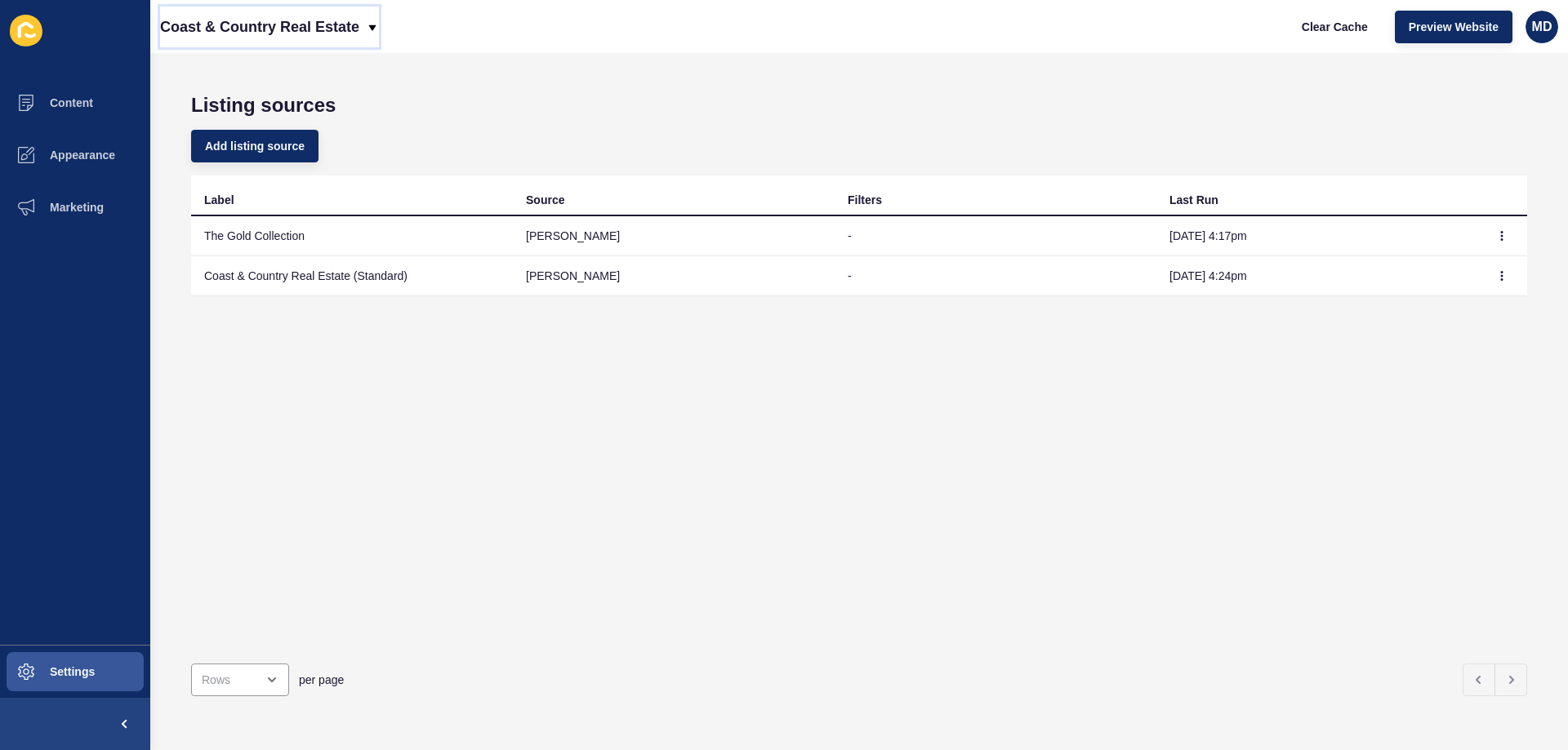
click at [277, 31] on p "Coast & Country Real Estate" at bounding box center [260, 27] width 199 height 41
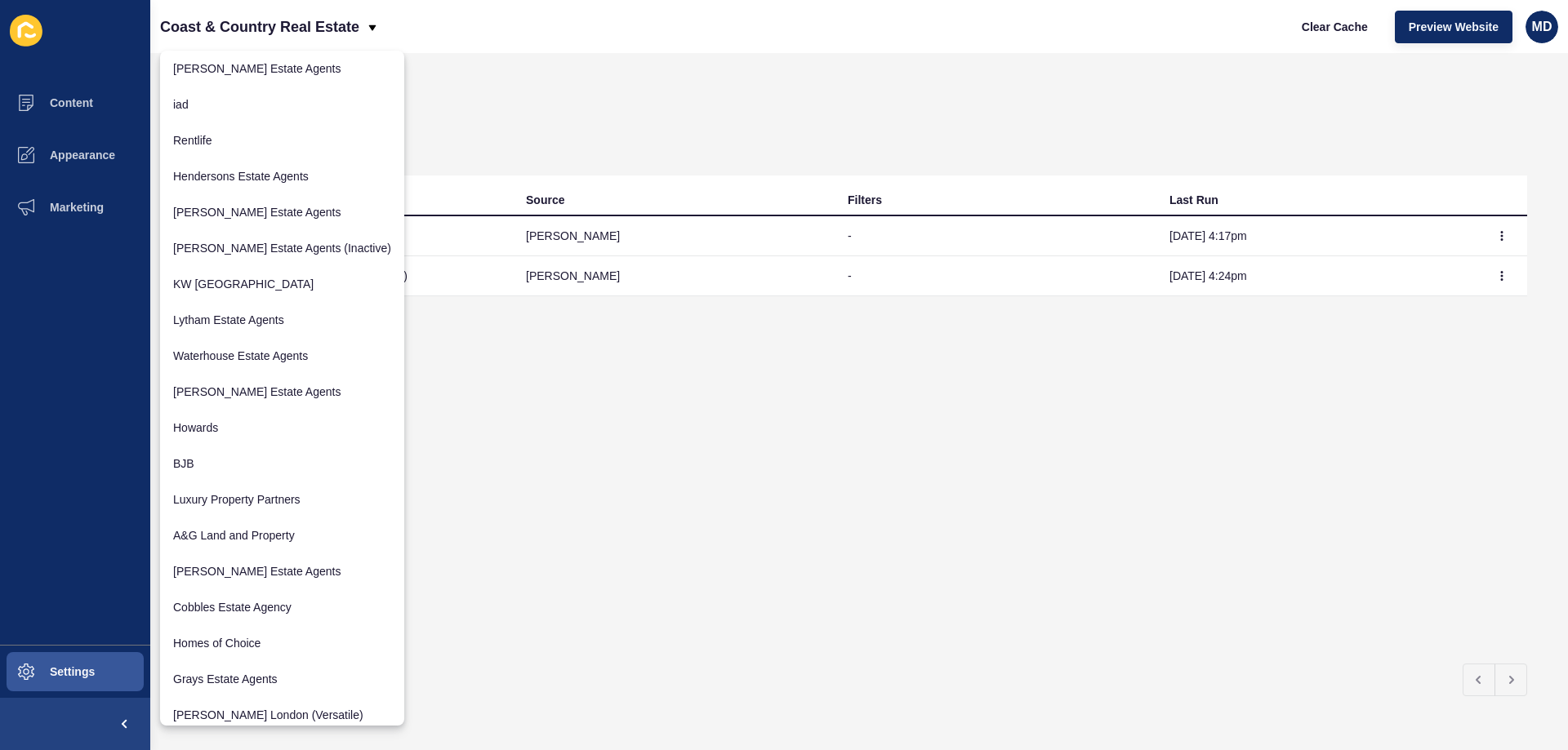
click at [644, 105] on h1 "Listing sources" at bounding box center [858, 105] width 1336 height 23
click at [1433, 27] on span "Preview Website" at bounding box center [1453, 27] width 90 height 16
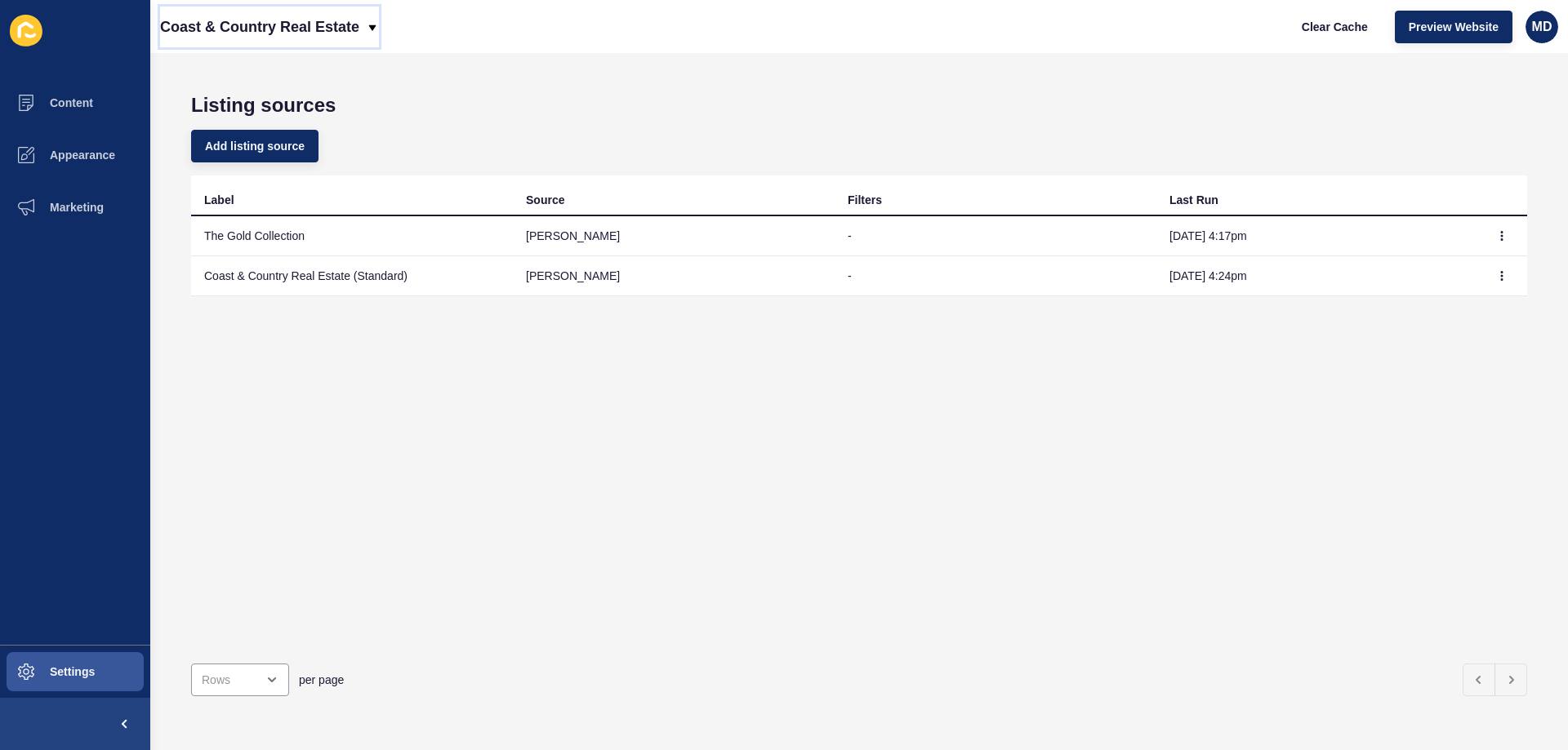
click at [258, 37] on p "Coast & Country Real Estate" at bounding box center [260, 27] width 199 height 41
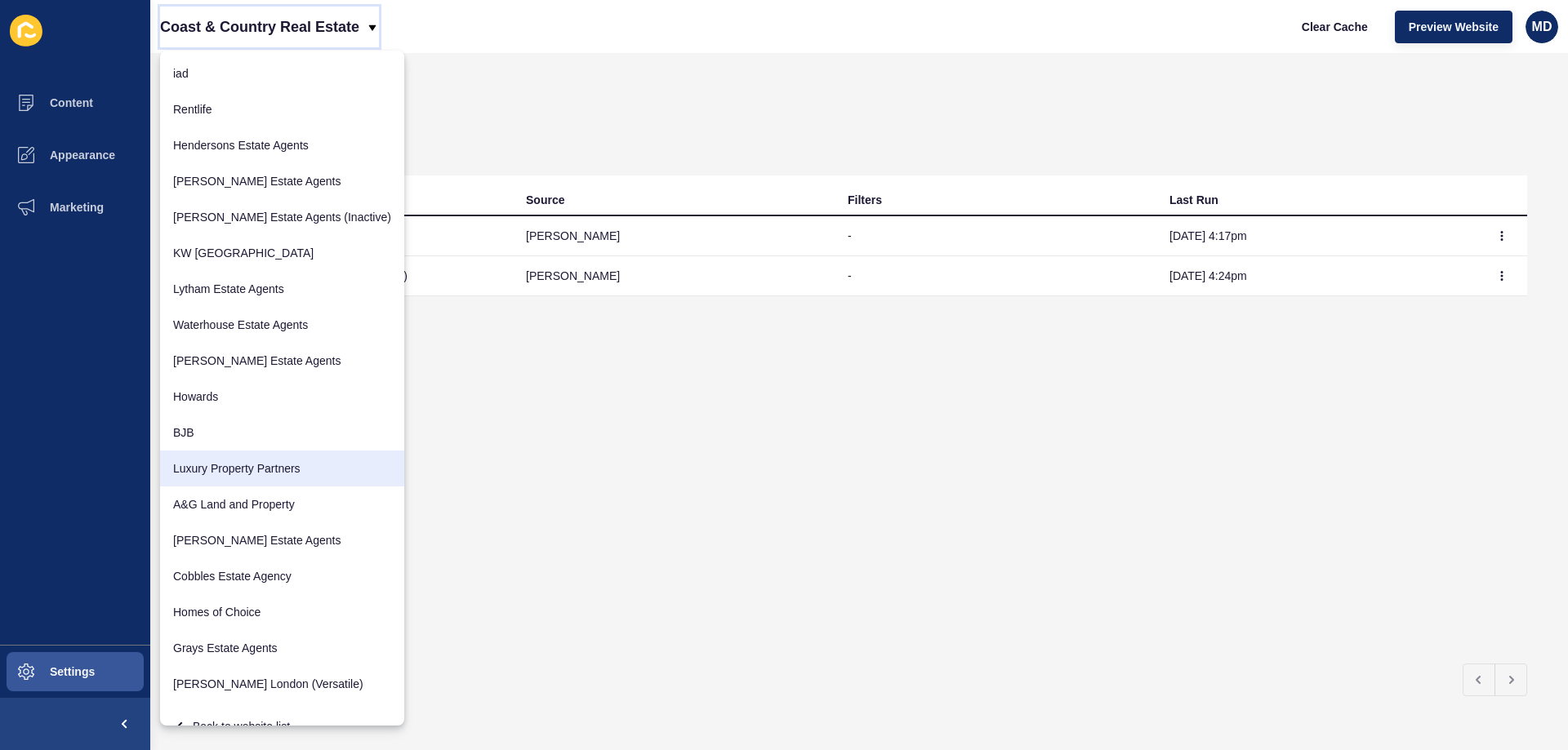
scroll to position [56, 0]
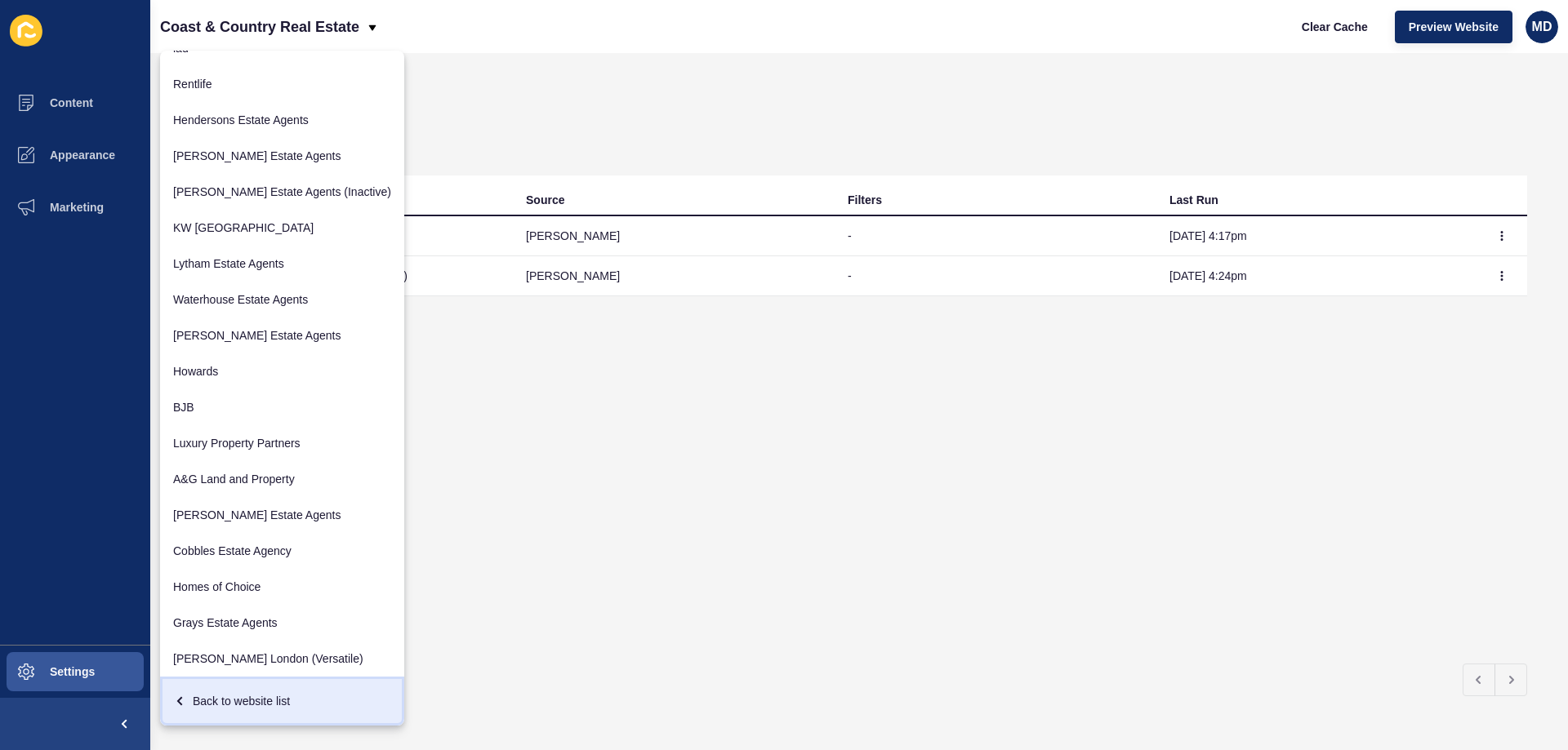
click at [244, 700] on div "Back to website list" at bounding box center [283, 701] width 218 height 29
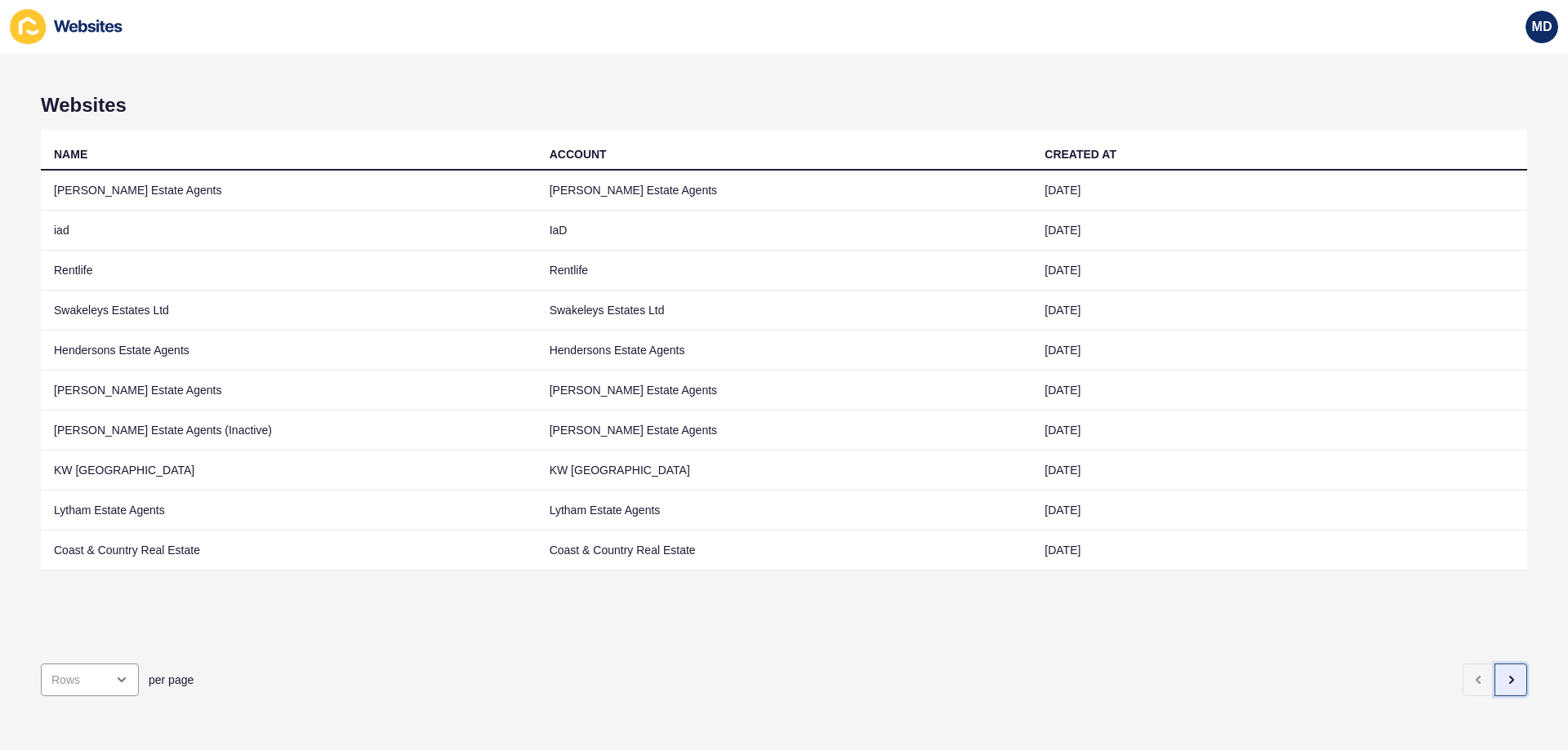
click at [1510, 670] on button "button" at bounding box center [1510, 680] width 32 height 32
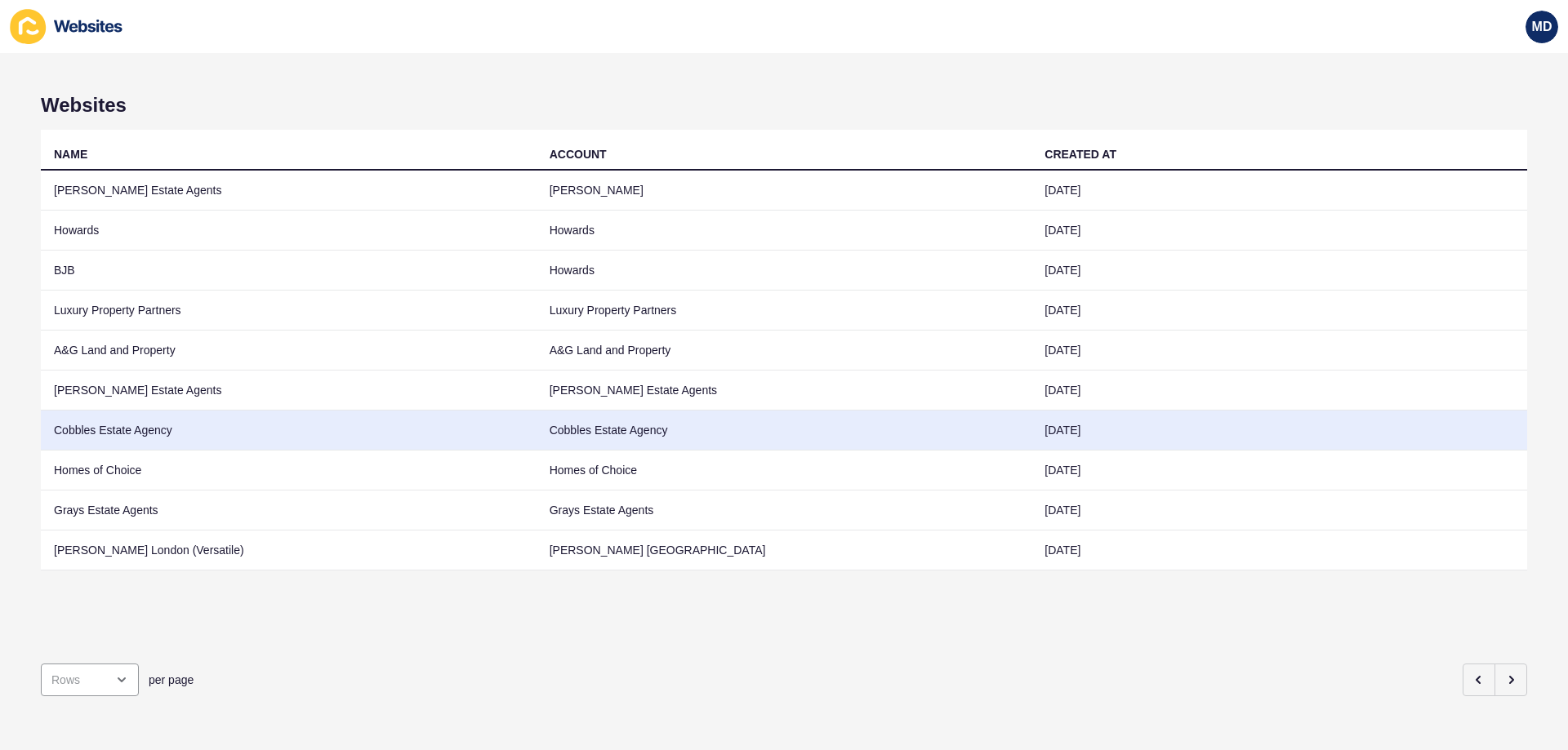
click at [332, 434] on td "Cobbles Estate Agency" at bounding box center [288, 430] width 496 height 40
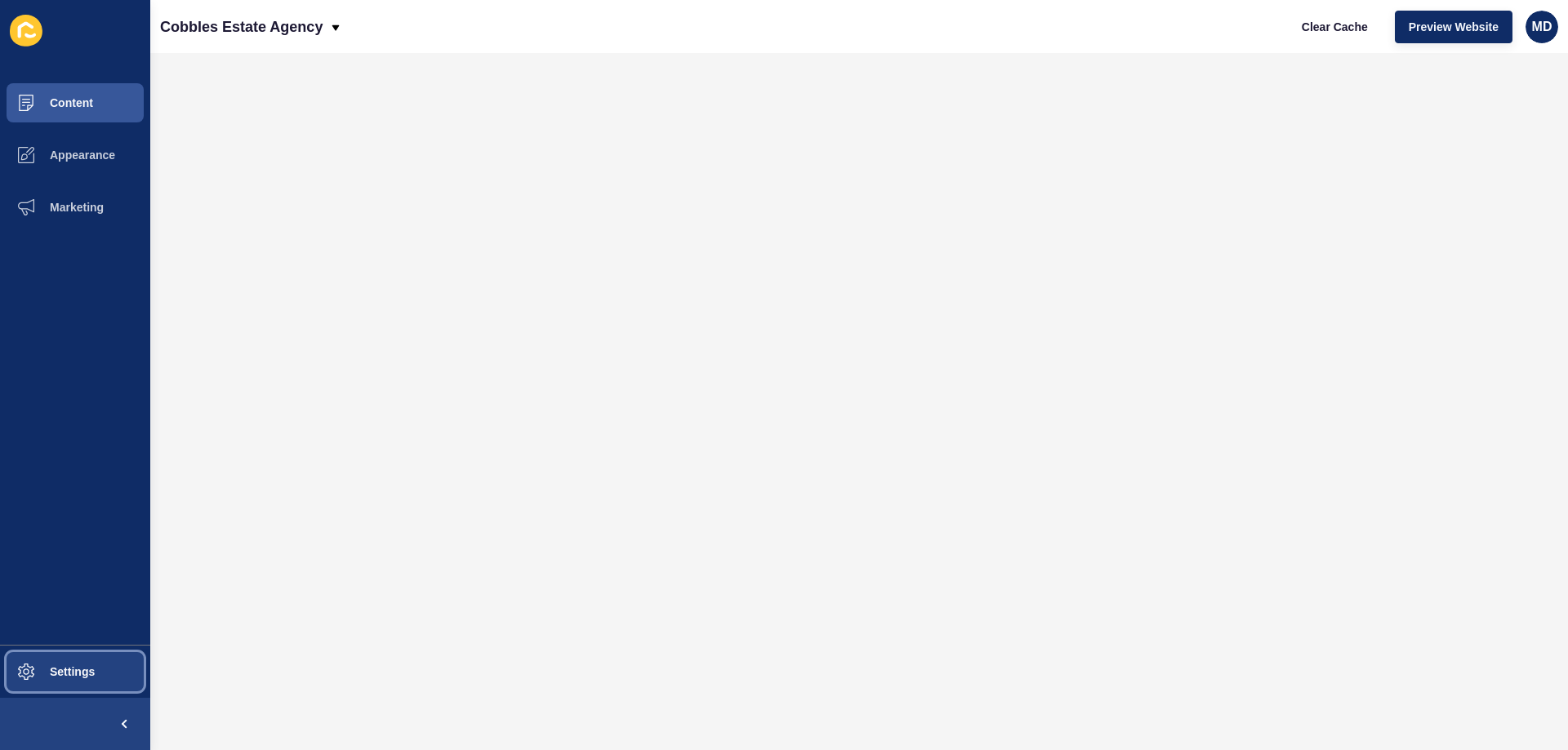
click at [52, 680] on button "Settings" at bounding box center [75, 671] width 150 height 52
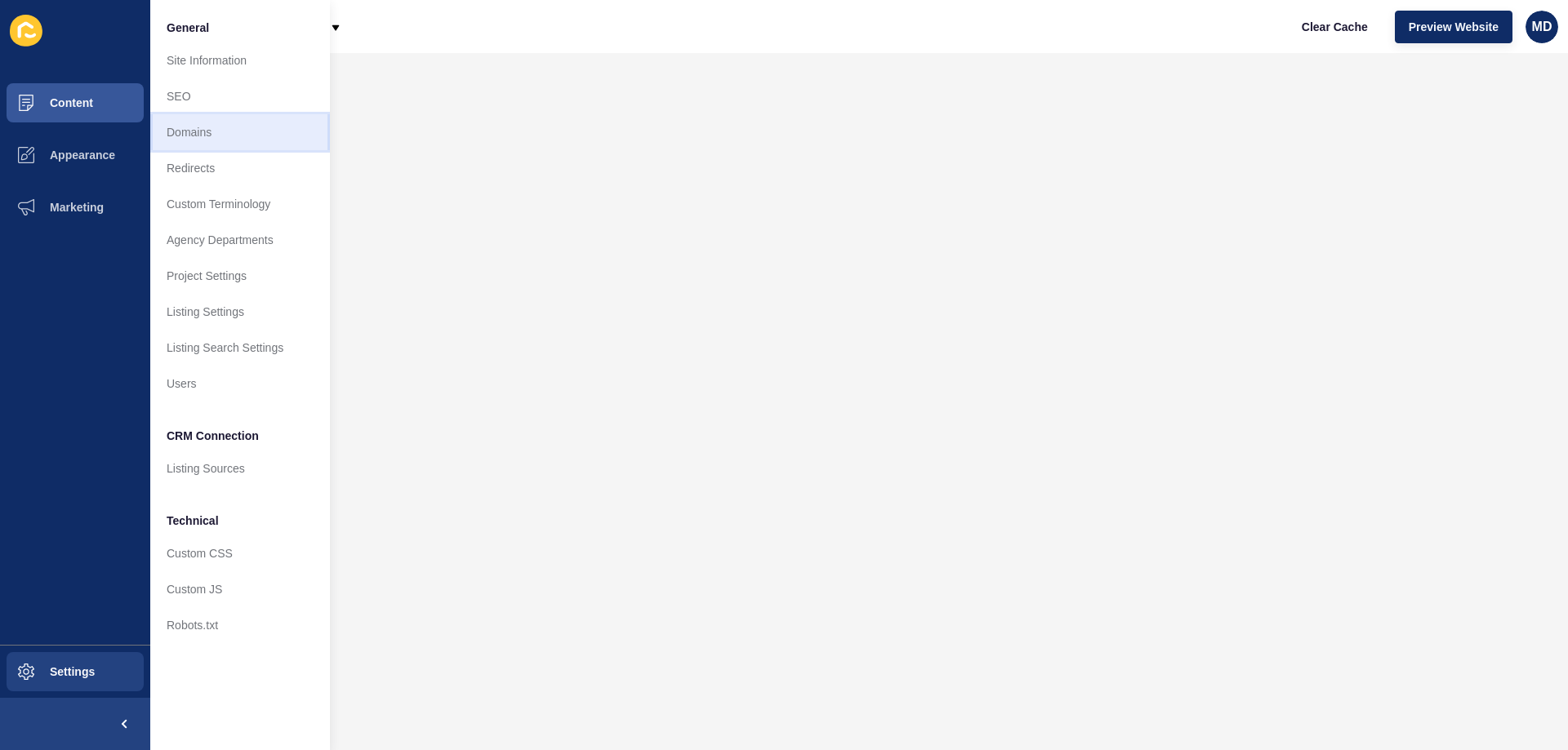
click at [223, 131] on link "Domains" at bounding box center [239, 133] width 179 height 36
